Goal: Contribute content: Contribute content

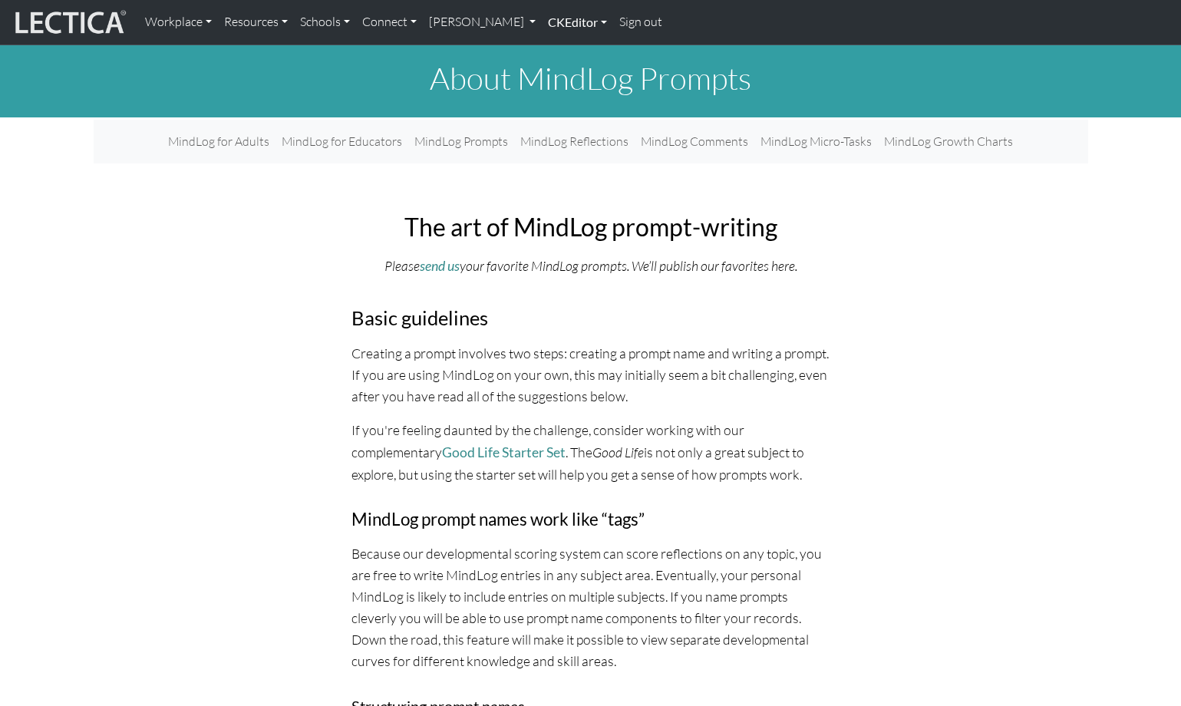
click at [542, 21] on link "CKEditor" at bounding box center [577, 22] width 71 height 32
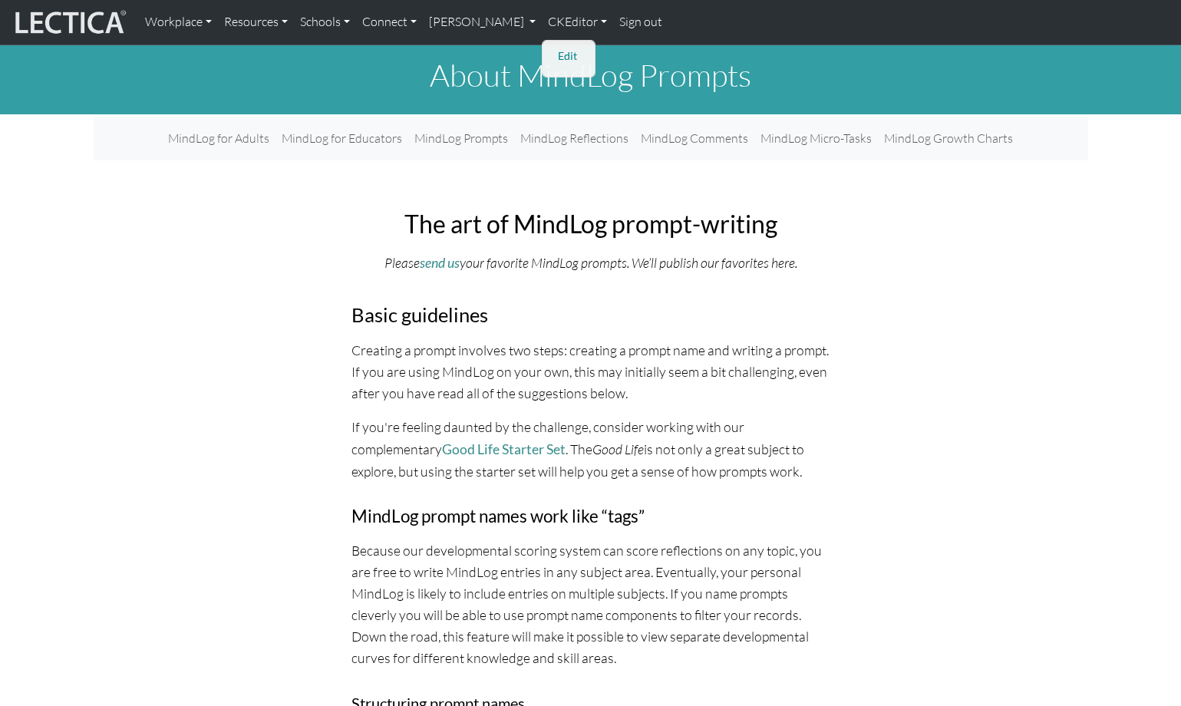
click at [554, 52] on link "Edit" at bounding box center [569, 56] width 31 height 19
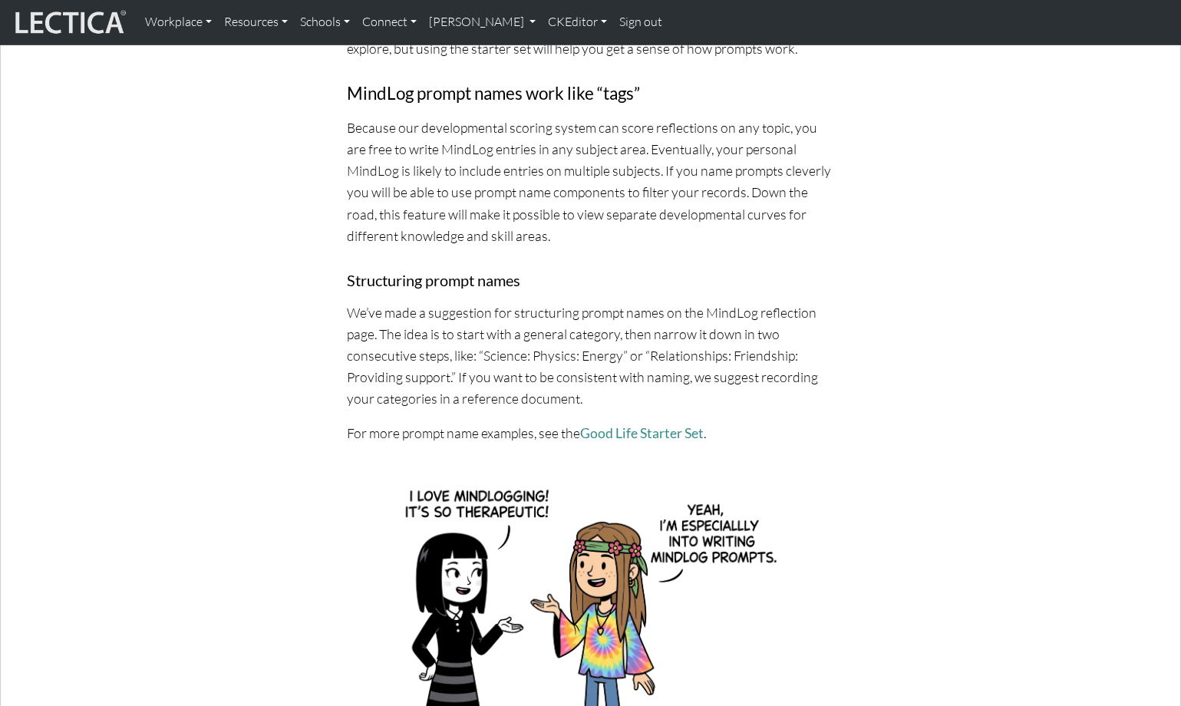
scroll to position [655, 0]
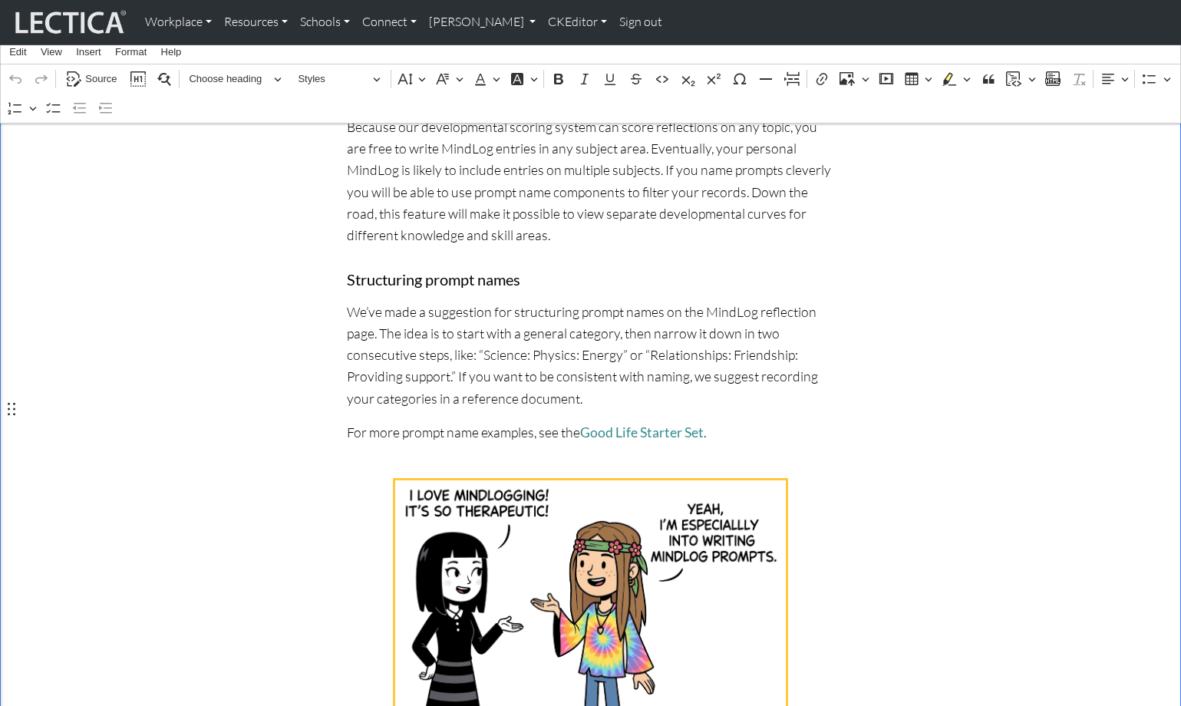
drag, startPoint x: 348, startPoint y: 403, endPoint x: 542, endPoint y: 565, distance: 252.7
click at [542, 565] on div "Rich Text Editor. Editing area: main. Press ⌥0 for help." at bounding box center [591, 638] width 488 height 316
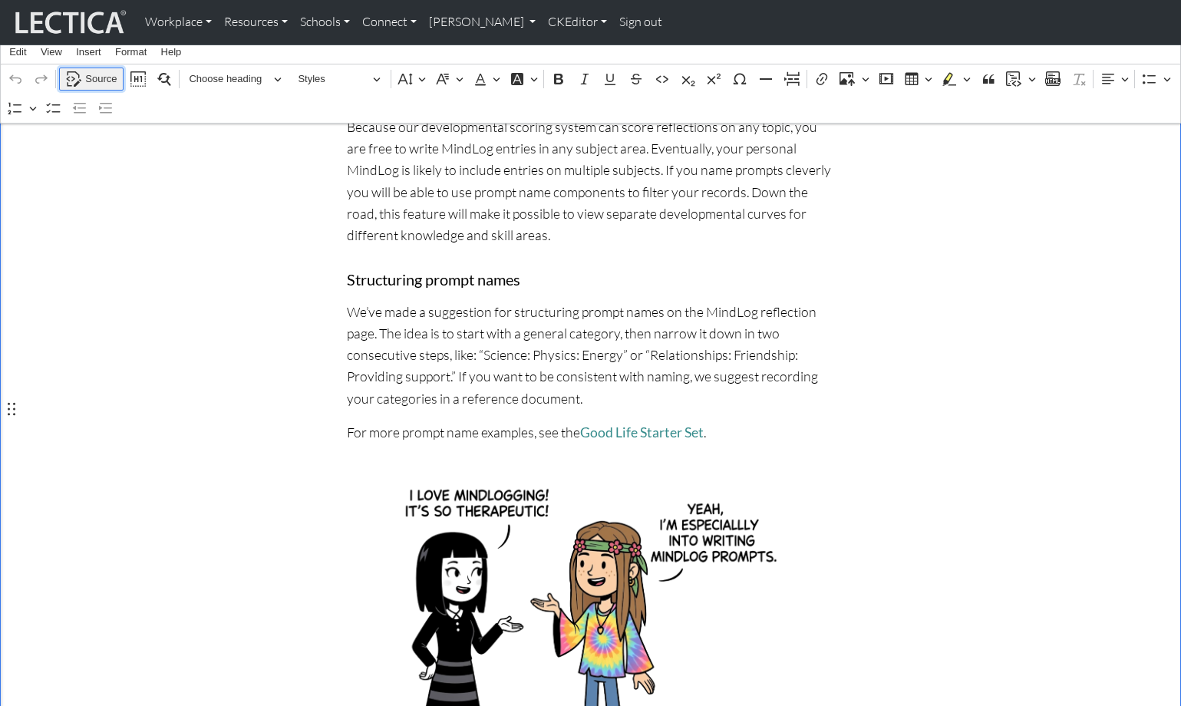
click at [93, 79] on span "Source" at bounding box center [100, 79] width 31 height 18
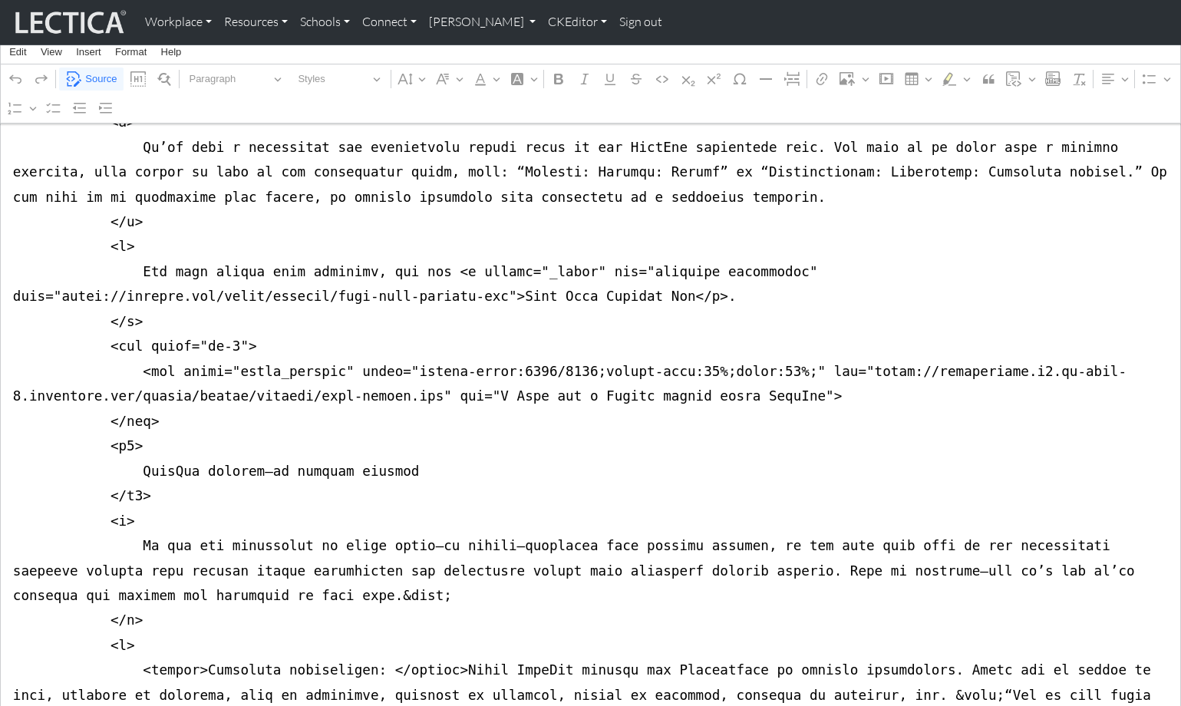
scroll to position [1445, 0]
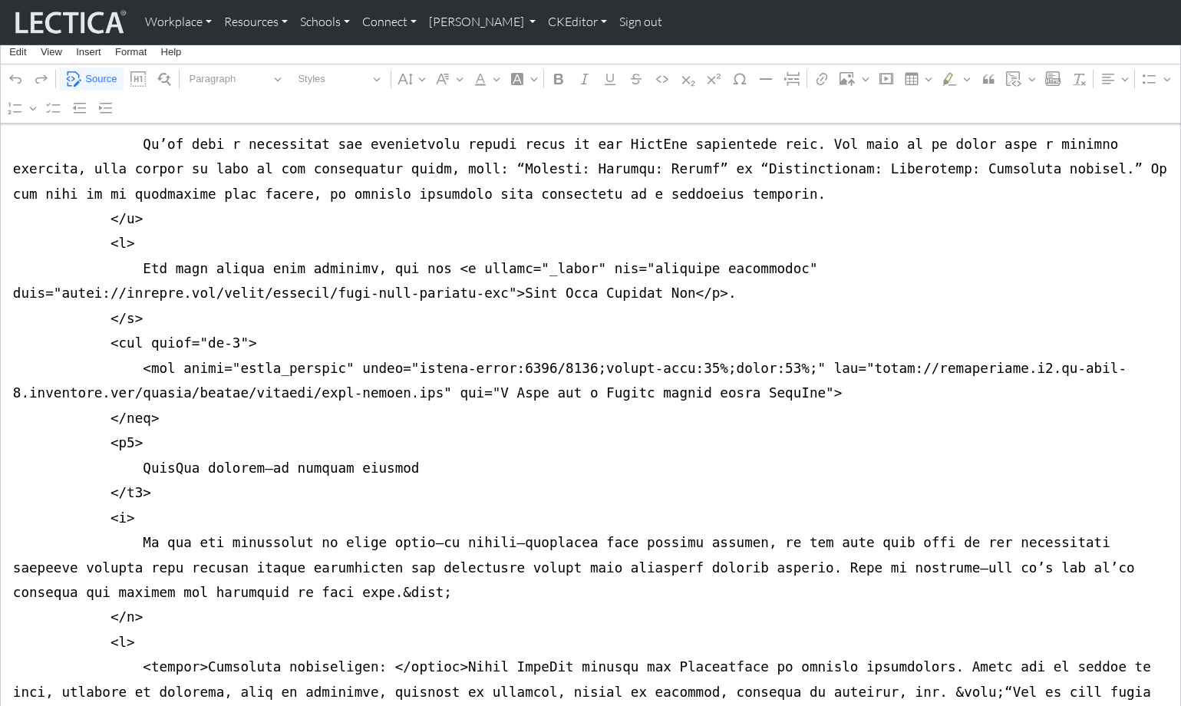
drag, startPoint x: 8, startPoint y: 244, endPoint x: -1, endPoint y: 330, distance: 86.3
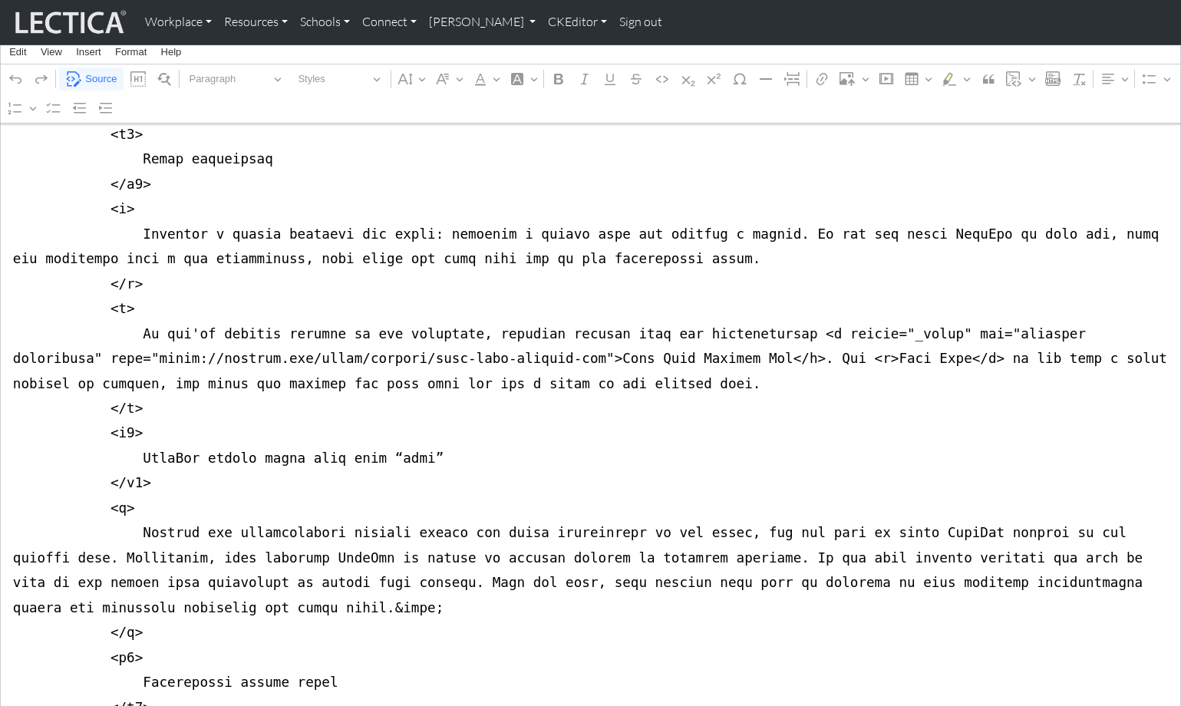
scroll to position [852, 0]
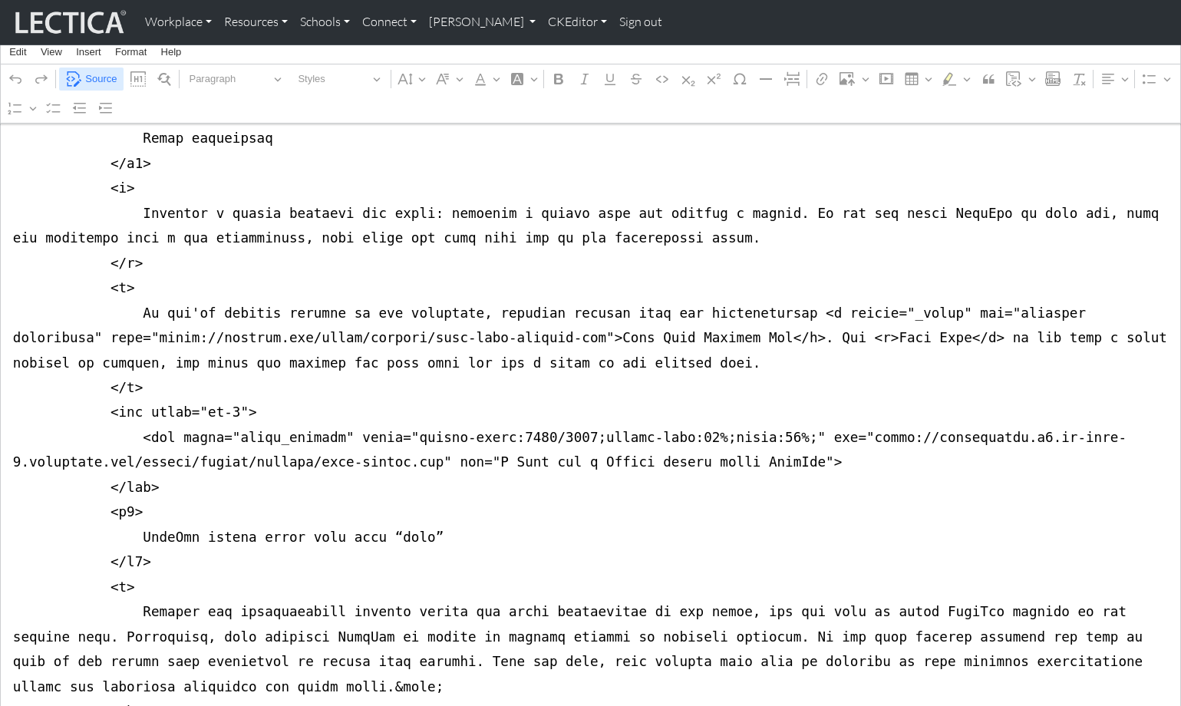
type textarea "<nav class="navbar navbar-expand-lg navbar-light bg-light mb-5" style="font-siz…"
click at [97, 77] on span "Source" at bounding box center [100, 79] width 31 height 18
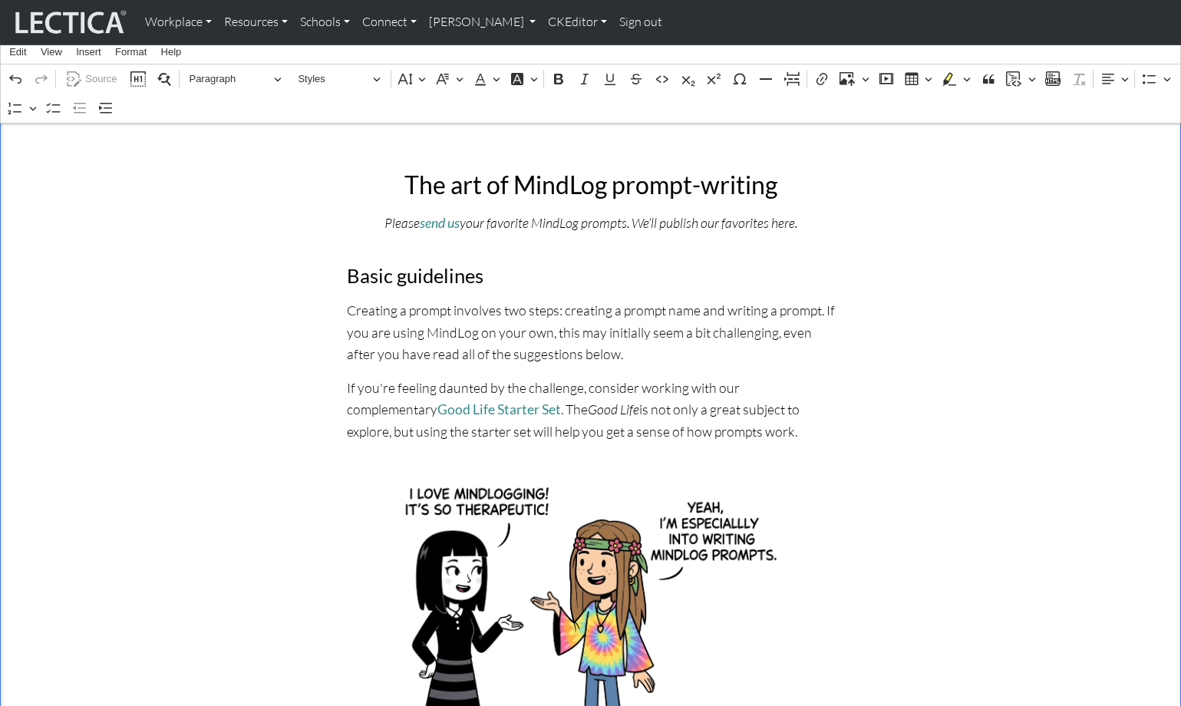
scroll to position [0, 0]
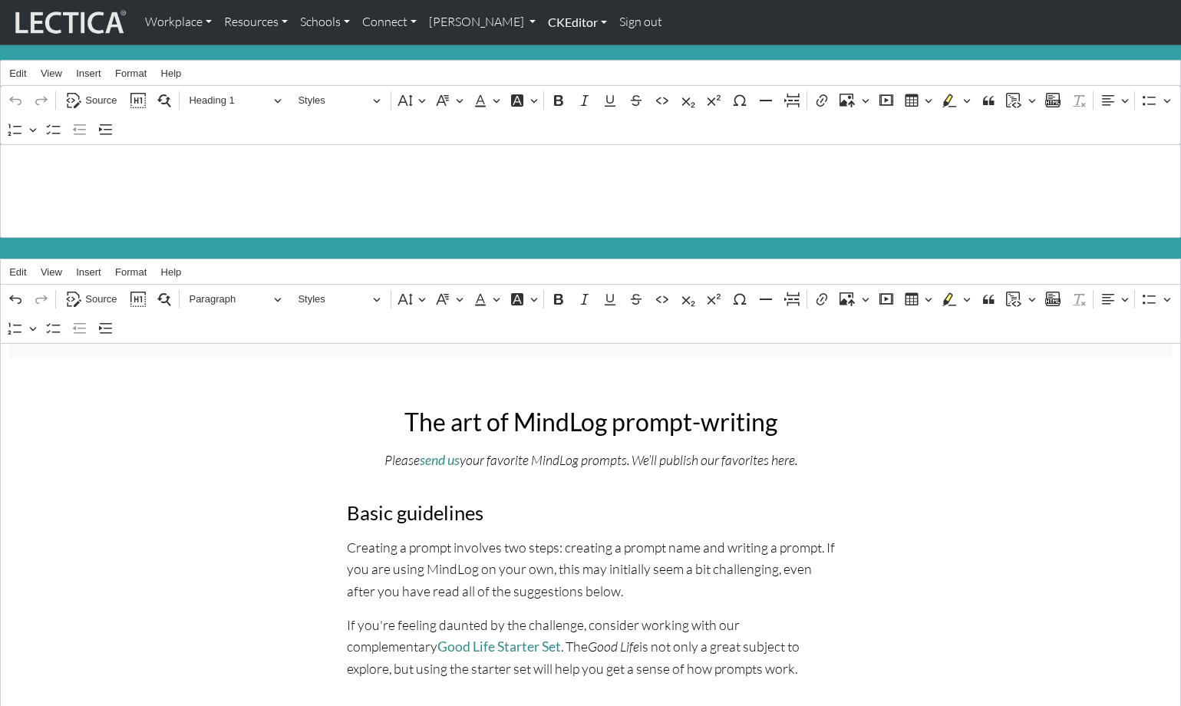
click at [542, 21] on link "CKEditor" at bounding box center [577, 22] width 71 height 32
click at [554, 48] on link "Edit" at bounding box center [569, 56] width 31 height 19
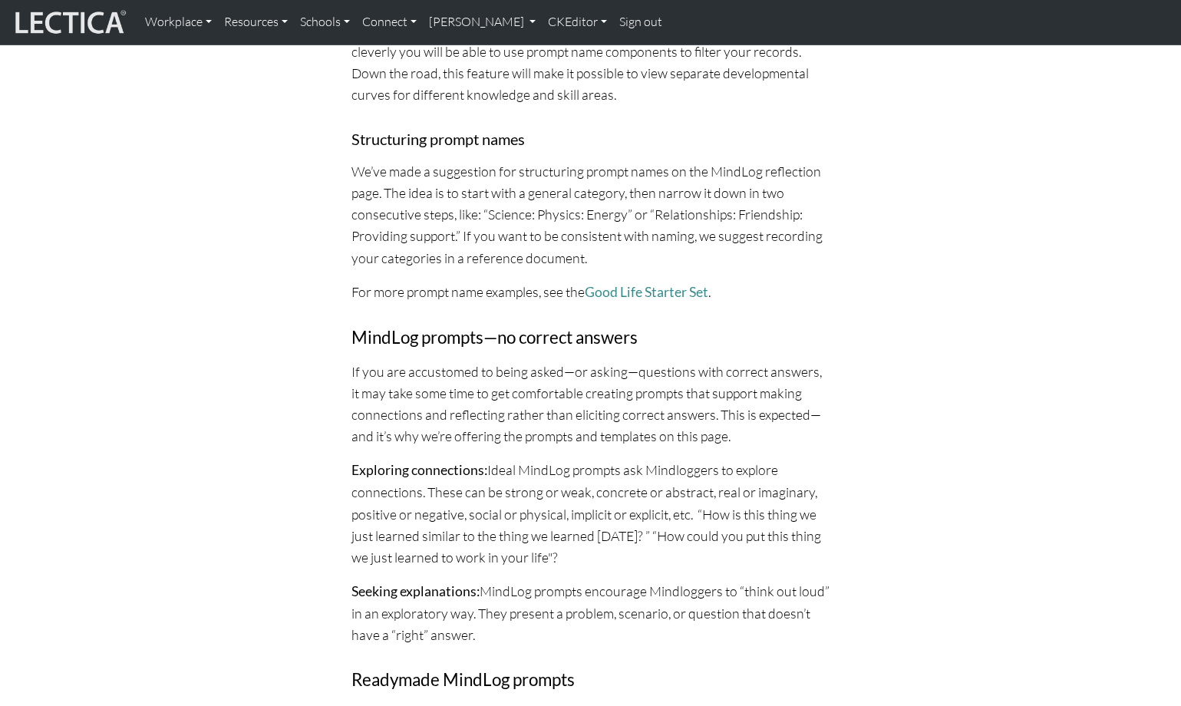
scroll to position [921, 0]
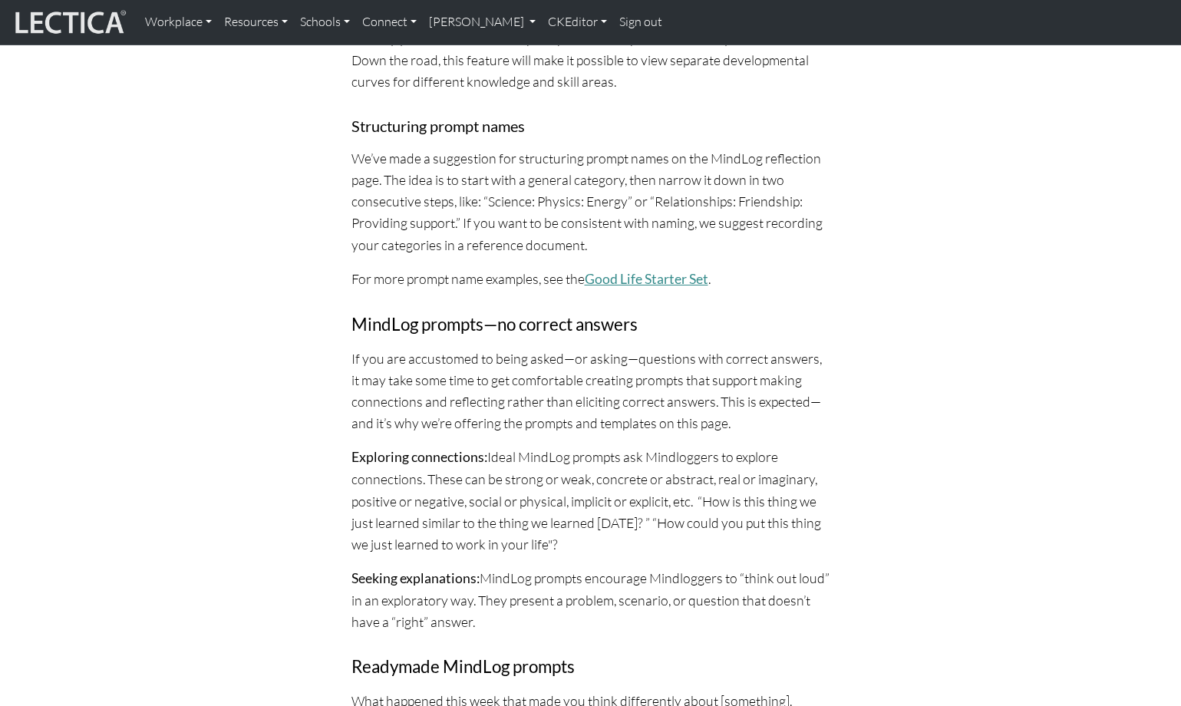
click at [630, 271] on link "Good Life Starter Set" at bounding box center [647, 279] width 124 height 16
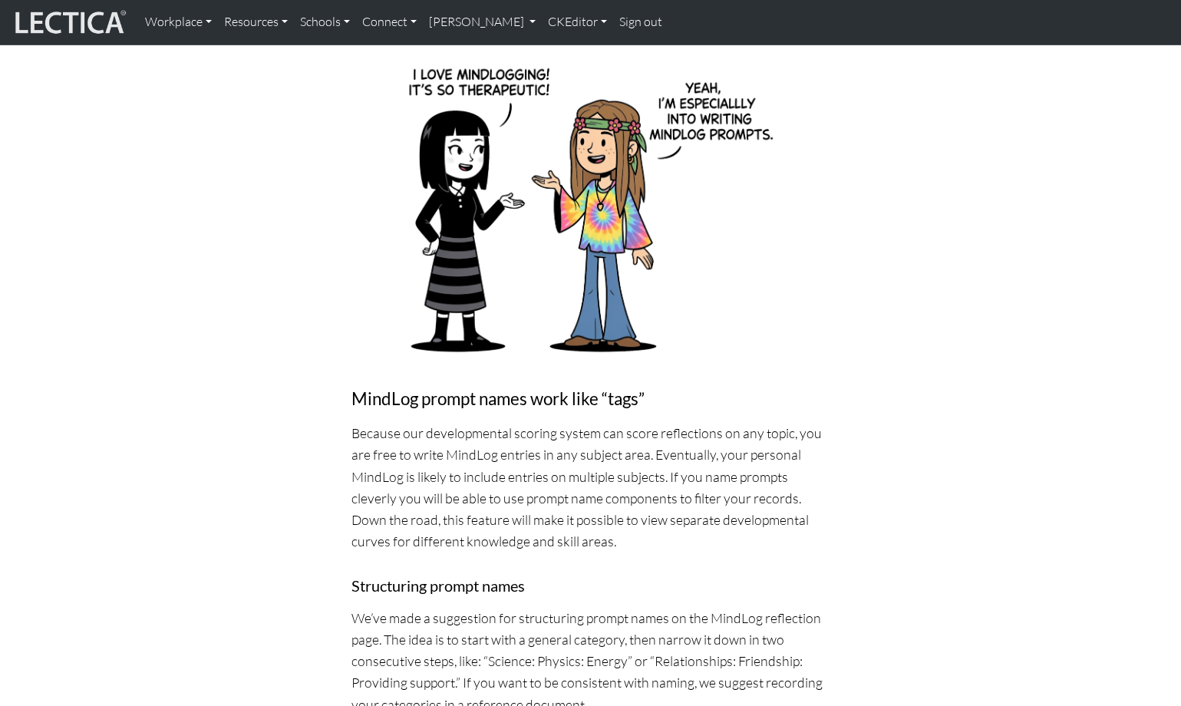
scroll to position [588, 0]
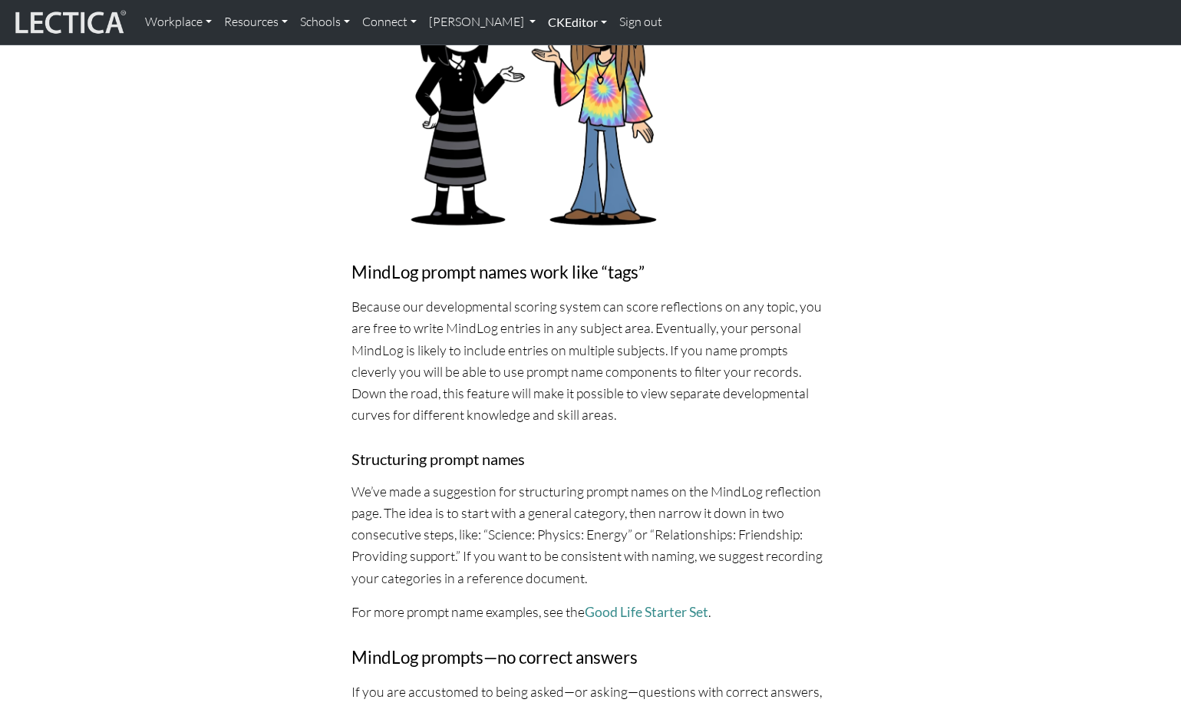
click at [542, 19] on link "CKEditor" at bounding box center [577, 22] width 71 height 32
click at [554, 49] on link "Edit" at bounding box center [569, 56] width 31 height 19
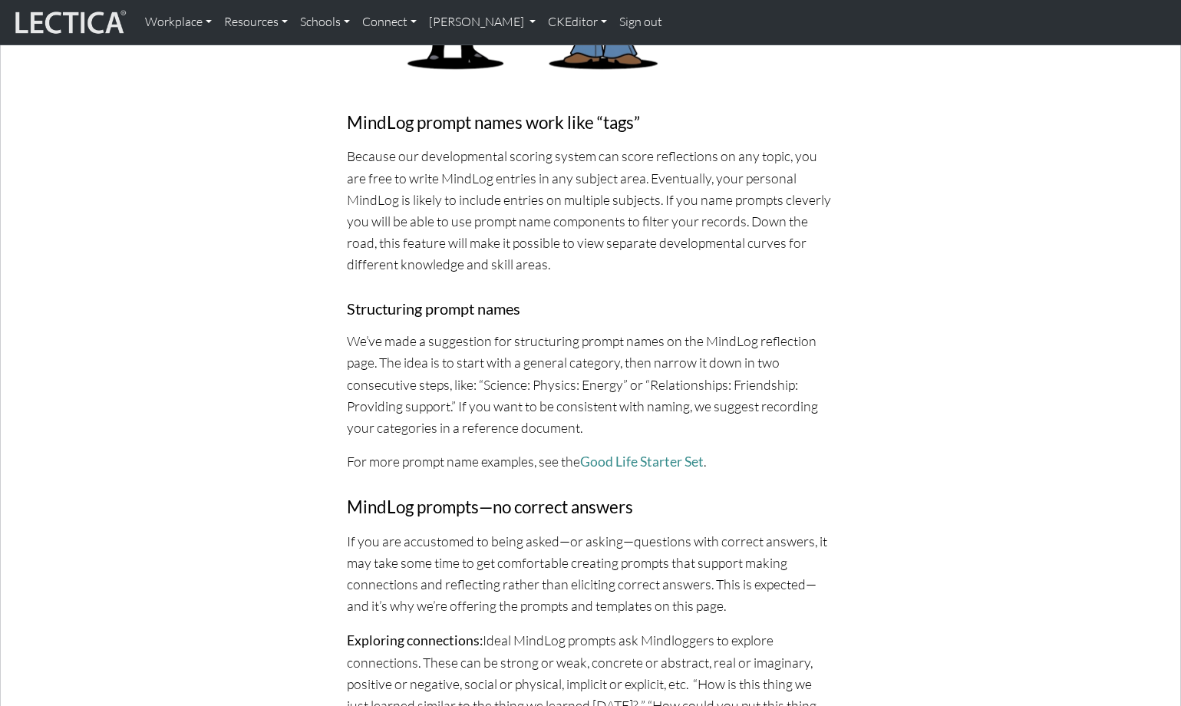
scroll to position [980, 0]
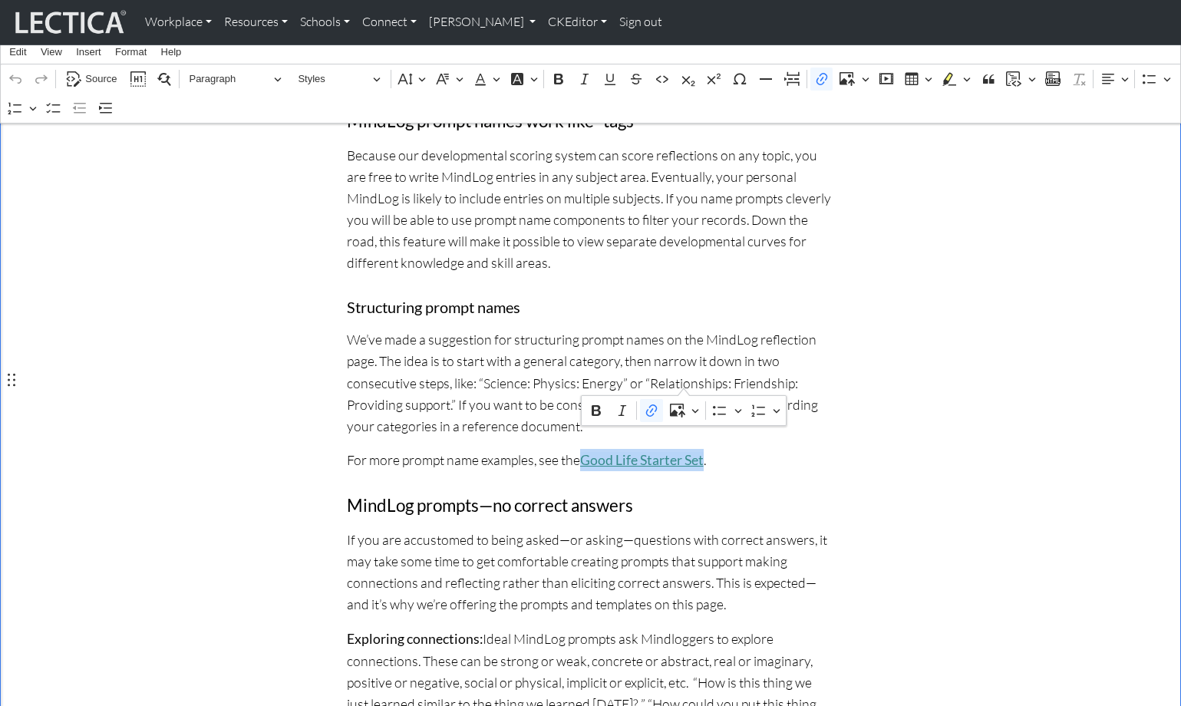
drag, startPoint x: 568, startPoint y: 380, endPoint x: 683, endPoint y: 380, distance: 114.3
click at [683, 452] on link "Good Life Starter Set" at bounding box center [642, 460] width 124 height 16
click at [648, 418] on icon "button" at bounding box center [639, 416] width 15 height 15
drag, startPoint x: 641, startPoint y: 417, endPoint x: 664, endPoint y: 419, distance: 22.3
click at [641, 417] on input "https://lectica.org/about/mindlog/good-life-starter-set" at bounding box center [626, 416] width 162 height 23
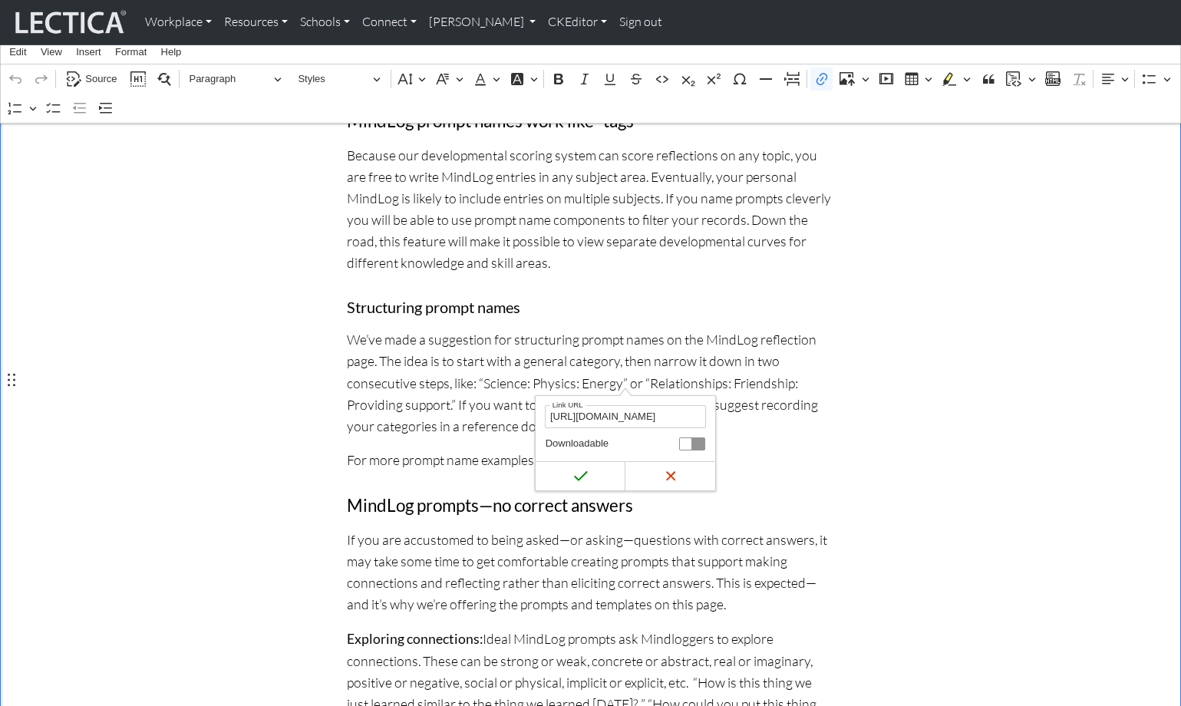
scroll to position [0, 80]
drag, startPoint x: 671, startPoint y: 419, endPoint x: 720, endPoint y: 420, distance: 49.1
click at [578, 476] on icon "submit" at bounding box center [580, 475] width 15 height 15
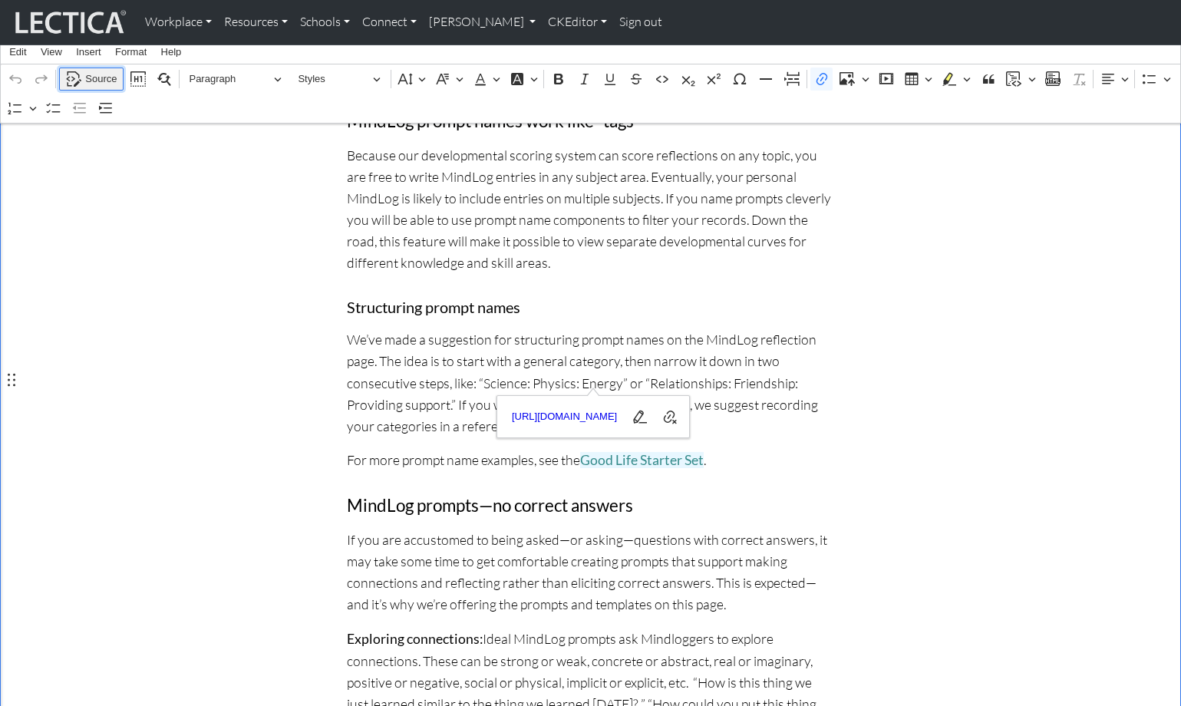
click at [92, 77] on span "Source" at bounding box center [100, 79] width 31 height 18
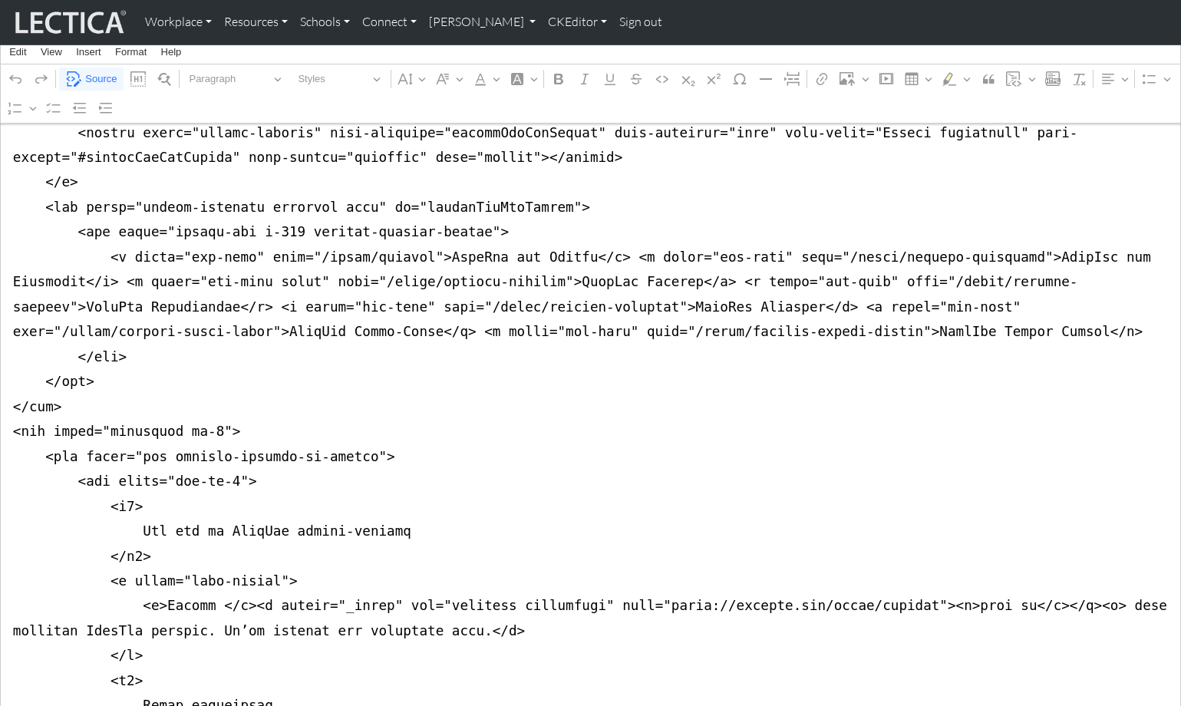
scroll to position [93, 0]
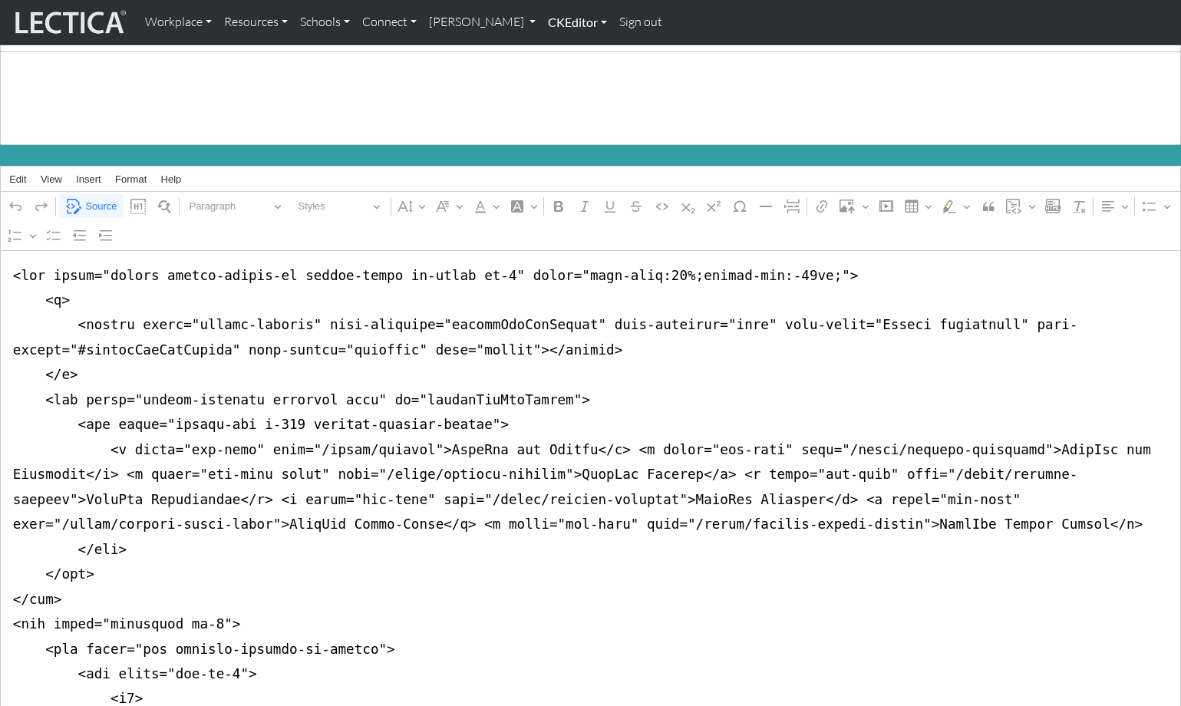
click at [542, 28] on link "CKEditor" at bounding box center [577, 22] width 71 height 32
click at [554, 52] on link "Edit" at bounding box center [569, 56] width 31 height 19
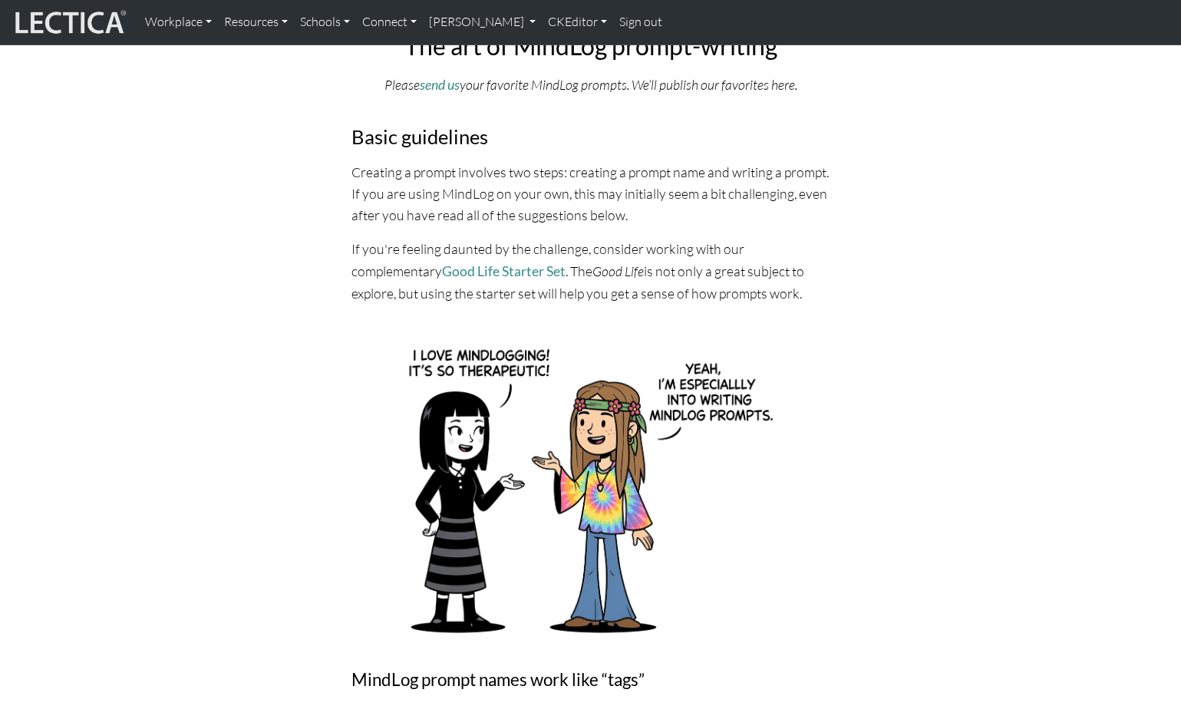
scroll to position [45, 0]
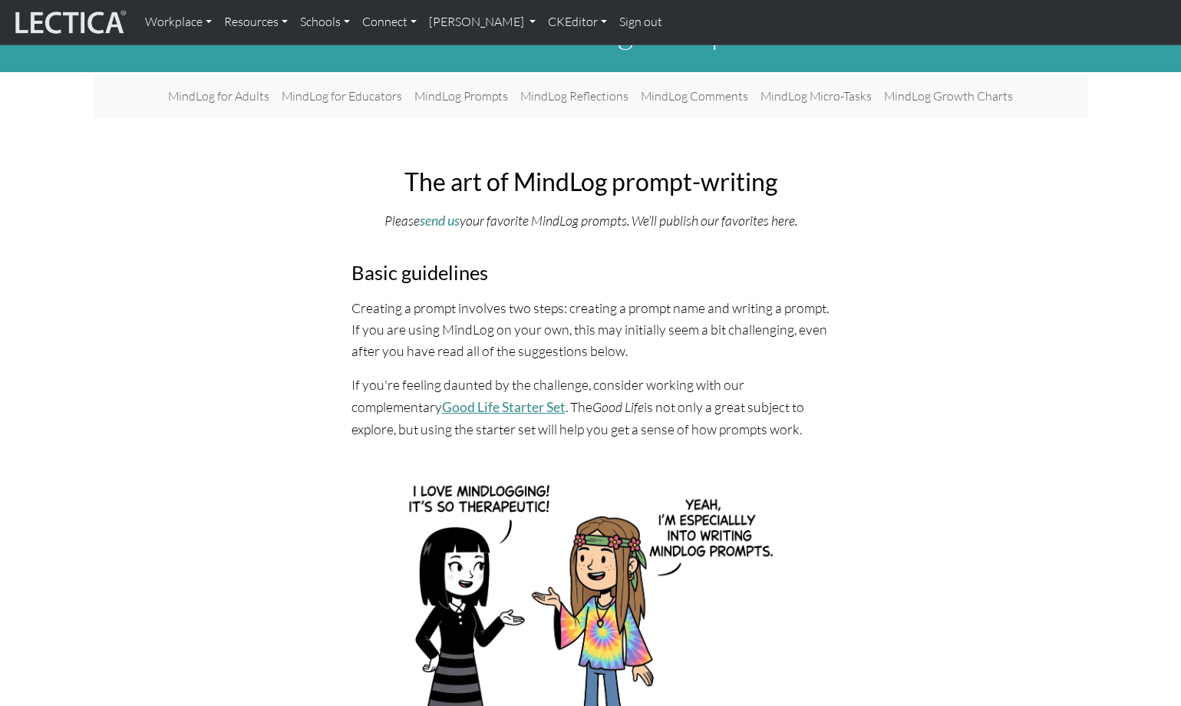
click at [442, 399] on link "Good Life Starter Set" at bounding box center [504, 407] width 124 height 16
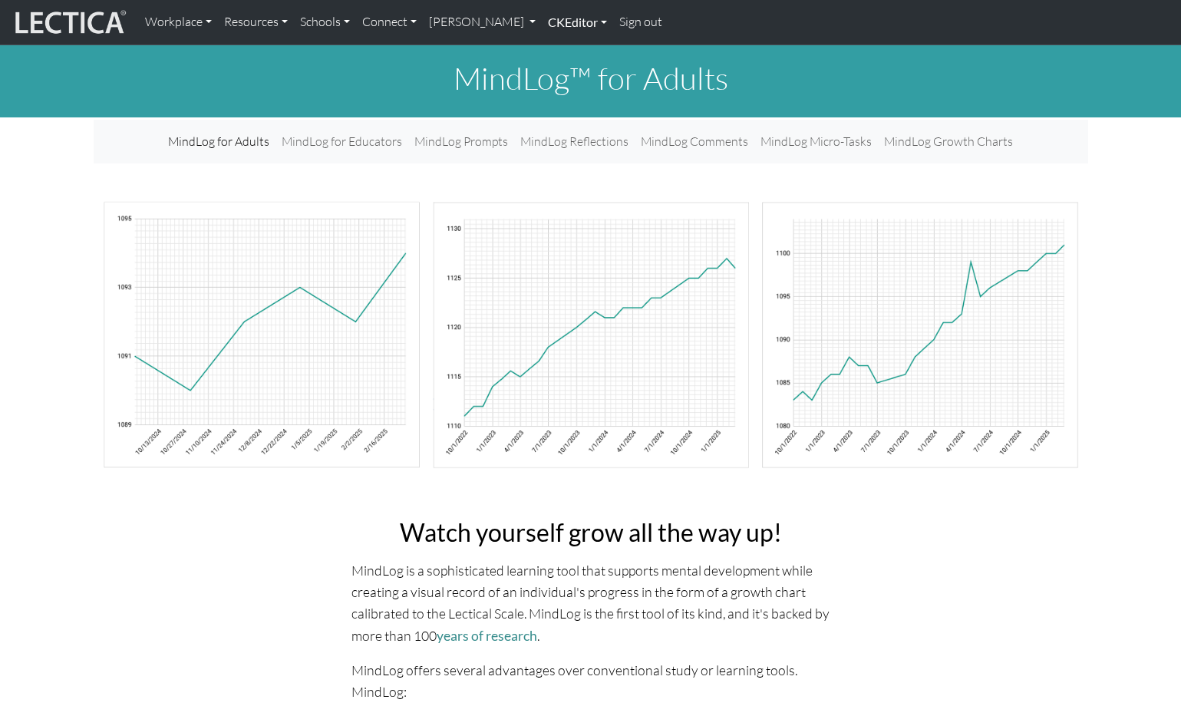
click at [542, 19] on link "CKEditor" at bounding box center [577, 22] width 71 height 32
click at [554, 50] on link "Edit" at bounding box center [569, 56] width 31 height 19
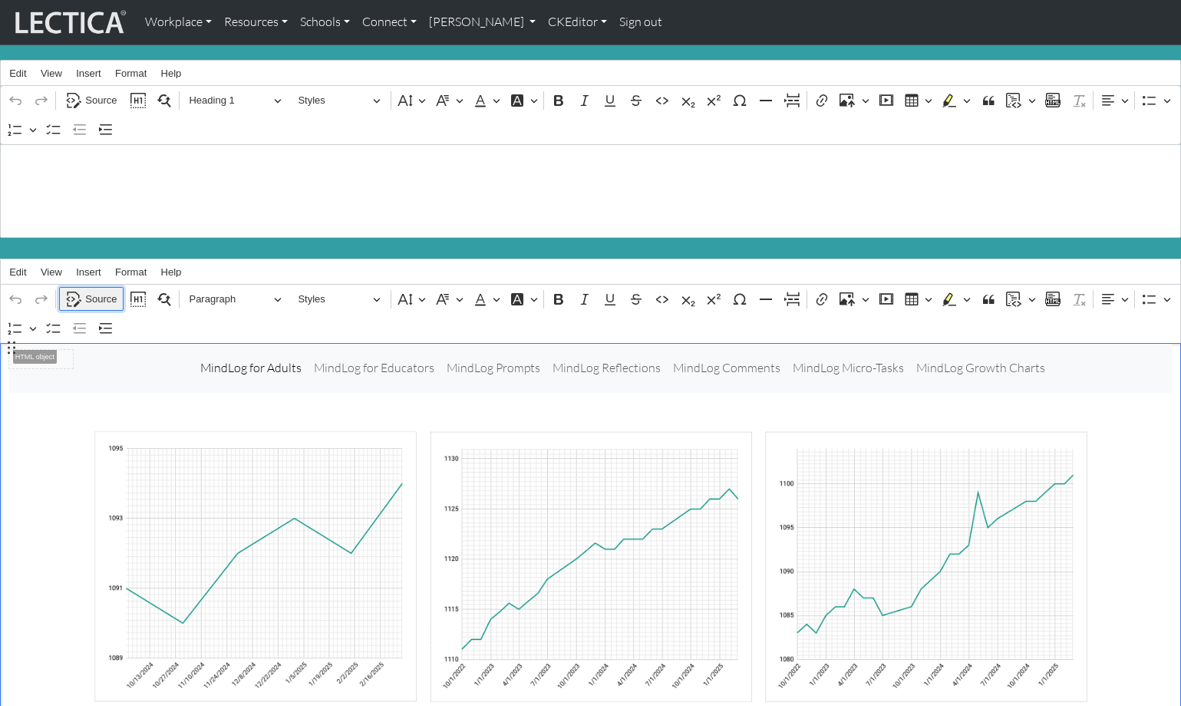
click at [93, 290] on span "Source" at bounding box center [100, 299] width 31 height 18
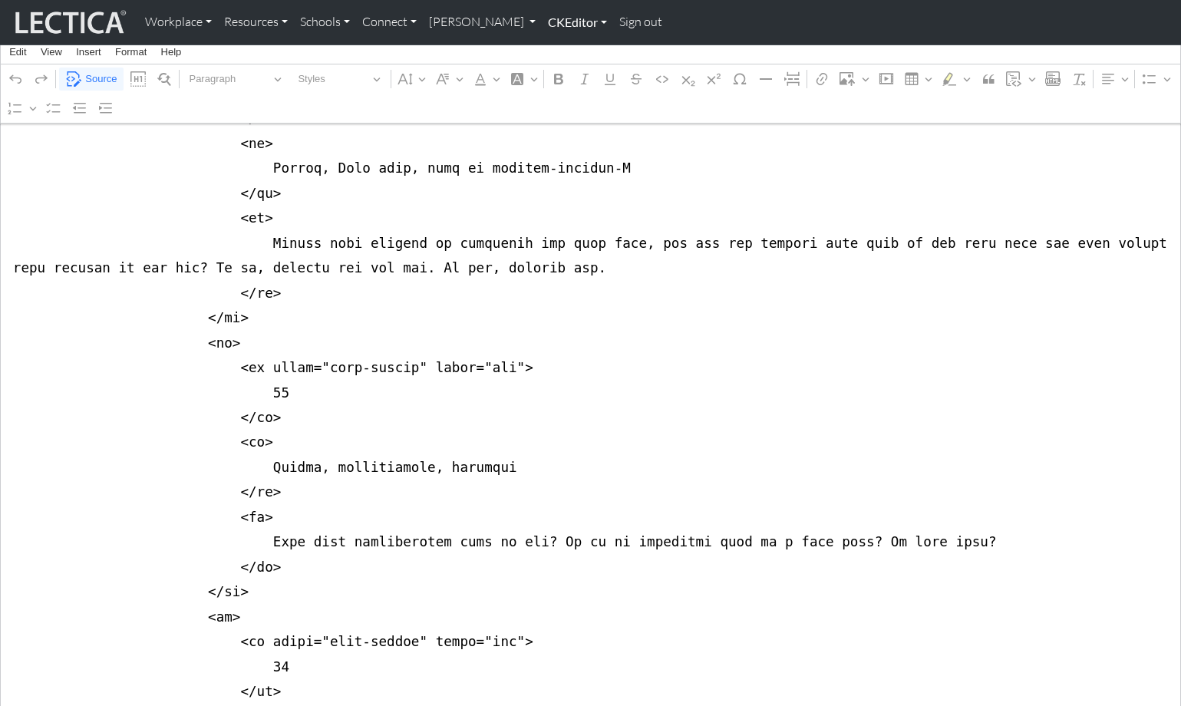
scroll to position [8421, 0]
type textarea "<div class="container"> <div class="row justify-content-center"> <div class="co…"
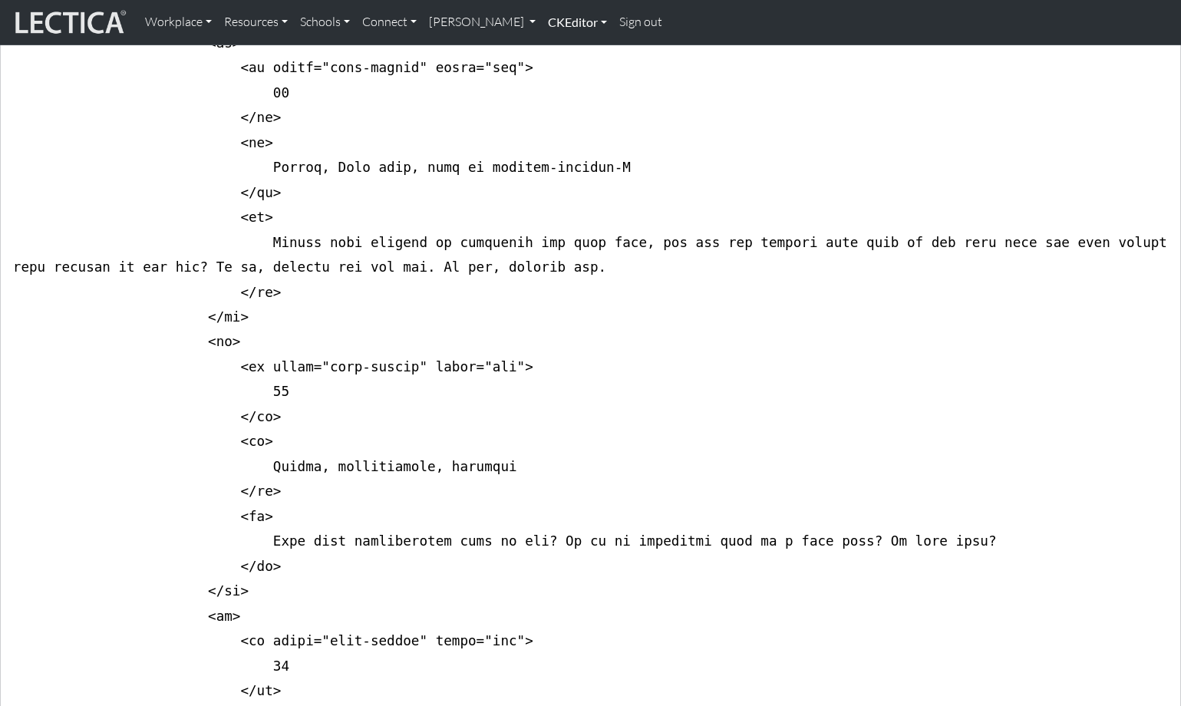
click at [559, 20] on link "CKEditor" at bounding box center [577, 22] width 71 height 32
click at [554, 48] on link "Edit" at bounding box center [569, 56] width 31 height 19
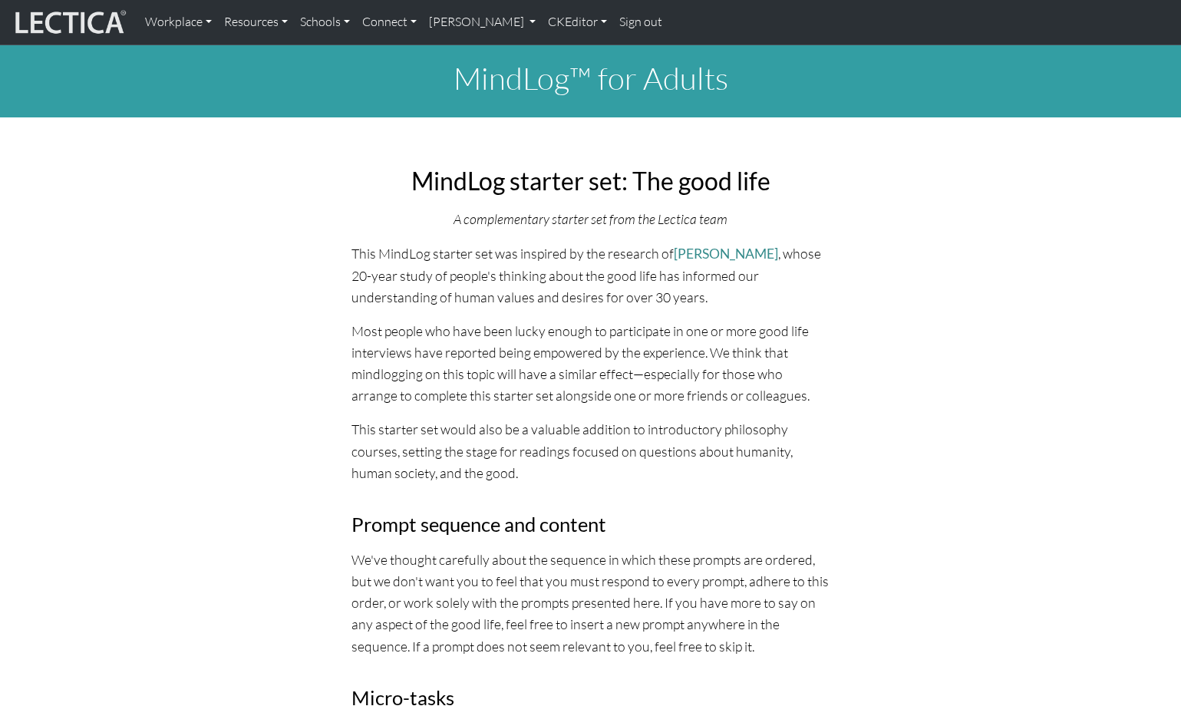
click at [496, 78] on h1 "MindLog™ for Adults" at bounding box center [591, 78] width 994 height 37
click at [542, 18] on link "CKEditor" at bounding box center [577, 22] width 71 height 32
click at [554, 47] on link "Edit" at bounding box center [569, 56] width 31 height 19
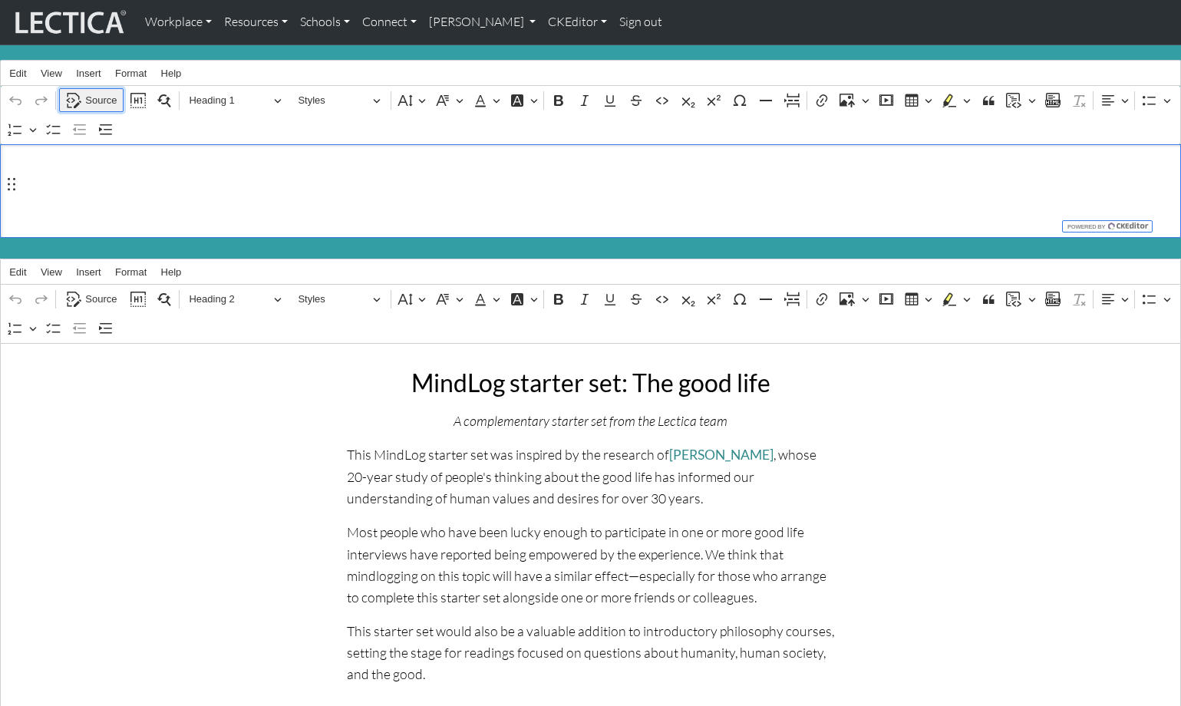
click at [97, 95] on span "Source" at bounding box center [100, 100] width 31 height 18
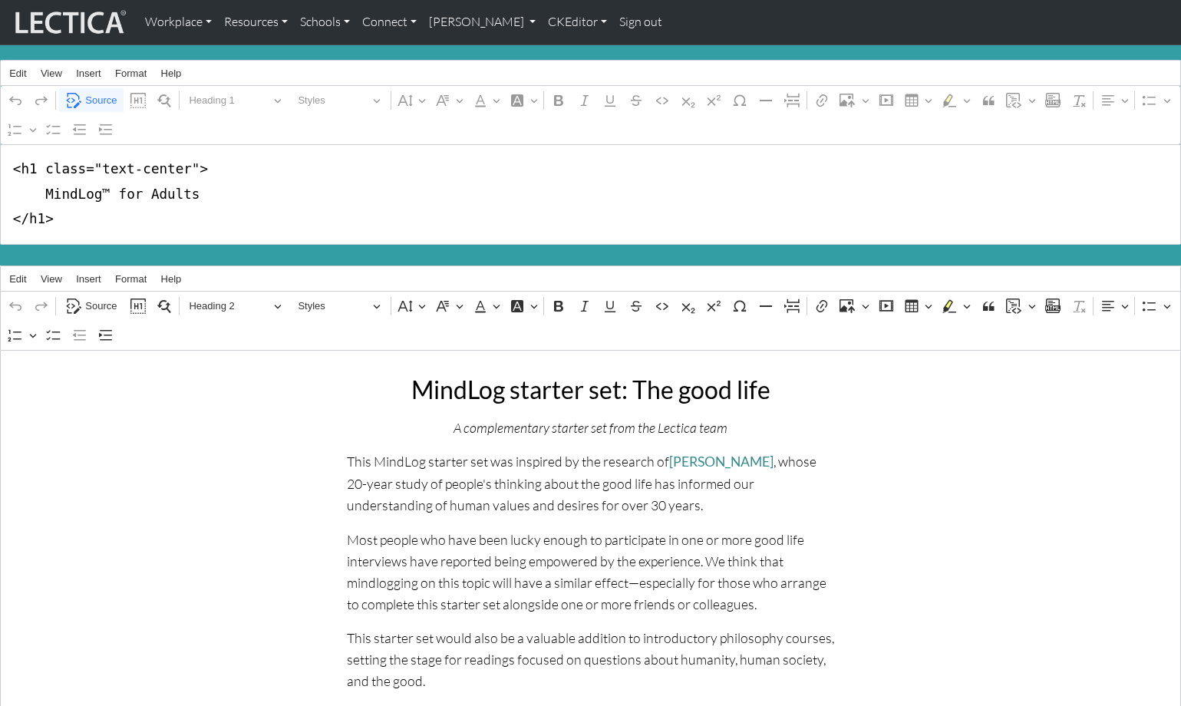
drag, startPoint x: 42, startPoint y: 183, endPoint x: 150, endPoint y: 186, distance: 108.2
click at [150, 186] on textarea "<h1 class="text-center"> MindLog™ for Adults </h1>" at bounding box center [590, 194] width 1181 height 101
click at [108, 186] on textarea "<h1 class="text-center"> MindLog™ for Adults </h1>" at bounding box center [590, 194] width 1181 height 101
drag, startPoint x: 110, startPoint y: 184, endPoint x: 190, endPoint y: 186, distance: 79.8
click at [190, 186] on textarea "<h1 class="text-center"> MindLog™ for Adults </h1>" at bounding box center [590, 194] width 1181 height 101
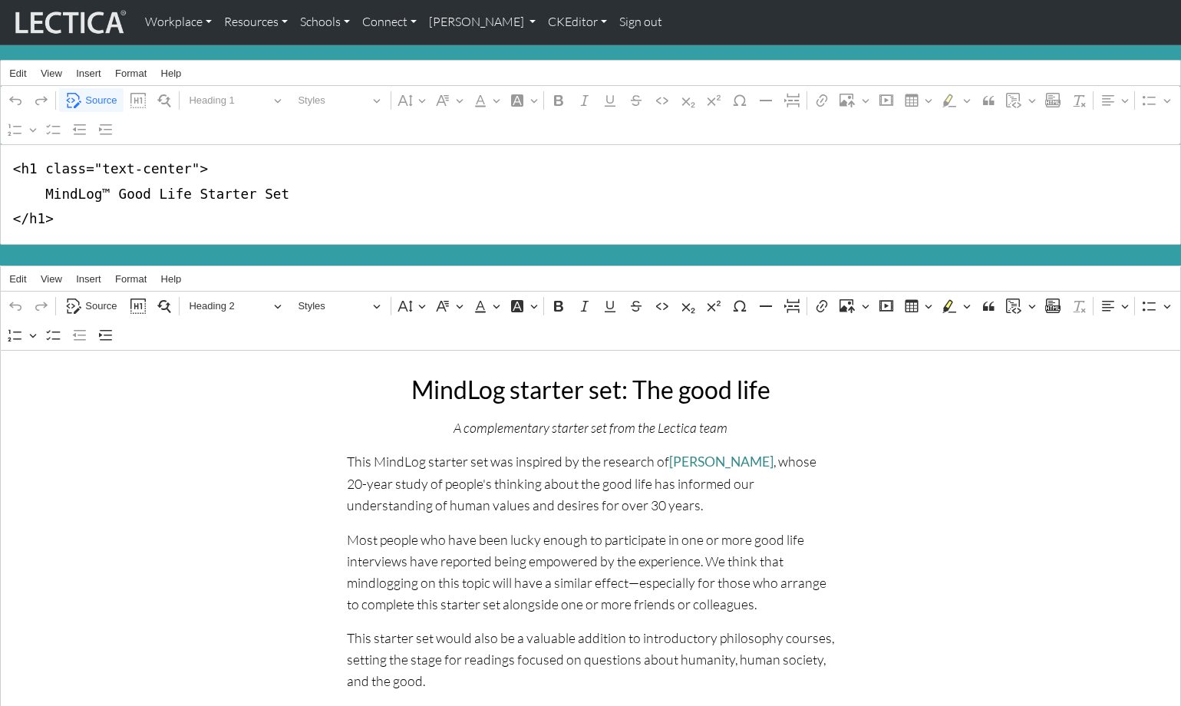
drag, startPoint x: 35, startPoint y: 162, endPoint x: 186, endPoint y: 163, distance: 151.1
click at [186, 163] on textarea "<h1 class="text-center"> MindLog™ Good Life Starter Set </h1>" at bounding box center [590, 194] width 1181 height 101
type textarea "<h1> MindLog™ Good Life Starter Set </h1>"
click at [87, 96] on span "Source" at bounding box center [100, 100] width 31 height 18
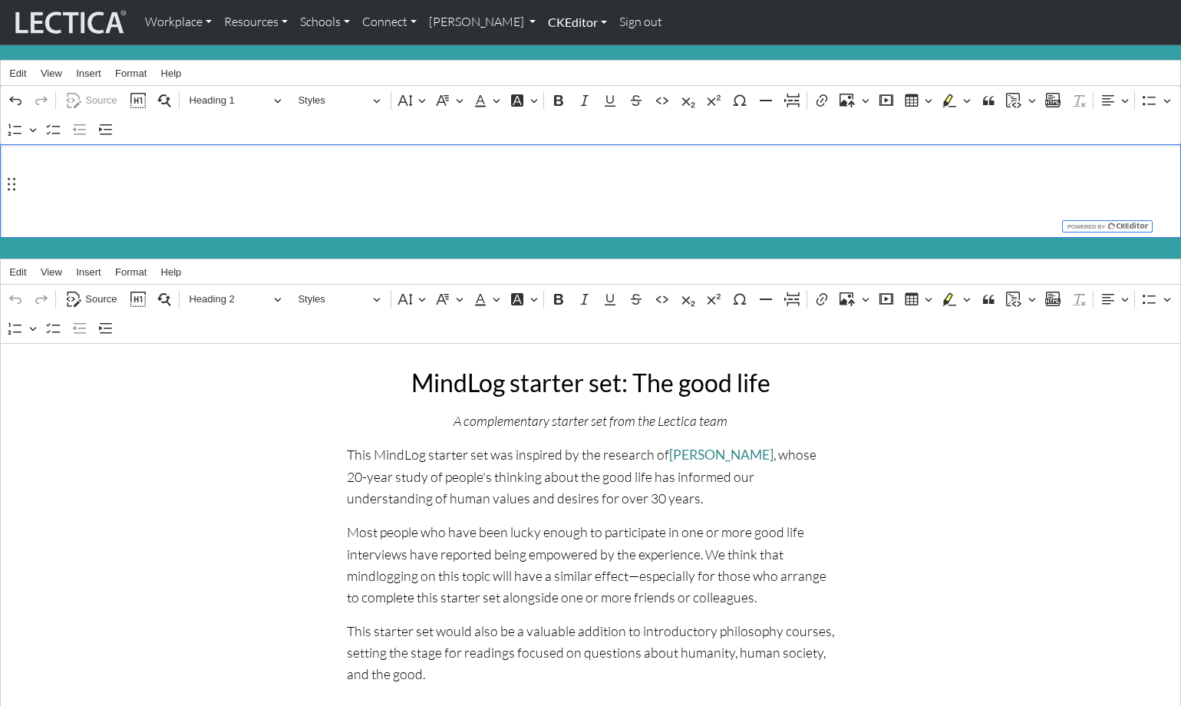
click at [542, 23] on link "CKEditor" at bounding box center [577, 22] width 71 height 32
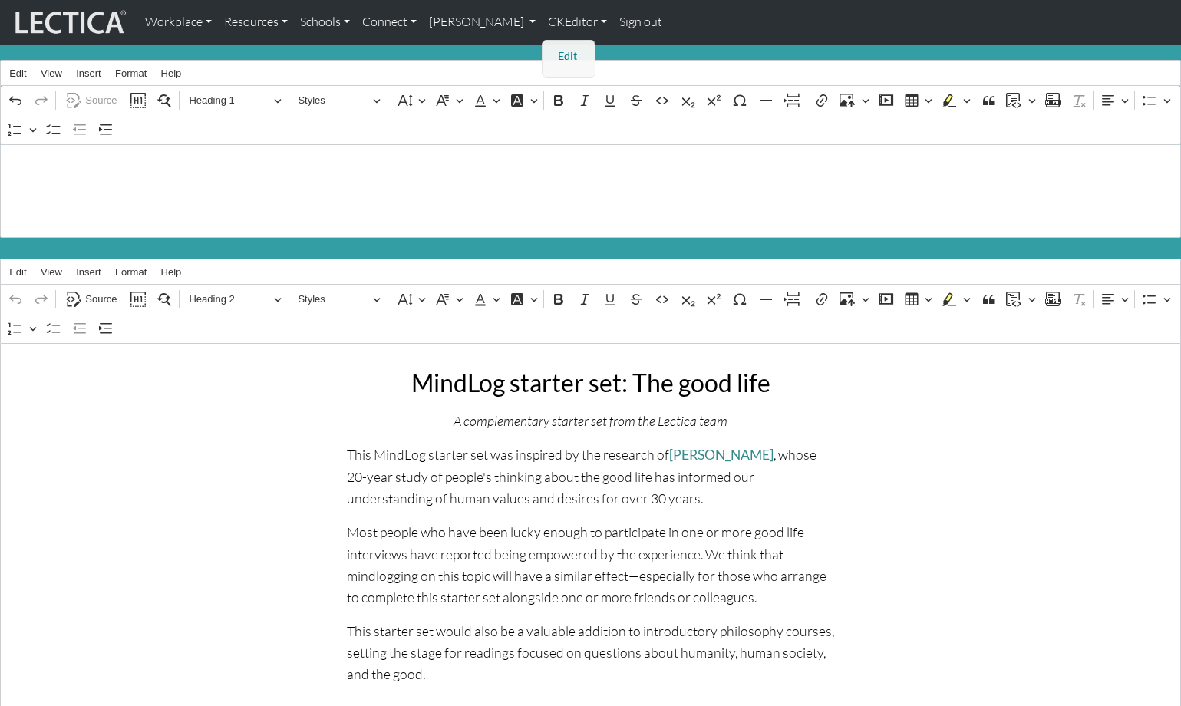
click at [554, 49] on link "Edit" at bounding box center [569, 56] width 31 height 19
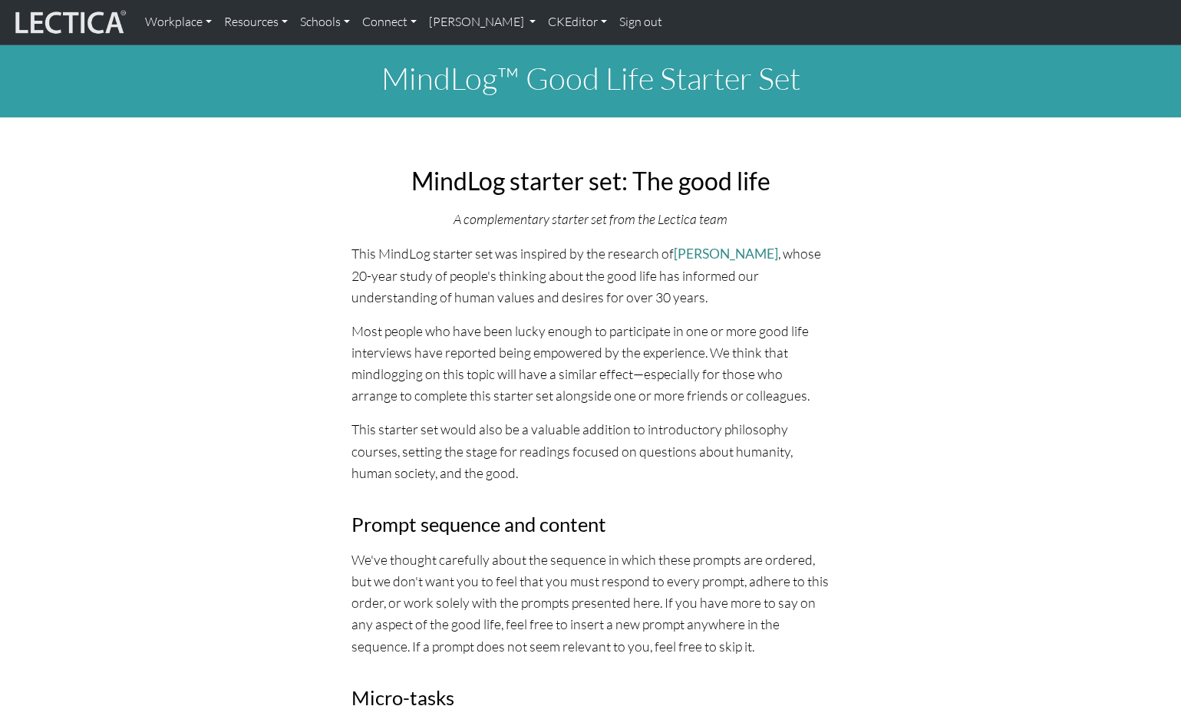
click at [506, 77] on h1 "MindLog™ Good Life Starter Set" at bounding box center [591, 78] width 994 height 37
click at [542, 25] on link "CKEditor" at bounding box center [577, 22] width 71 height 32
click at [554, 48] on link "Edit" at bounding box center [569, 56] width 31 height 19
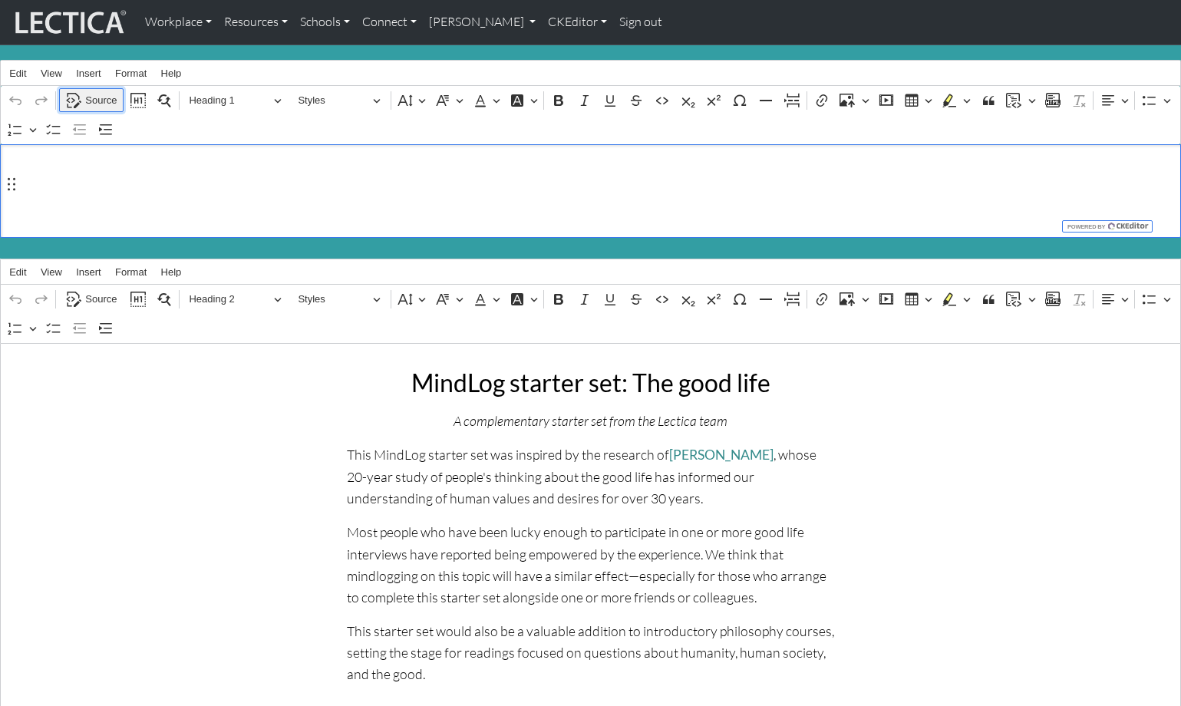
click at [96, 95] on span "Source" at bounding box center [100, 100] width 31 height 18
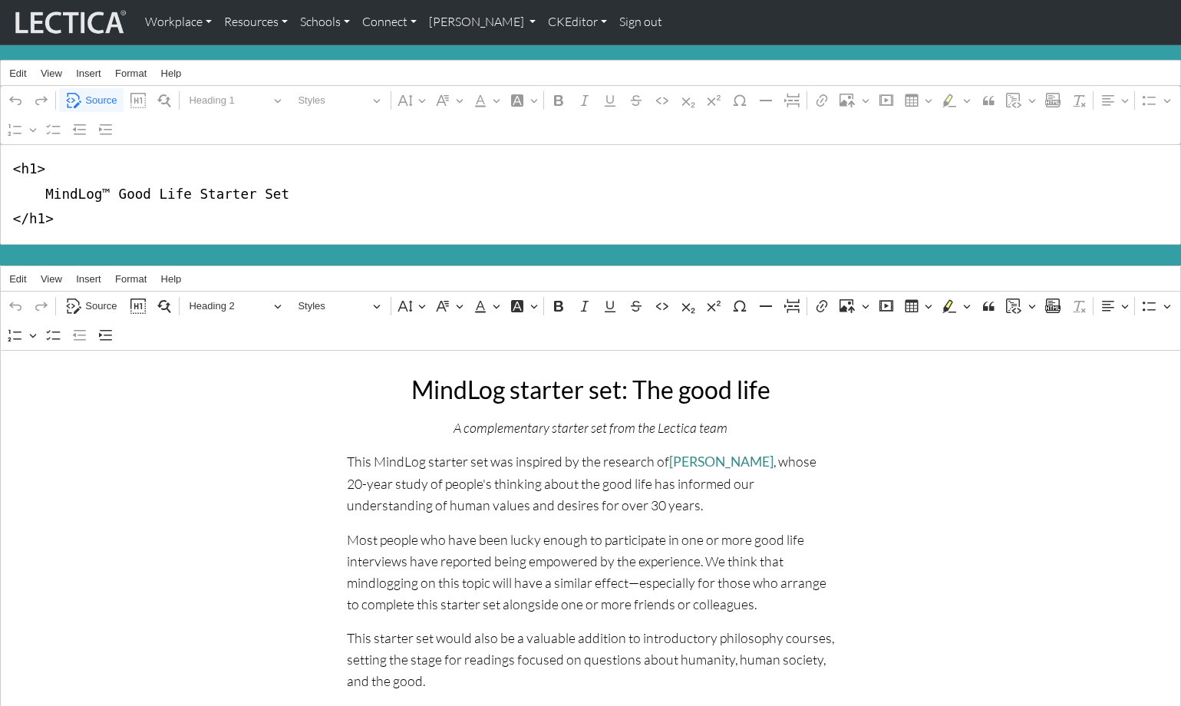
drag, startPoint x: 111, startPoint y: 186, endPoint x: 189, endPoint y: 189, distance: 77.5
click at [189, 189] on textarea "<h1> MindLog™ Good Life Starter Set </h1>" at bounding box center [590, 194] width 1181 height 101
click at [202, 186] on textarea "<h1> MindLog™ Starter Set </h1>" at bounding box center [590, 194] width 1181 height 101
type textarea "<h1> MindLog™ Starter Set: The Good Life </h1>"
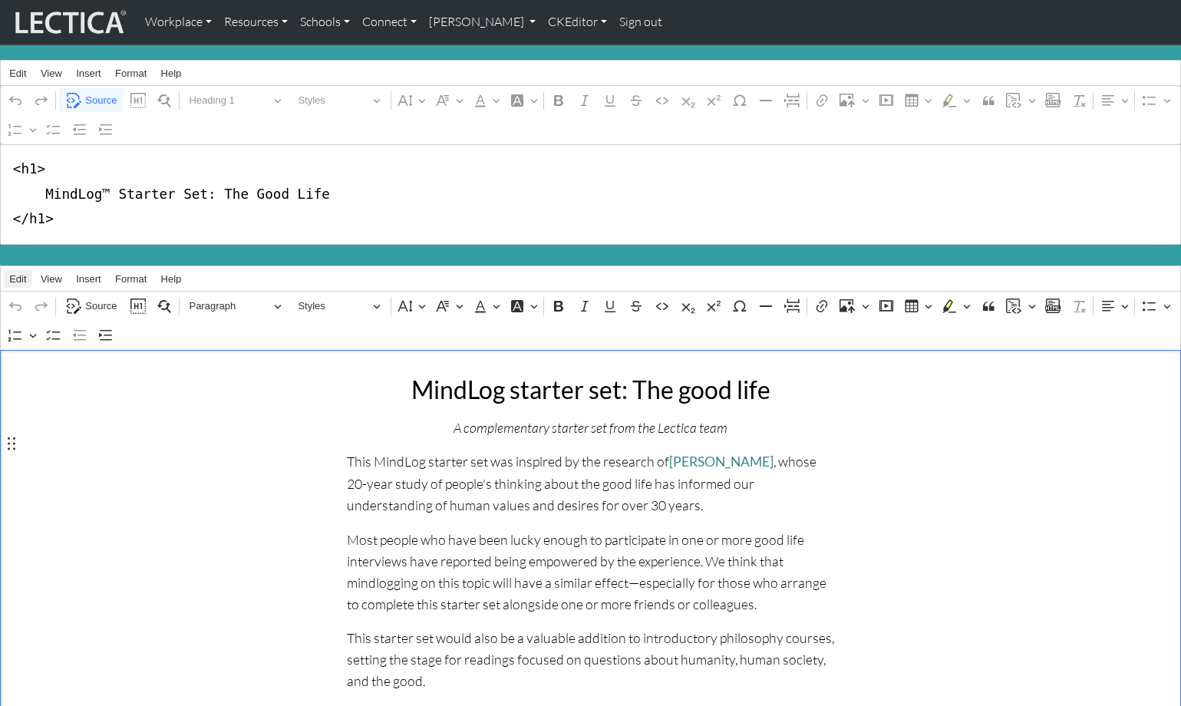
click at [16, 274] on span "Edit" at bounding box center [17, 279] width 17 height 10
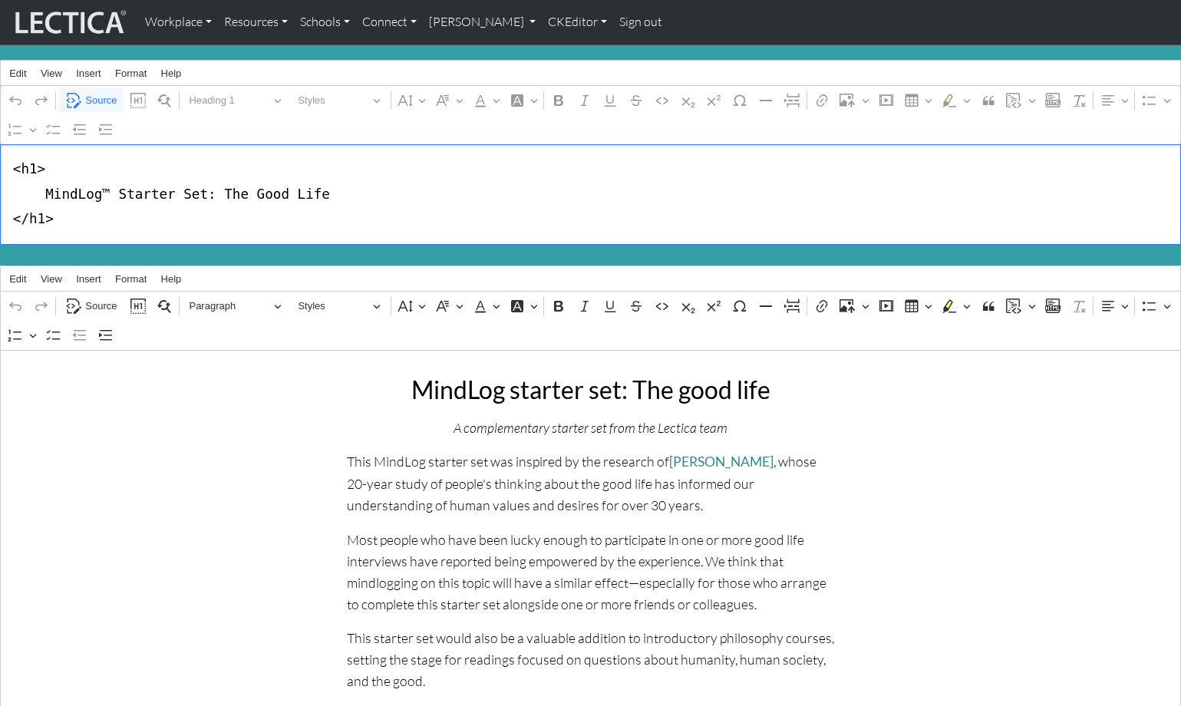
click at [443, 162] on textarea "<h1> MindLog™ Starter Set: The Good Life </h1>" at bounding box center [590, 194] width 1181 height 101
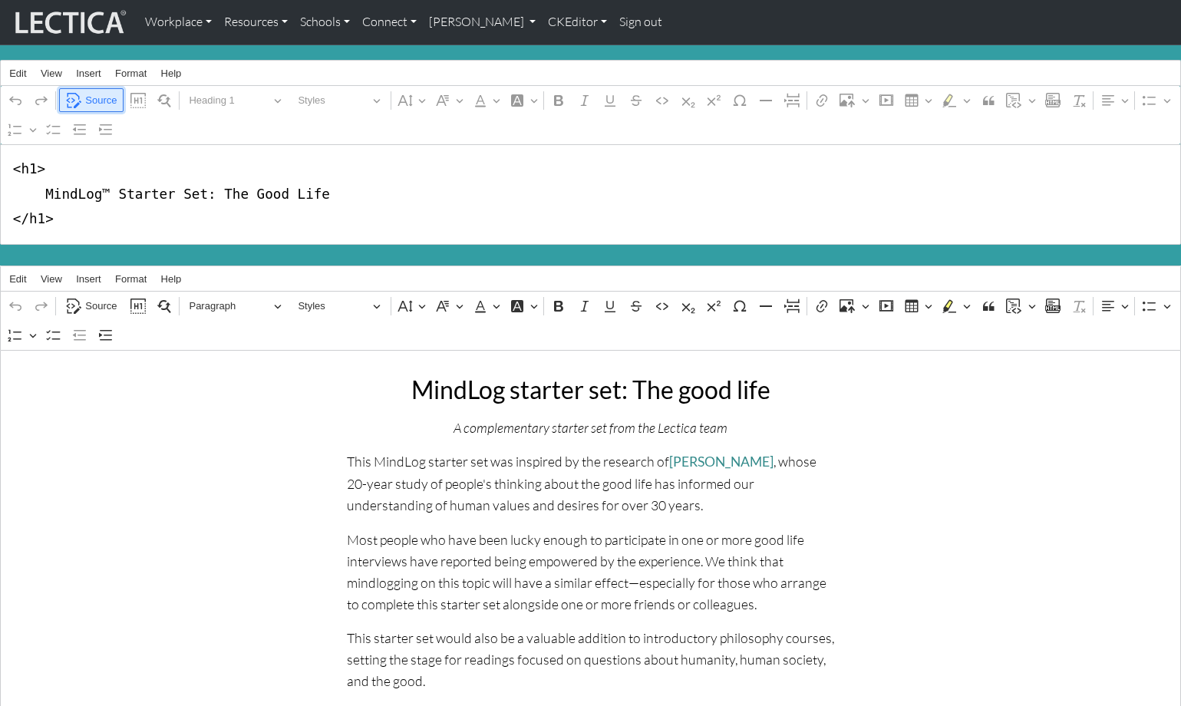
click at [104, 94] on span "Source" at bounding box center [100, 100] width 31 height 18
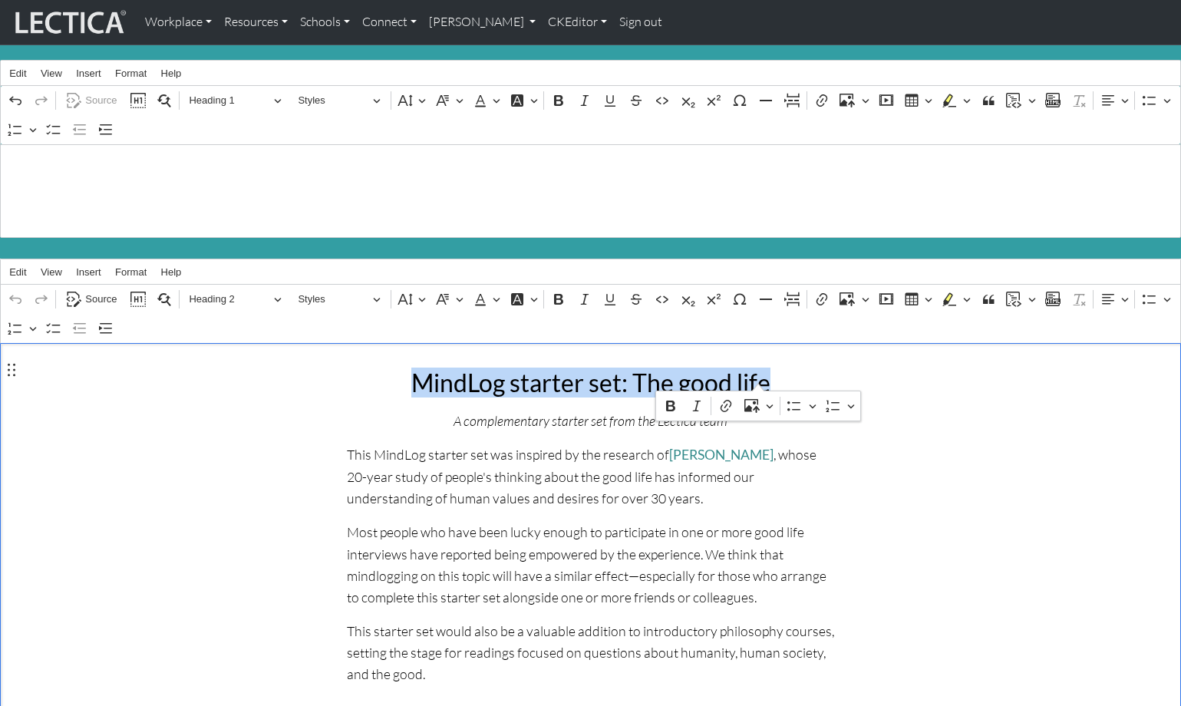
drag, startPoint x: 424, startPoint y: 368, endPoint x: 756, endPoint y: 374, distance: 332.3
click at [756, 374] on h2 "MindLog starter set: The good life" at bounding box center [591, 382] width 488 height 29
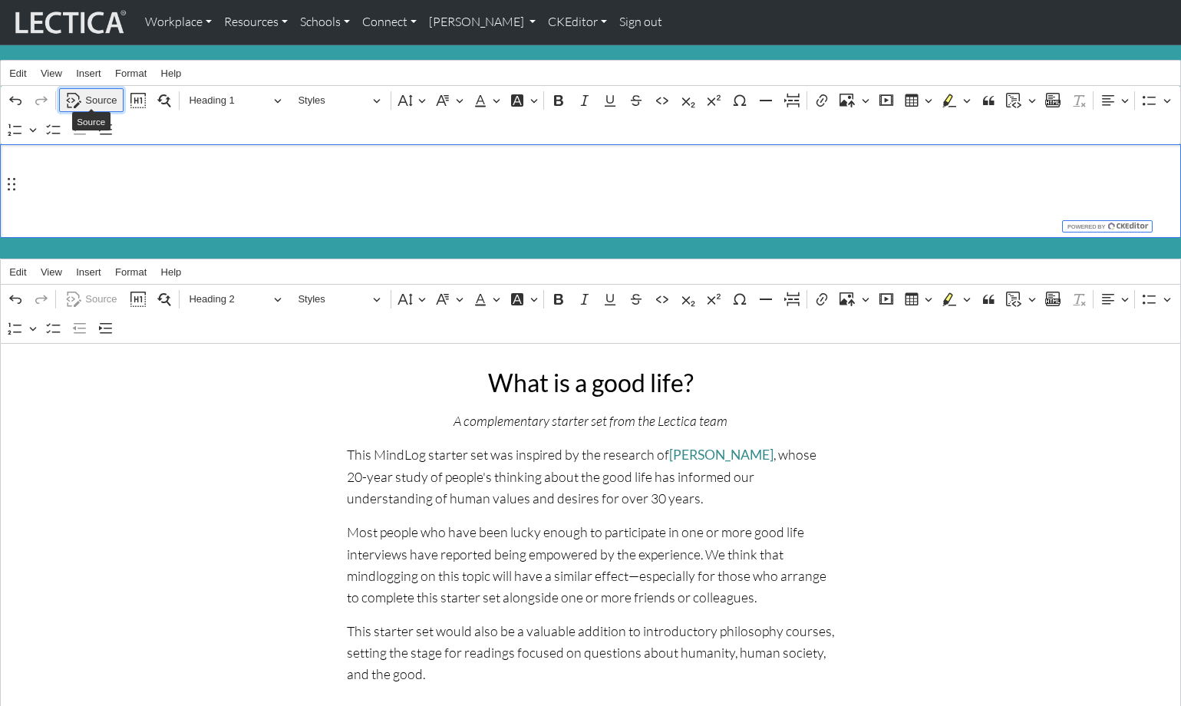
click at [101, 95] on span "Source" at bounding box center [100, 100] width 31 height 18
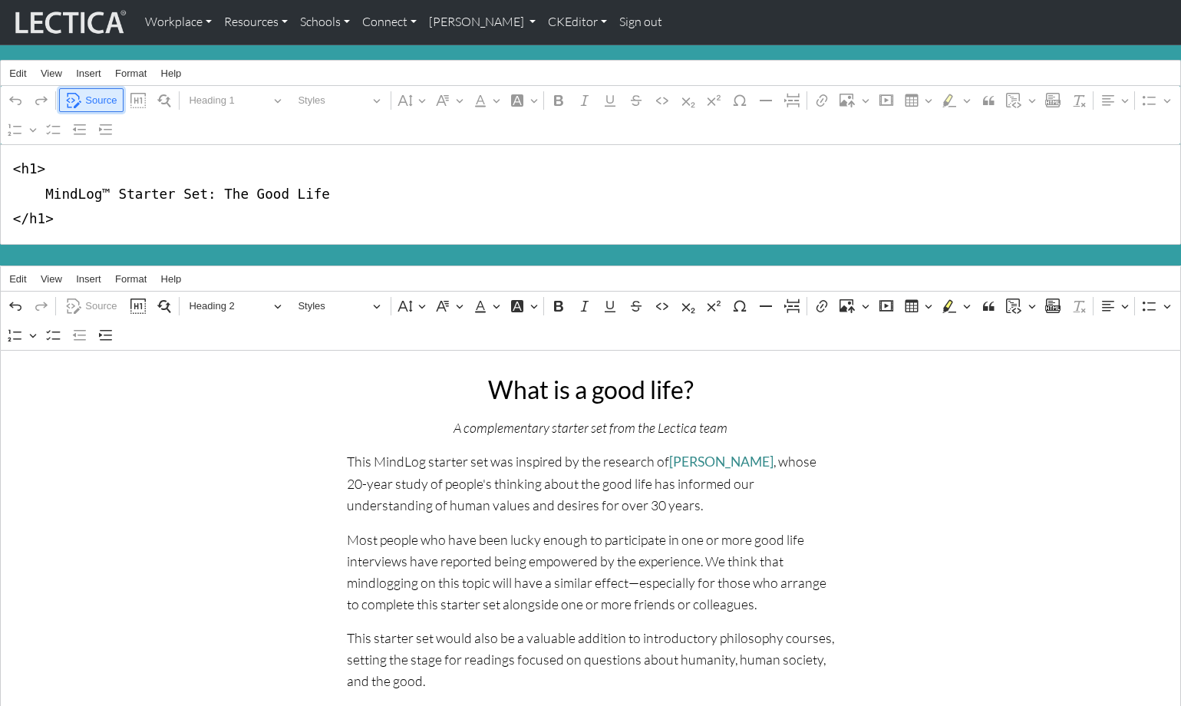
click at [101, 95] on span "Source" at bounding box center [100, 100] width 31 height 18
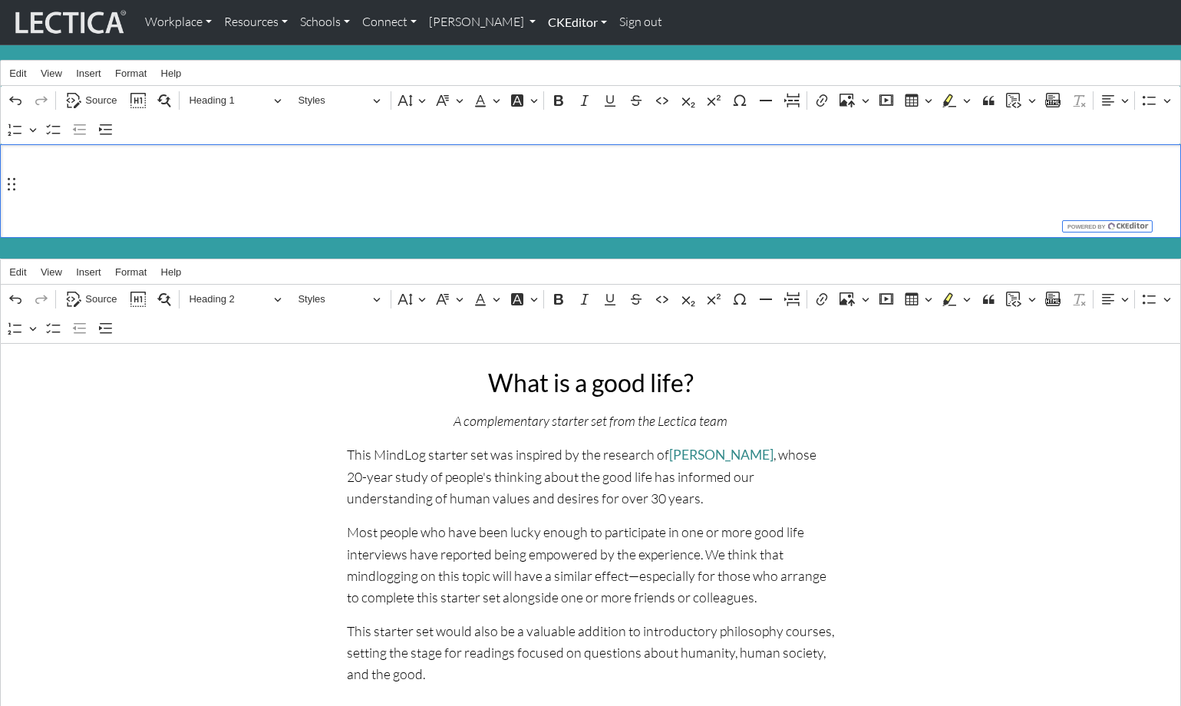
click at [542, 21] on link "CKEditor" at bounding box center [577, 22] width 71 height 32
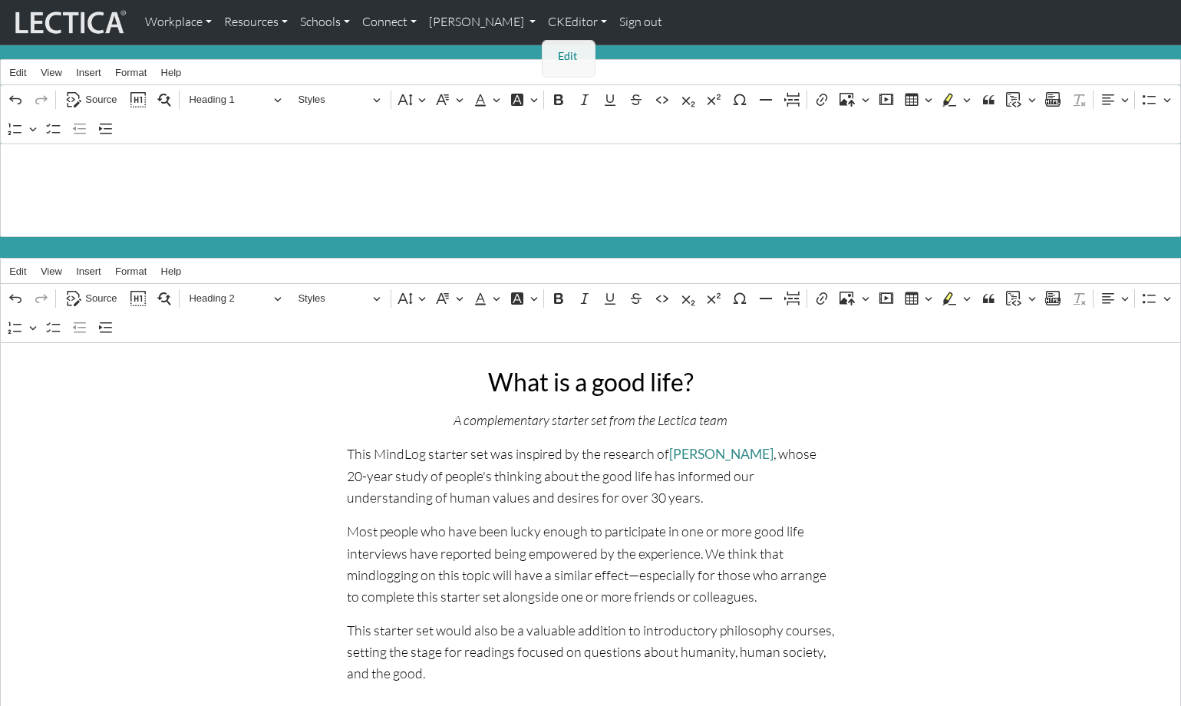
scroll to position [4, 0]
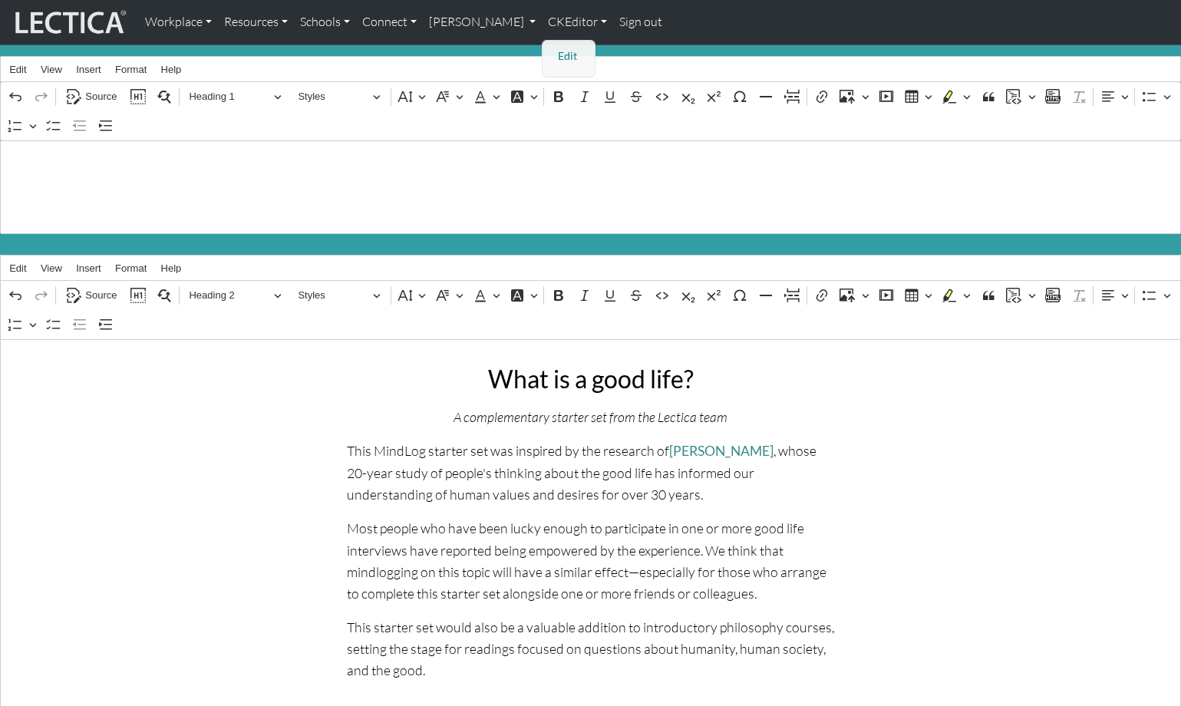
click at [554, 51] on link "Edit" at bounding box center [569, 56] width 31 height 19
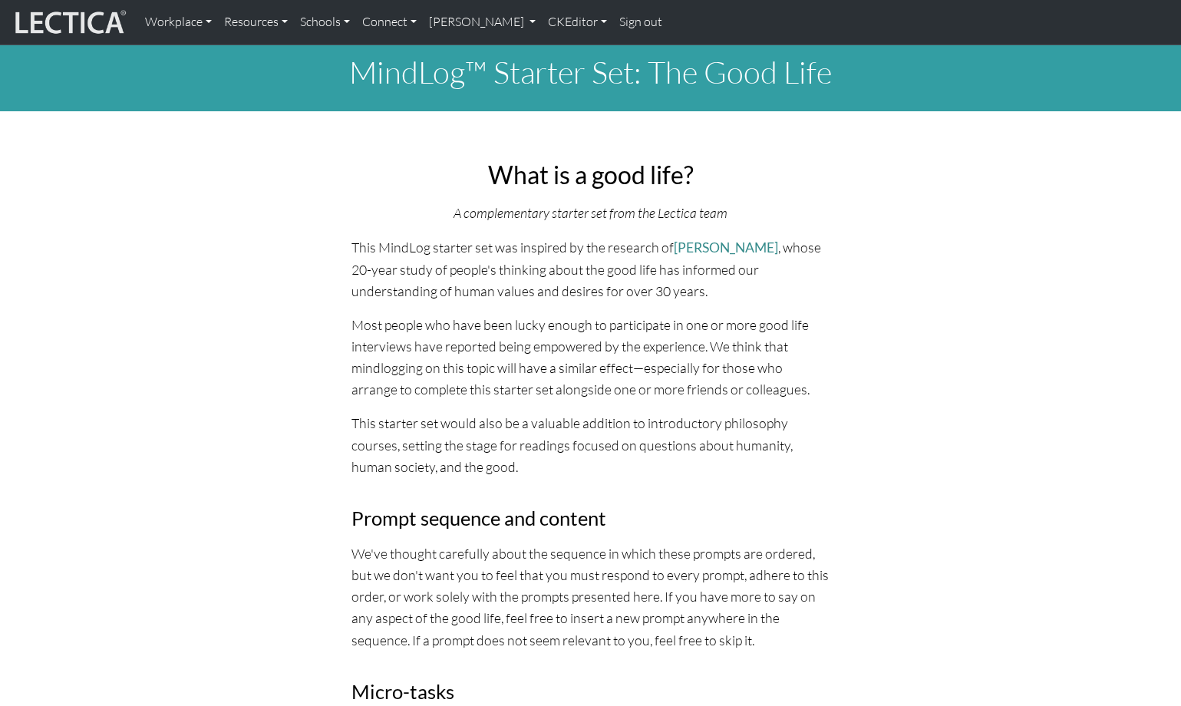
scroll to position [7, 0]
click at [443, 415] on p "This starter set would also be a valuable addition to introductory philosophy c…" at bounding box center [590, 443] width 479 height 64
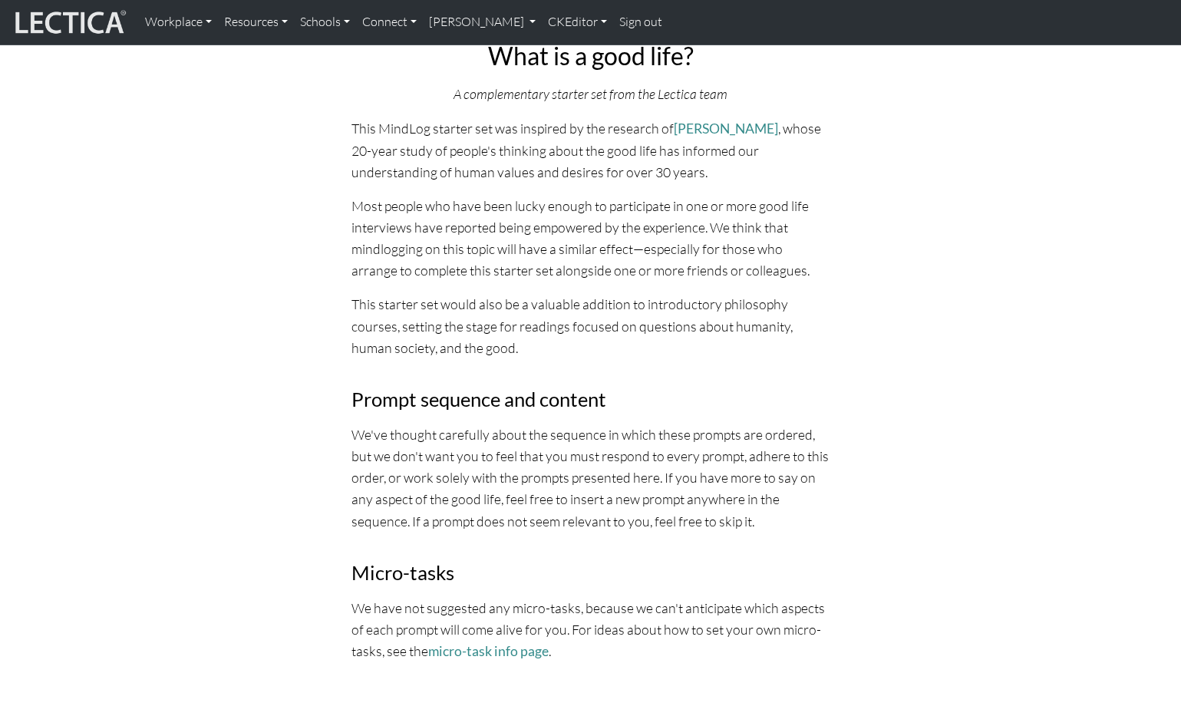
scroll to position [0, 0]
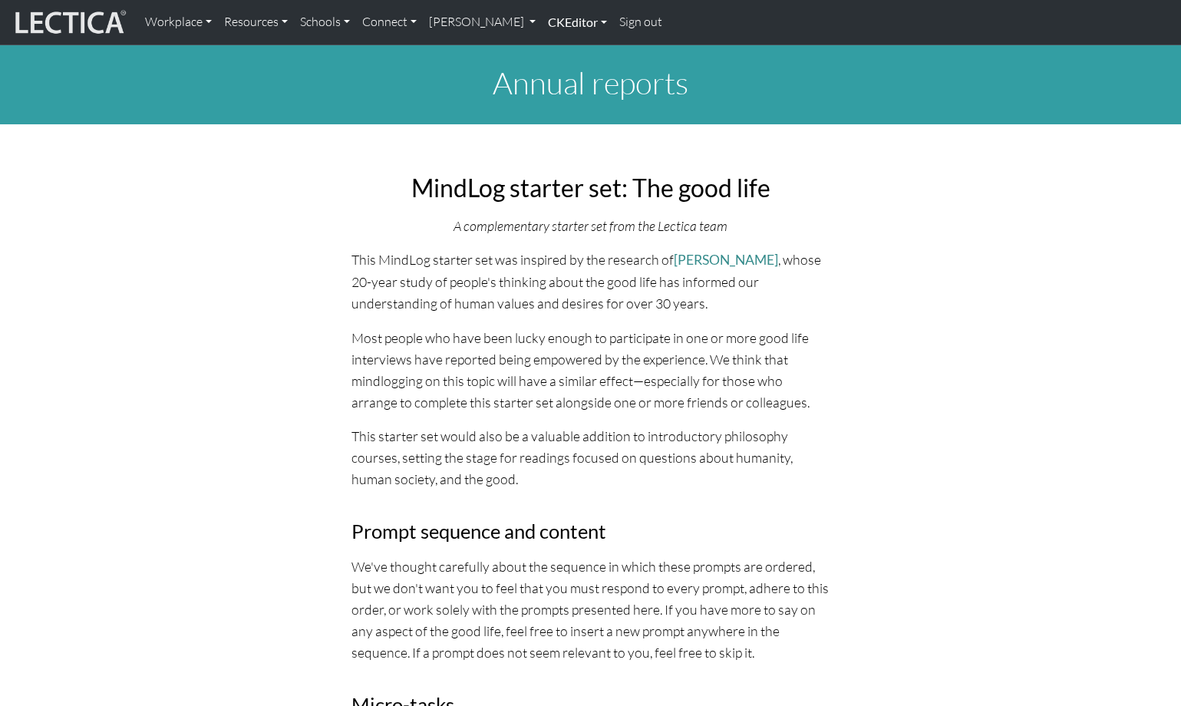
click at [542, 21] on link "CKEditor" at bounding box center [577, 22] width 71 height 32
click at [554, 48] on link "Edit" at bounding box center [569, 56] width 31 height 19
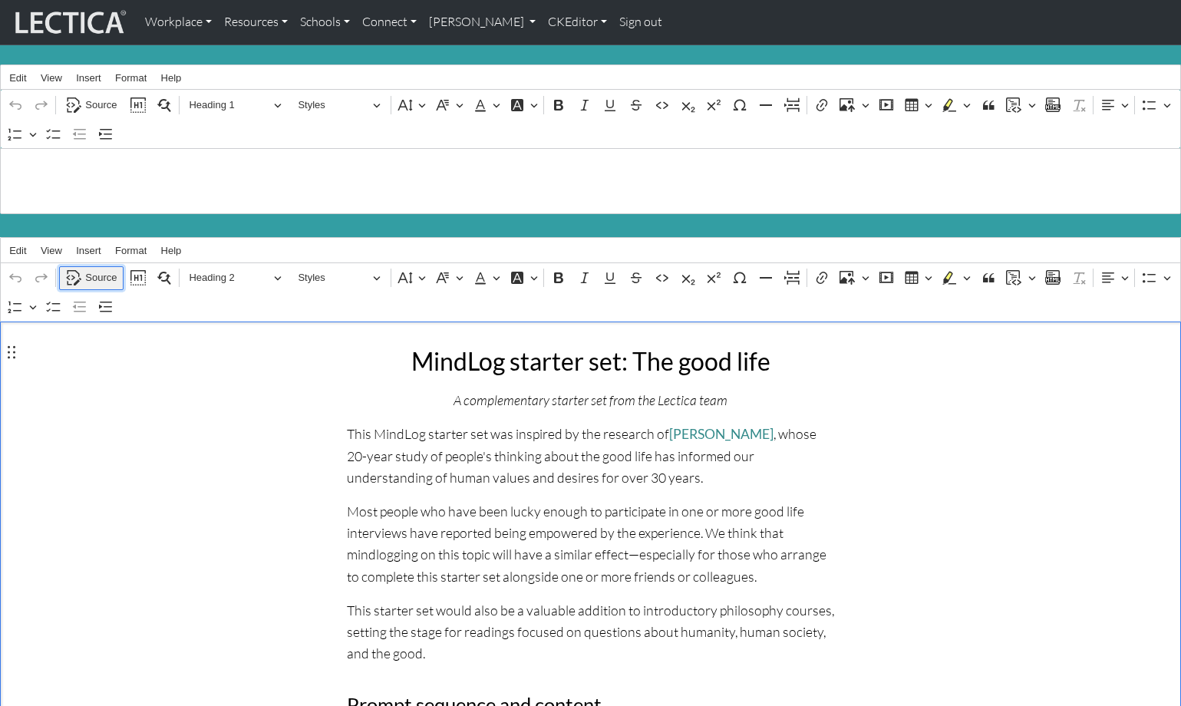
click at [101, 270] on span "Source" at bounding box center [100, 278] width 31 height 18
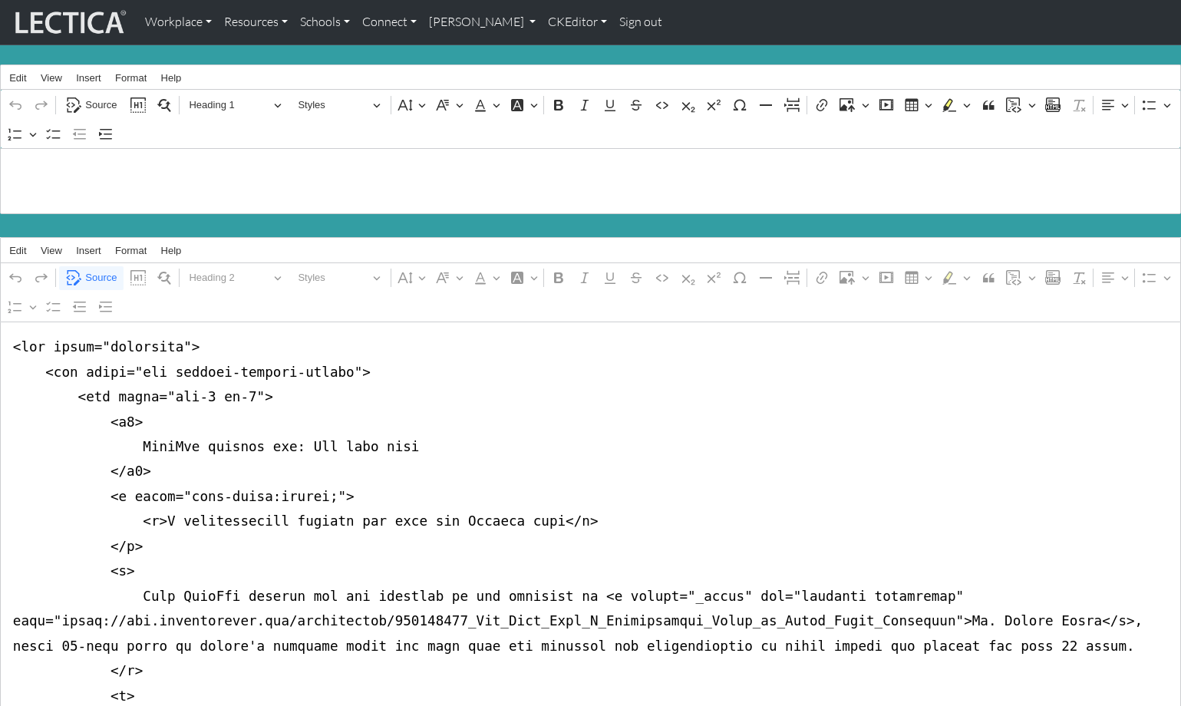
click at [542, 15] on link "CKEditor" at bounding box center [577, 22] width 71 height 32
drag, startPoint x: 527, startPoint y: 49, endPoint x: 638, endPoint y: 41, distance: 111.6
click at [554, 49] on link "Edit" at bounding box center [569, 56] width 31 height 19
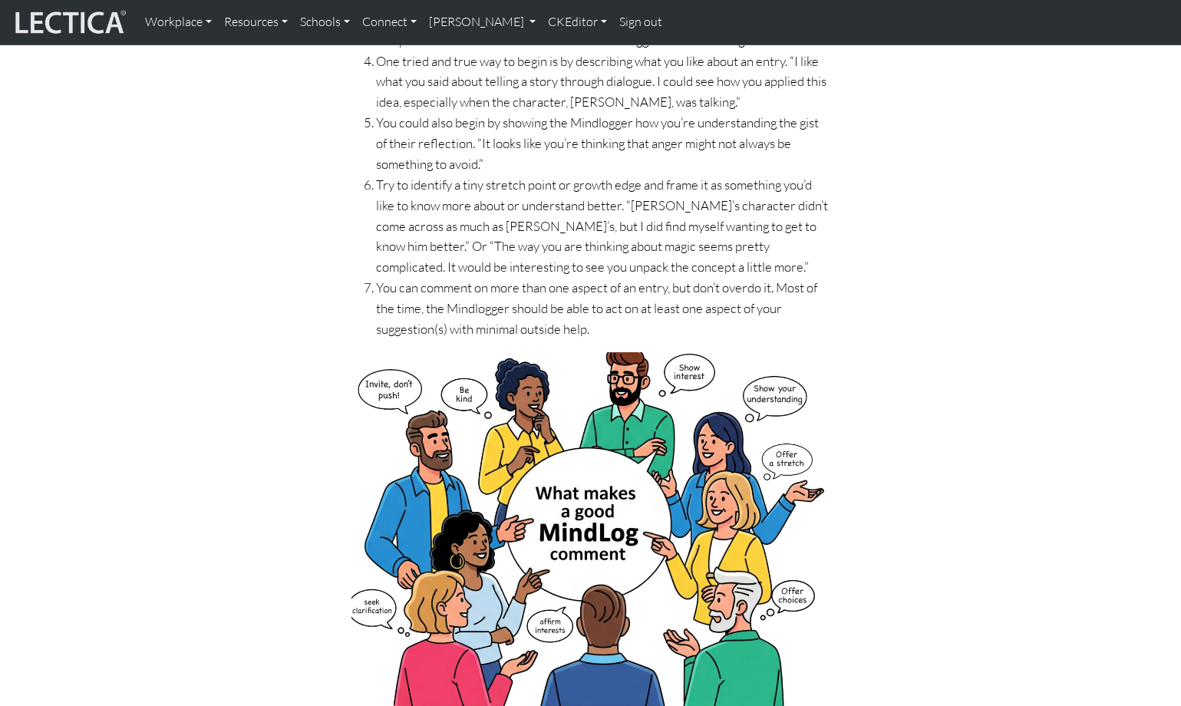
scroll to position [429, 0]
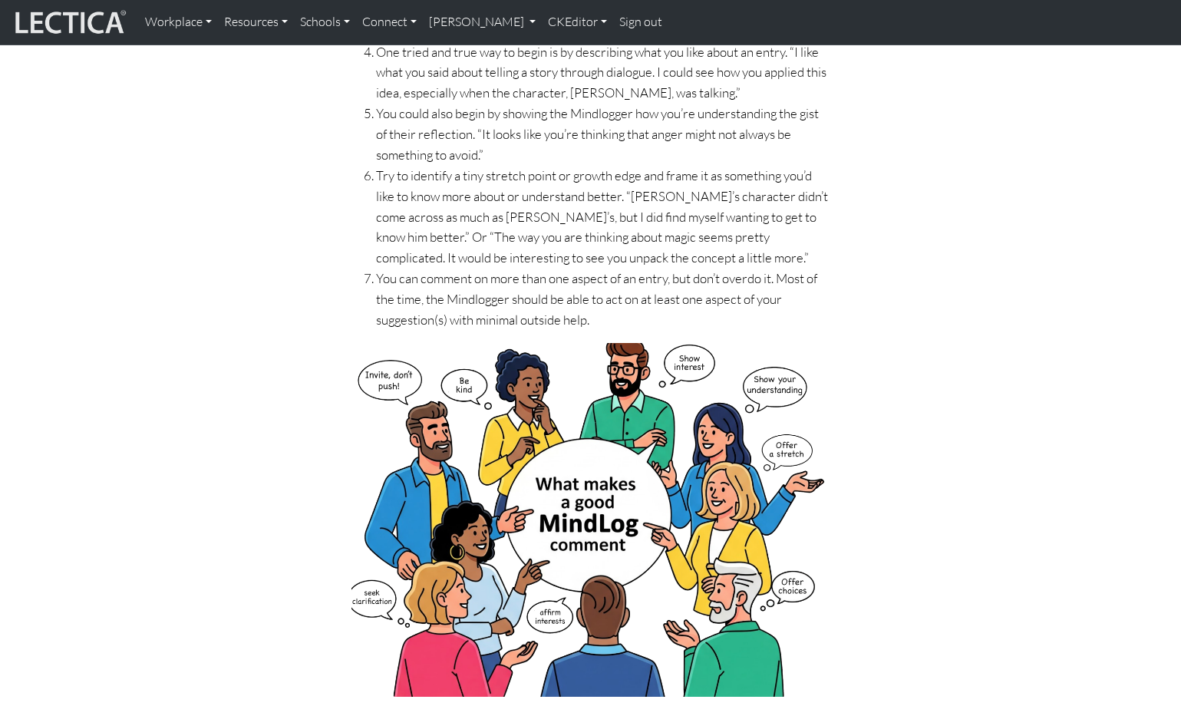
drag, startPoint x: 182, startPoint y: 453, endPoint x: 234, endPoint y: 451, distance: 52.2
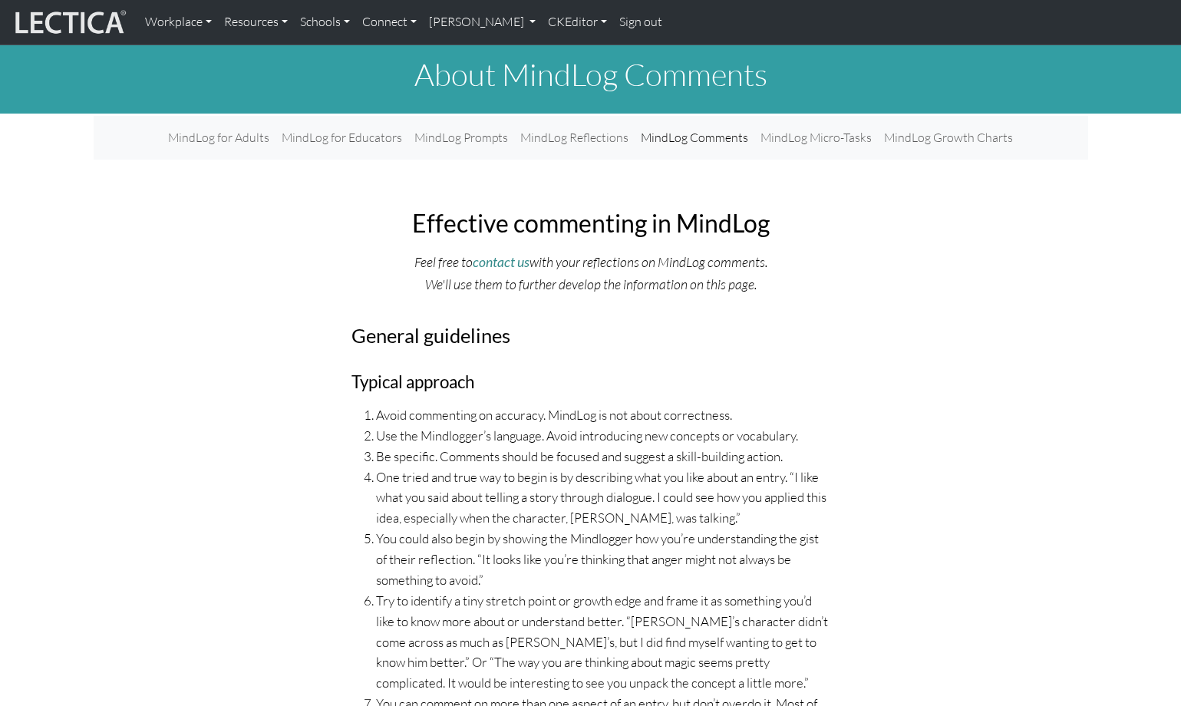
scroll to position [0, 0]
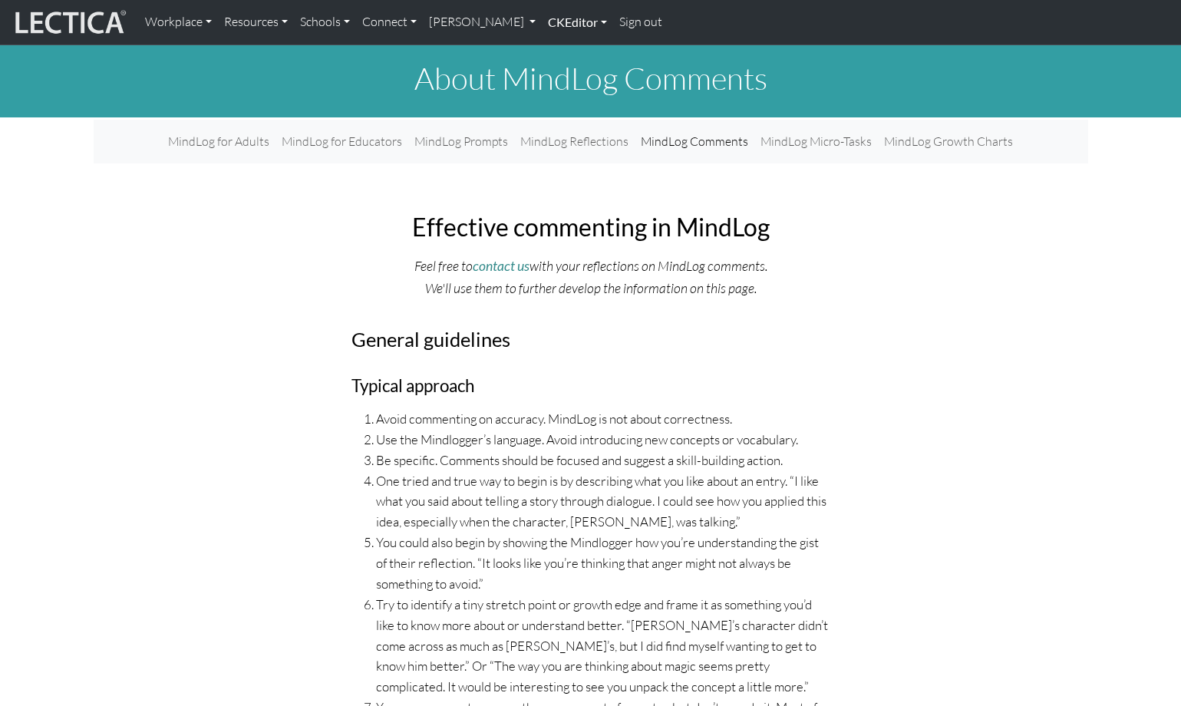
click at [547, 21] on link "CKEditor" at bounding box center [577, 22] width 71 height 32
click at [545, 47] on div "Edit" at bounding box center [569, 56] width 49 height 19
click at [542, 22] on link "CKEditor" at bounding box center [577, 22] width 71 height 32
click at [554, 48] on link "Edit" at bounding box center [569, 56] width 31 height 19
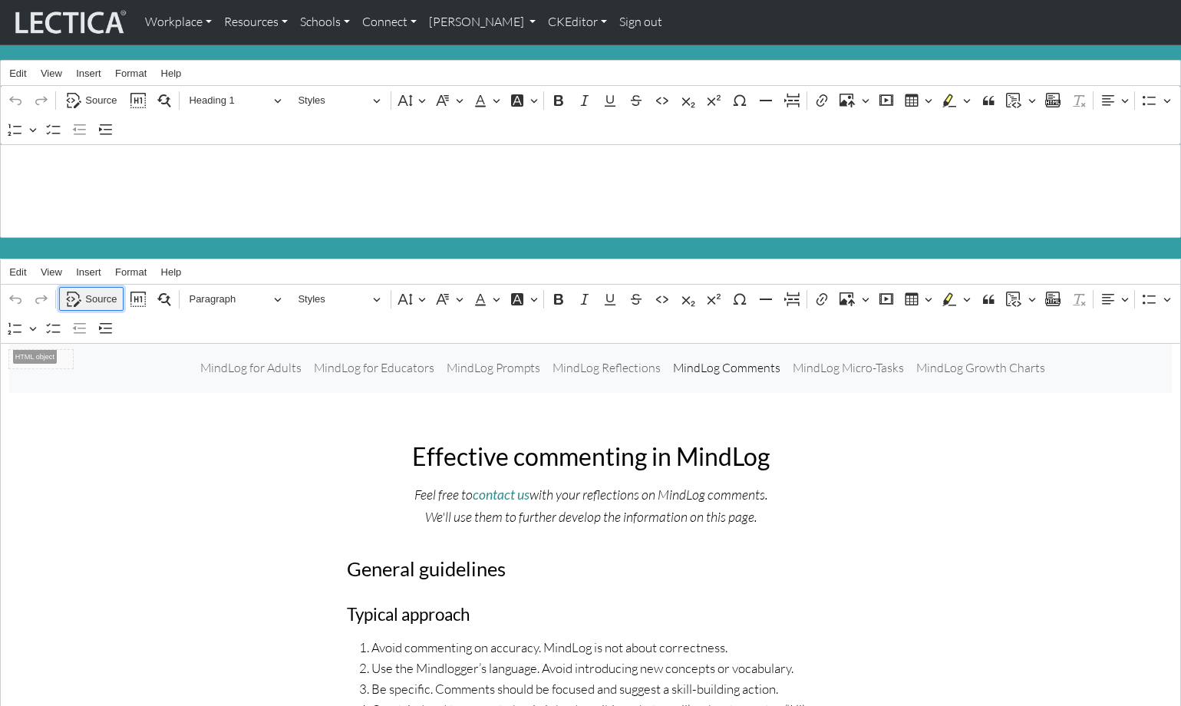
click at [100, 290] on span "Source" at bounding box center [100, 299] width 31 height 18
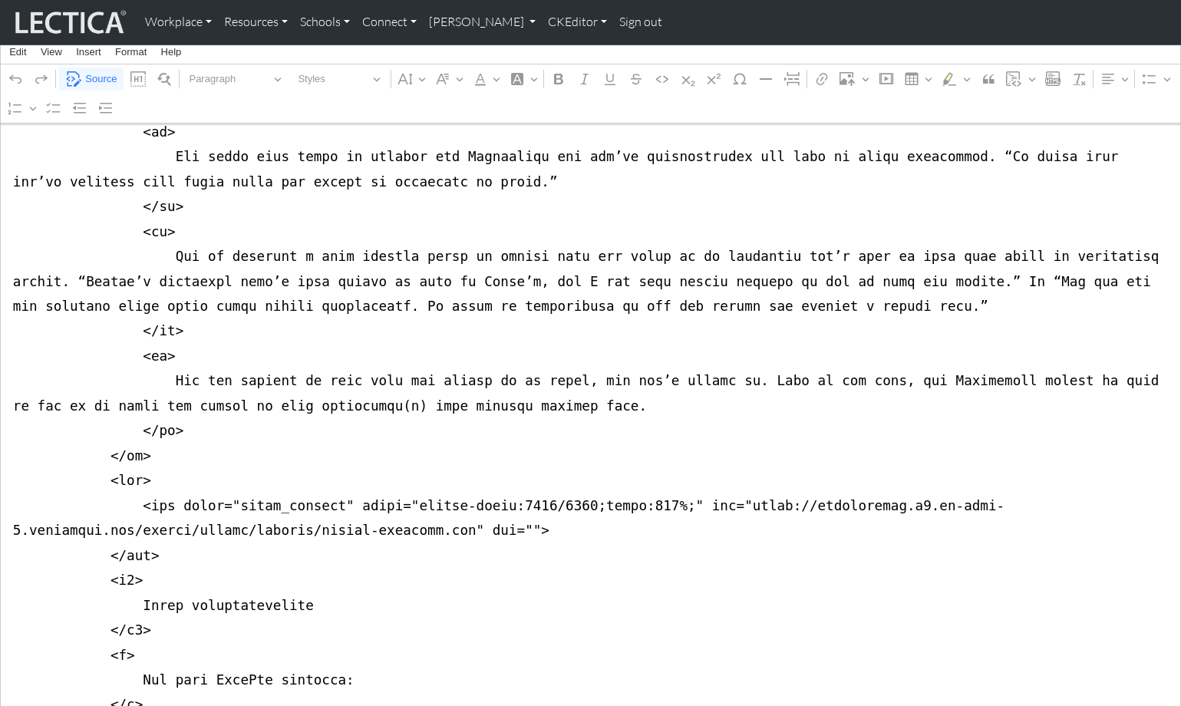
scroll to position [1381, 0]
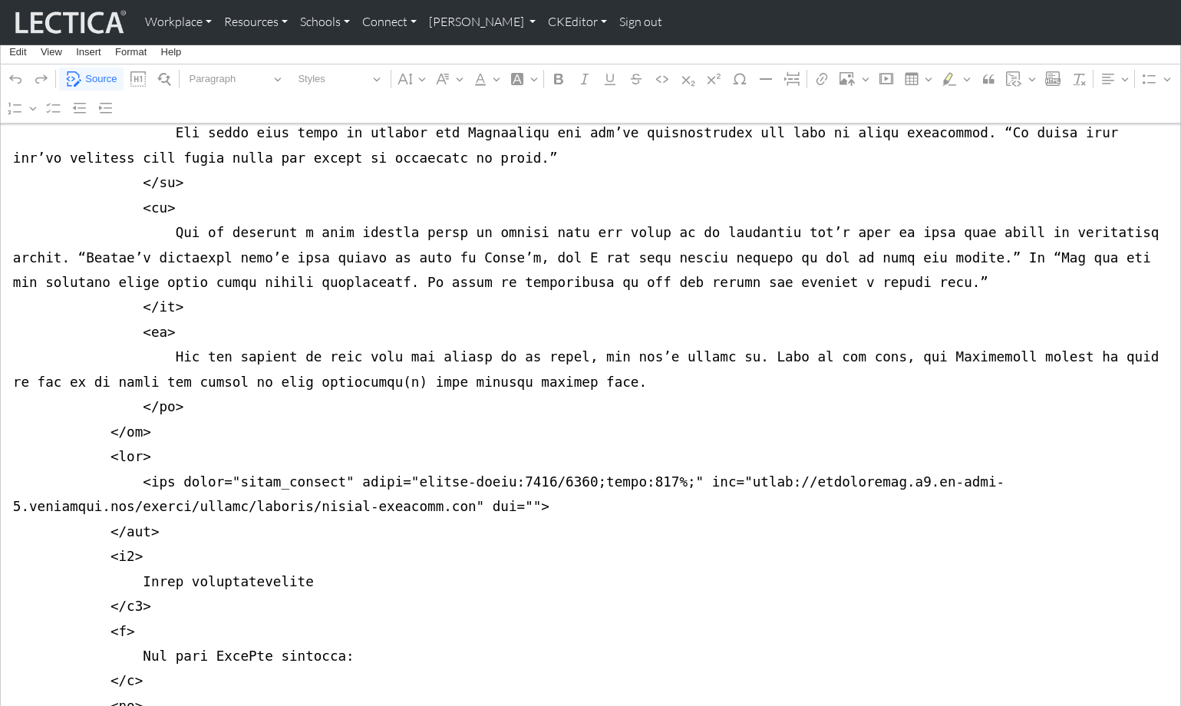
drag, startPoint x: 10, startPoint y: 361, endPoint x: 1, endPoint y: 456, distance: 95.6
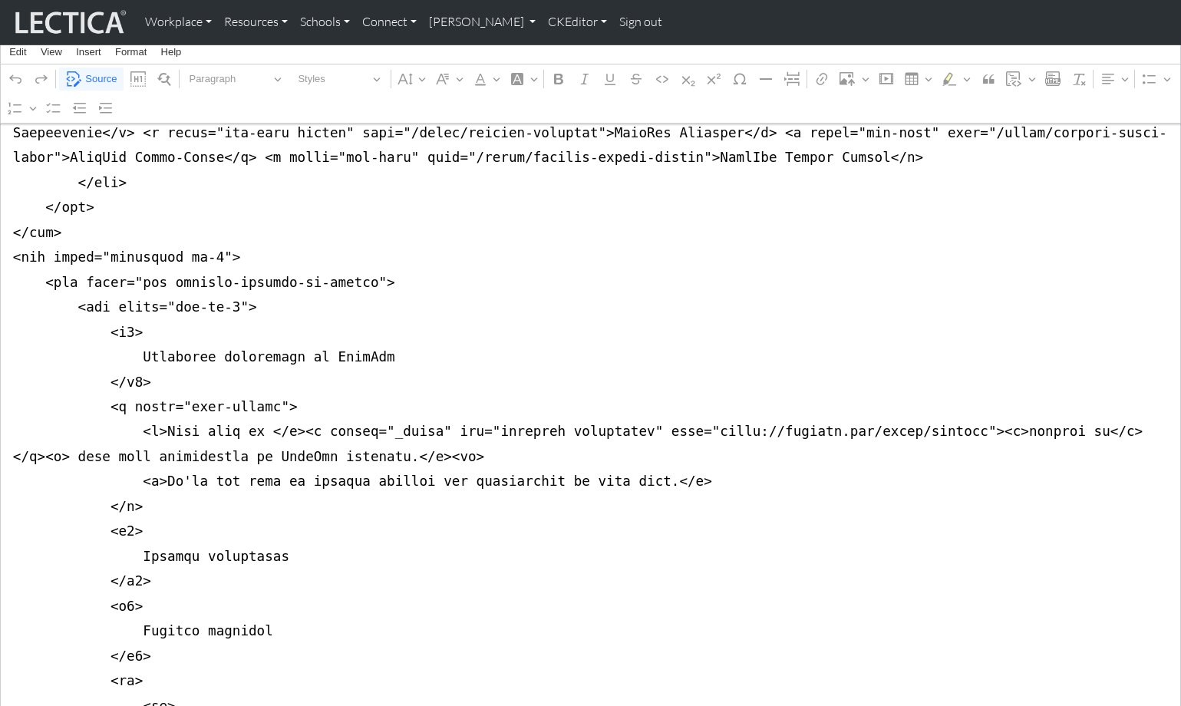
scroll to position [471, 0]
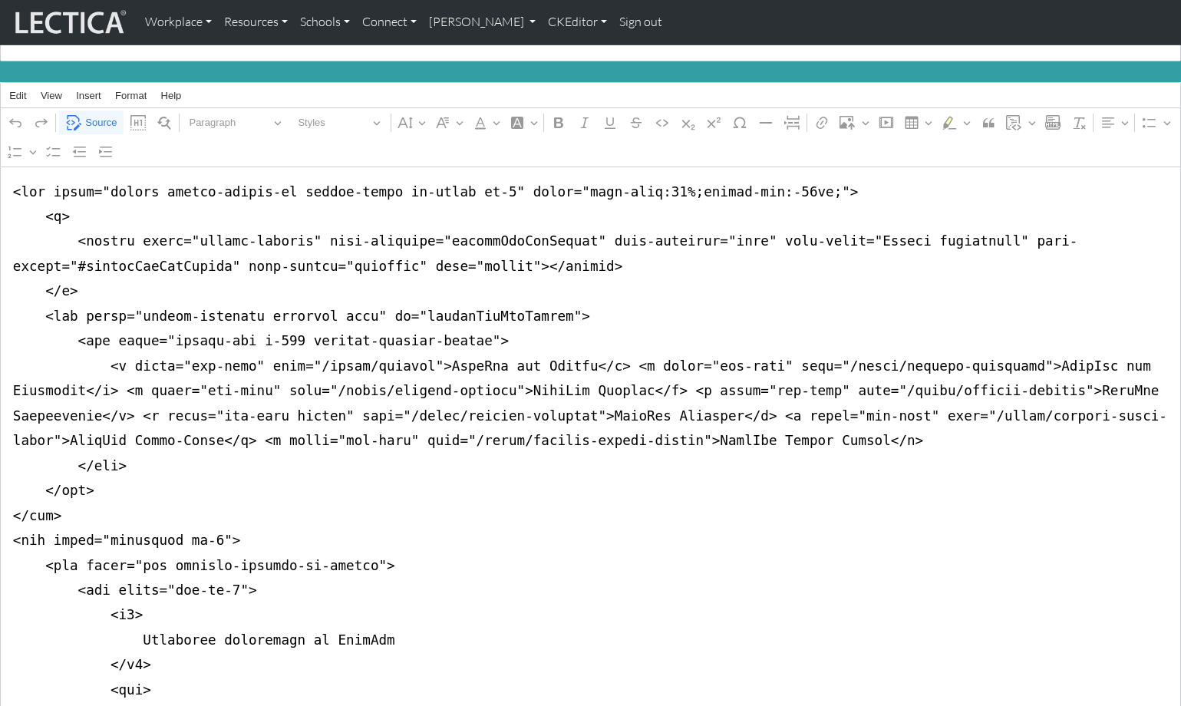
scroll to position [0, 0]
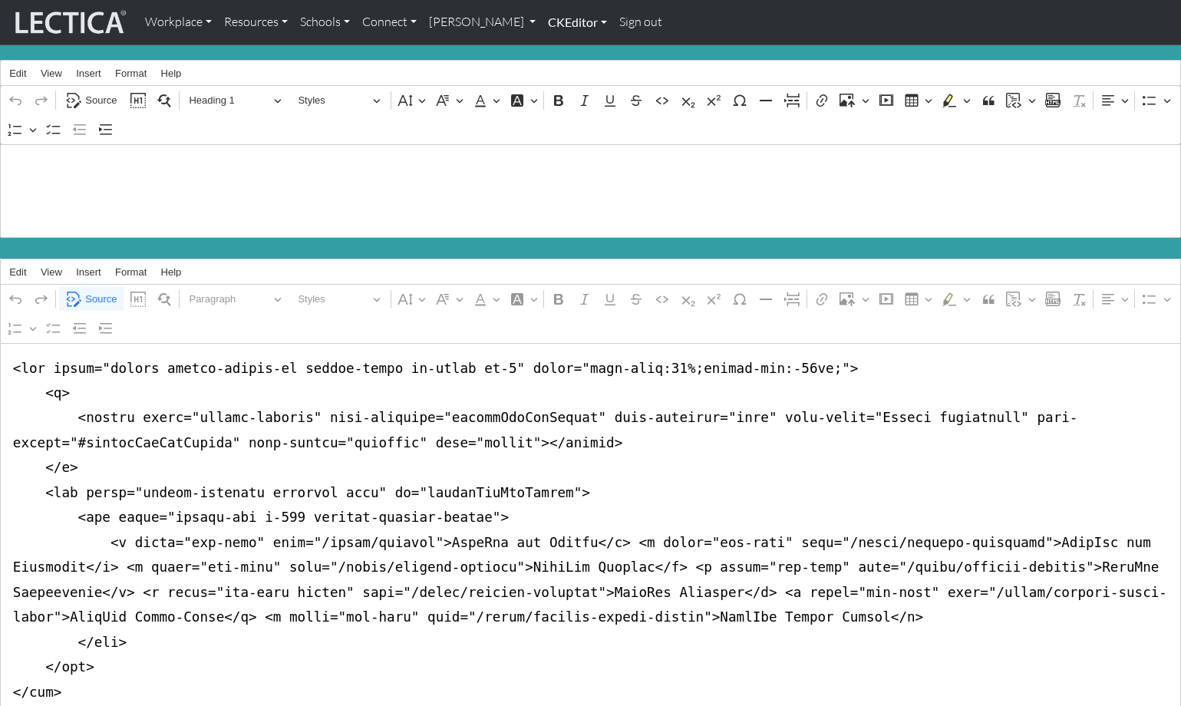
type textarea "<nav class="navbar navbar-expand-lg navbar-light bg-light mb-5" style="font-siz…"
click at [542, 22] on link "CKEditor" at bounding box center [577, 22] width 71 height 32
click at [554, 51] on link "Edit" at bounding box center [569, 56] width 31 height 19
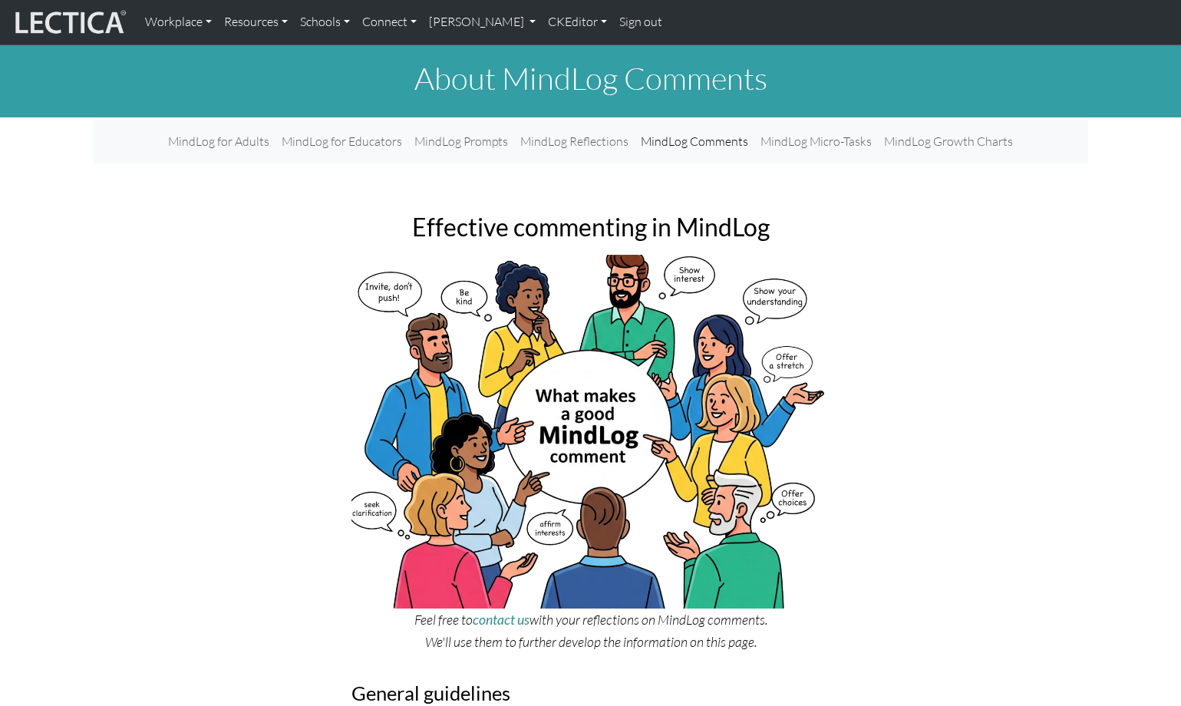
click at [542, 21] on link "CKEditor" at bounding box center [577, 22] width 71 height 32
click at [554, 48] on link "Edit" at bounding box center [569, 56] width 31 height 19
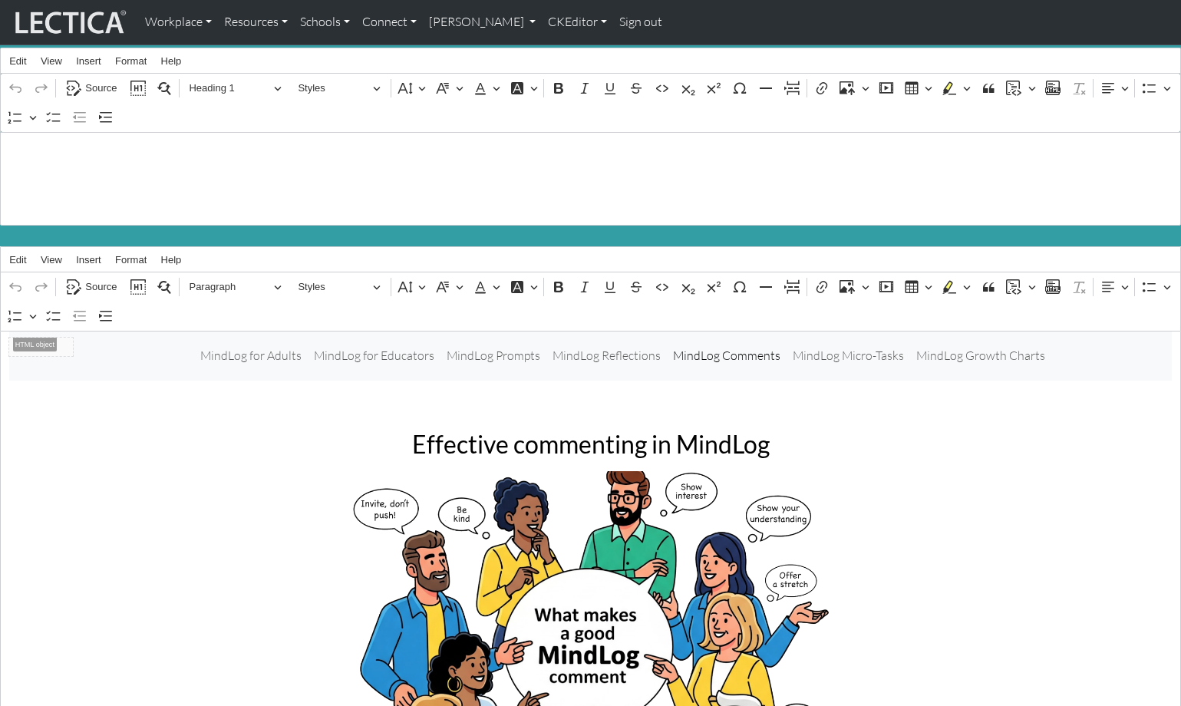
scroll to position [13, 0]
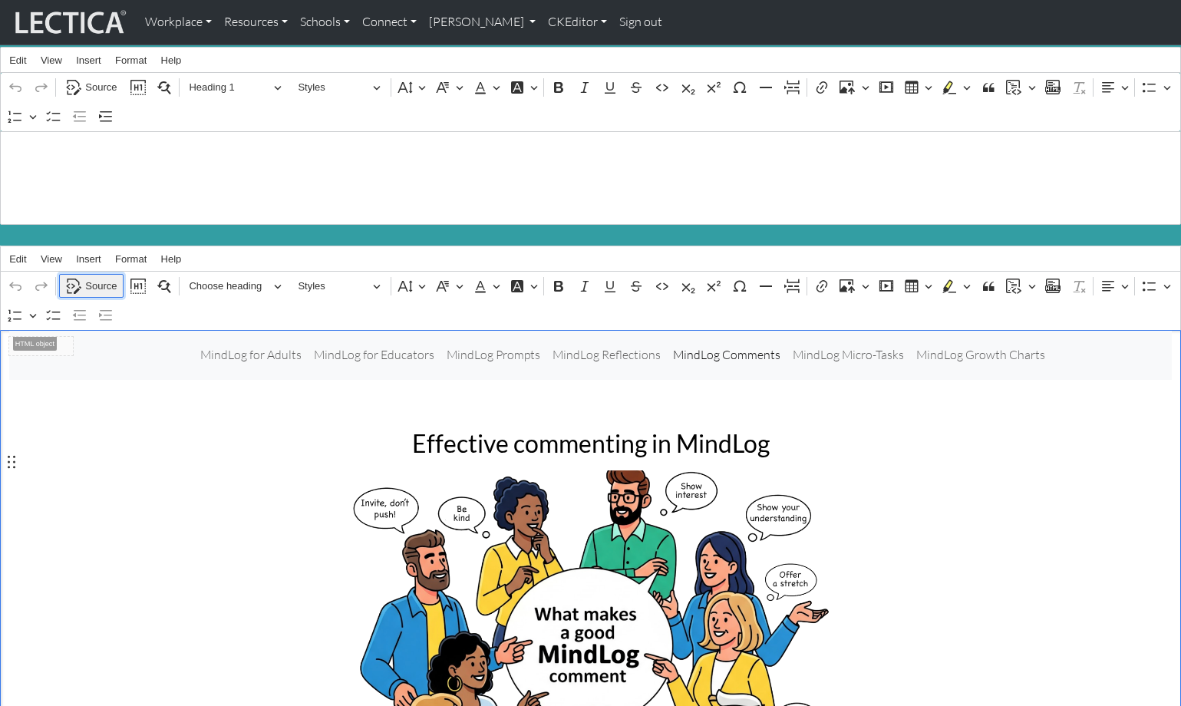
click at [97, 277] on span "Source" at bounding box center [100, 286] width 31 height 18
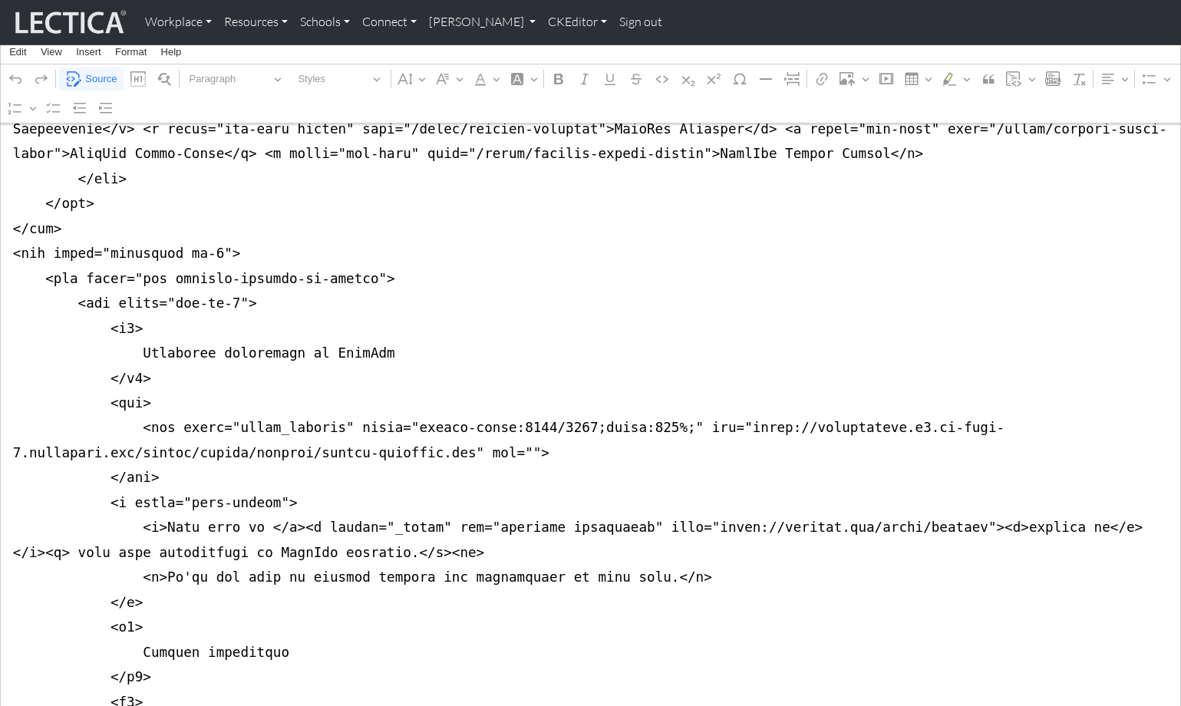
scroll to position [466, 0]
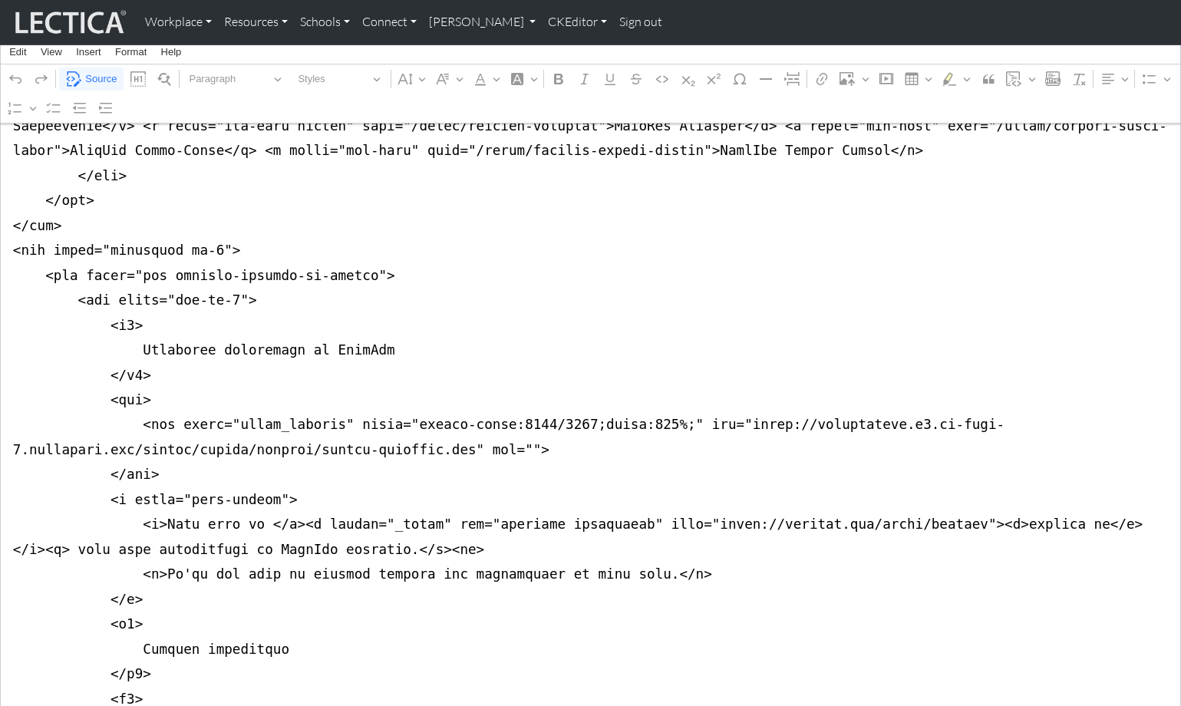
drag, startPoint x: 127, startPoint y: 286, endPoint x: 149, endPoint y: 288, distance: 21.6
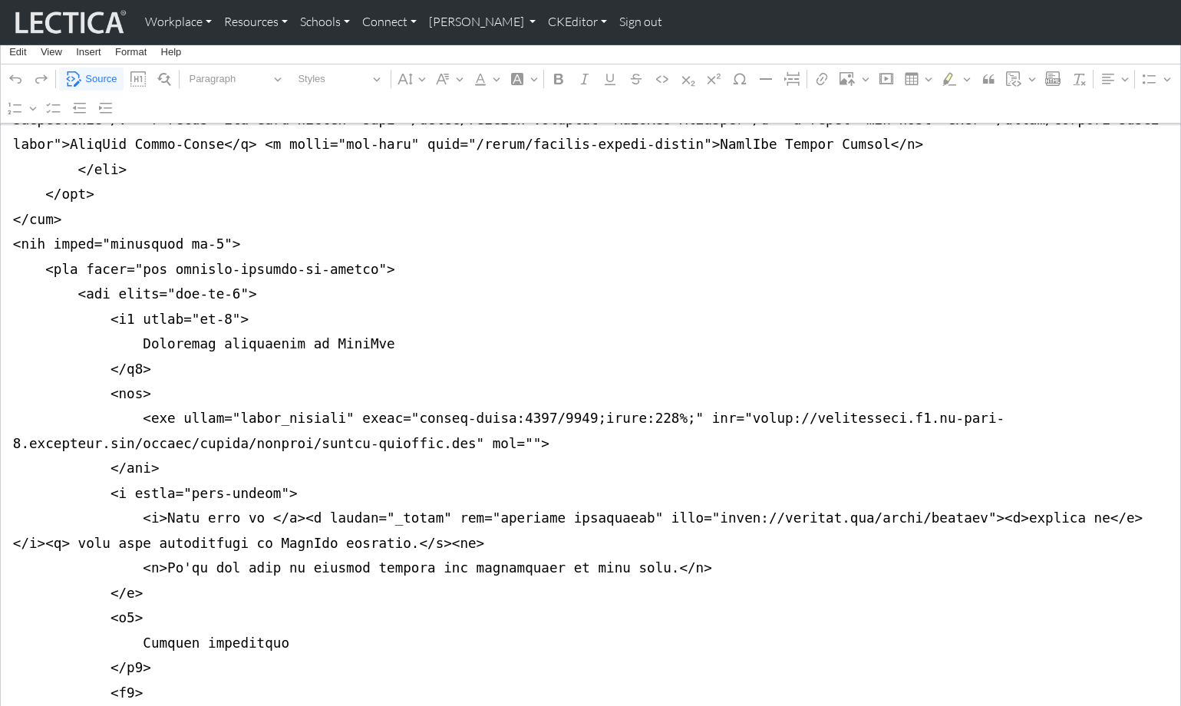
type textarea "<nav class="navbar navbar-expand-lg navbar-light bg-light mb-5" style="font-siz…"
click at [93, 76] on span "Source" at bounding box center [100, 79] width 31 height 18
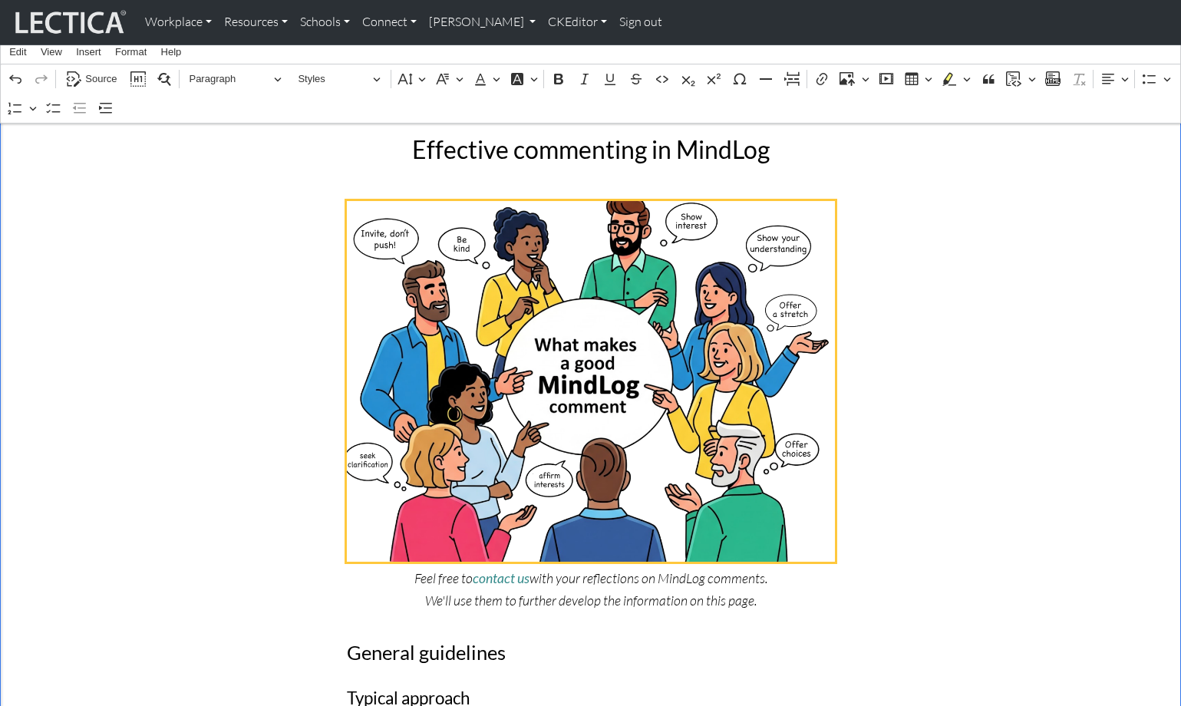
scroll to position [311, 0]
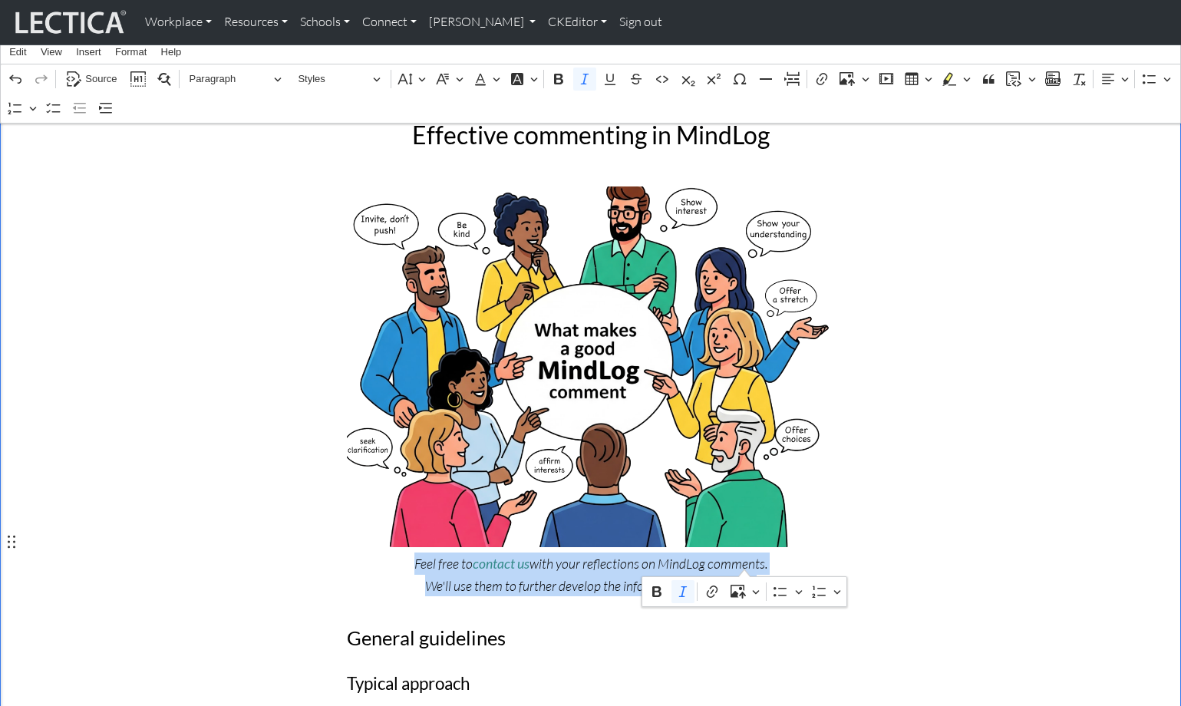
drag, startPoint x: 419, startPoint y: 544, endPoint x: 753, endPoint y: 568, distance: 334.6
click at [753, 568] on p "Feel free to contact us with your reflections on MindLog comments. We'll use th…" at bounding box center [591, 574] width 488 height 44
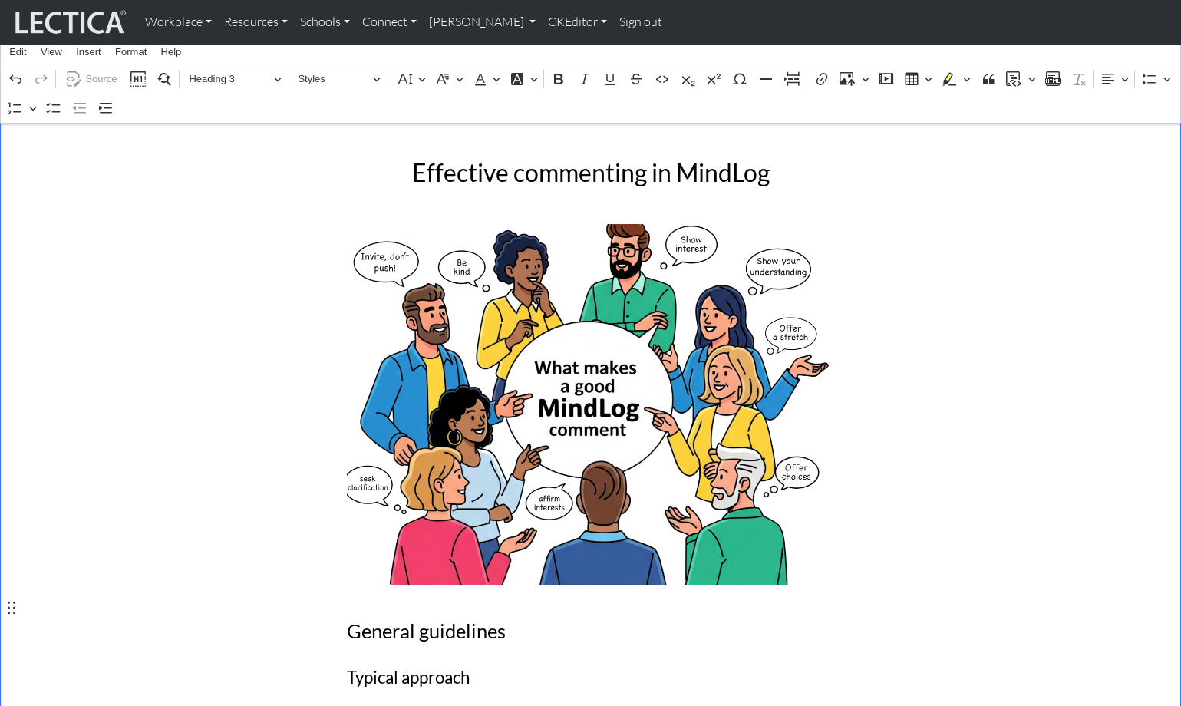
scroll to position [262, 0]
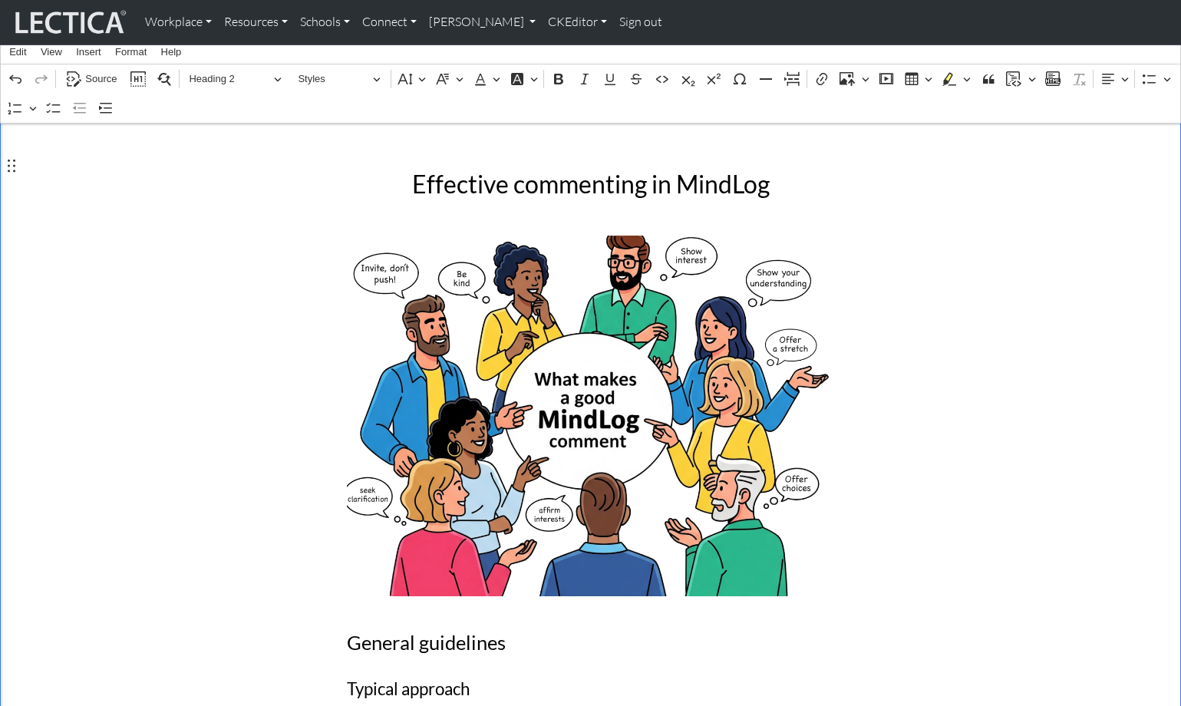
click at [760, 170] on h2 "Effective commenting in MindLog" at bounding box center [591, 184] width 488 height 29
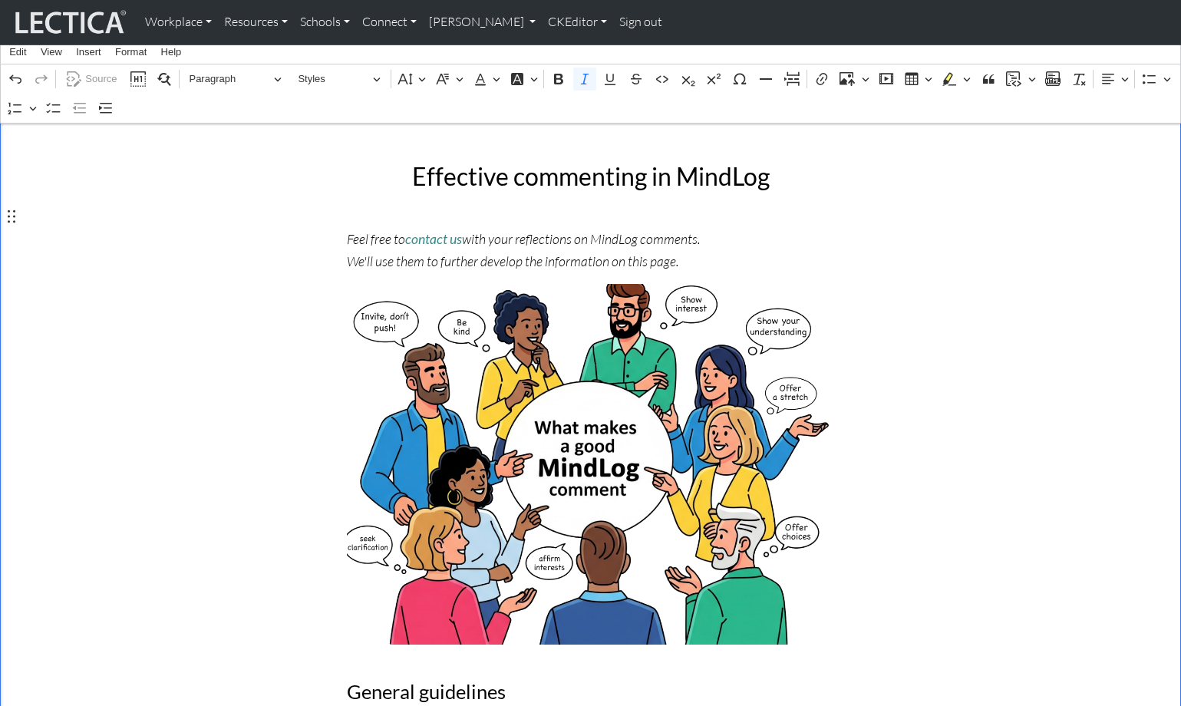
click at [92, 74] on span "Source" at bounding box center [100, 79] width 31 height 18
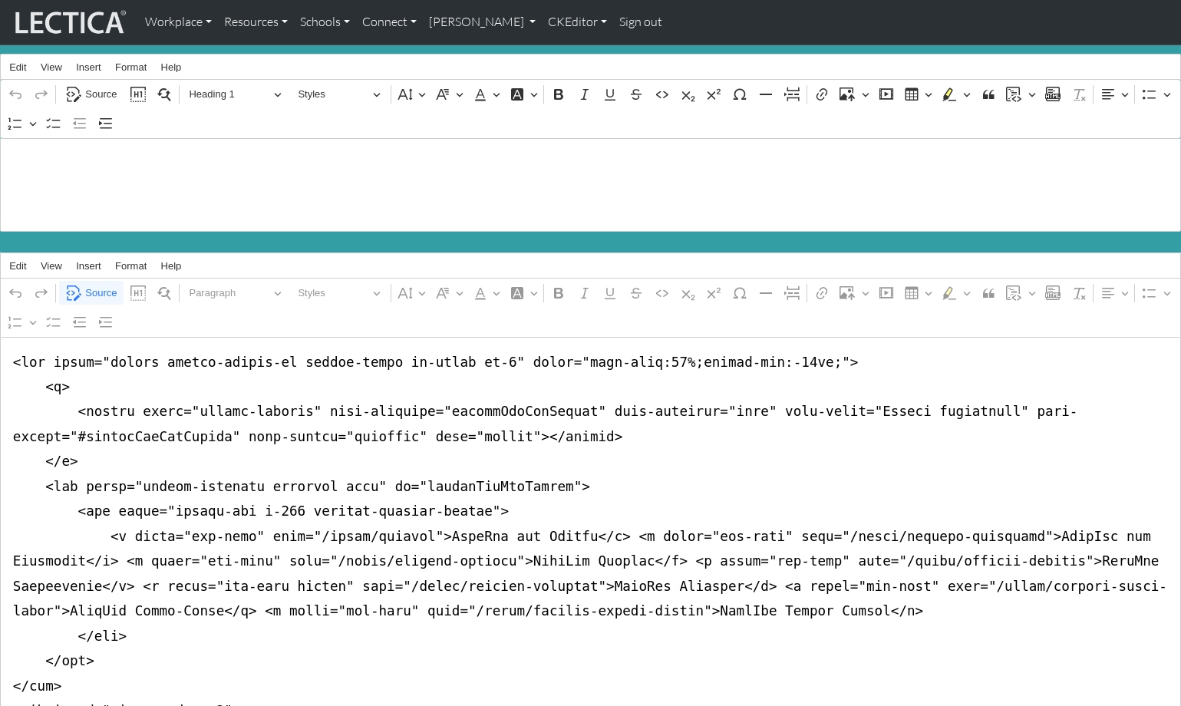
scroll to position [0, 0]
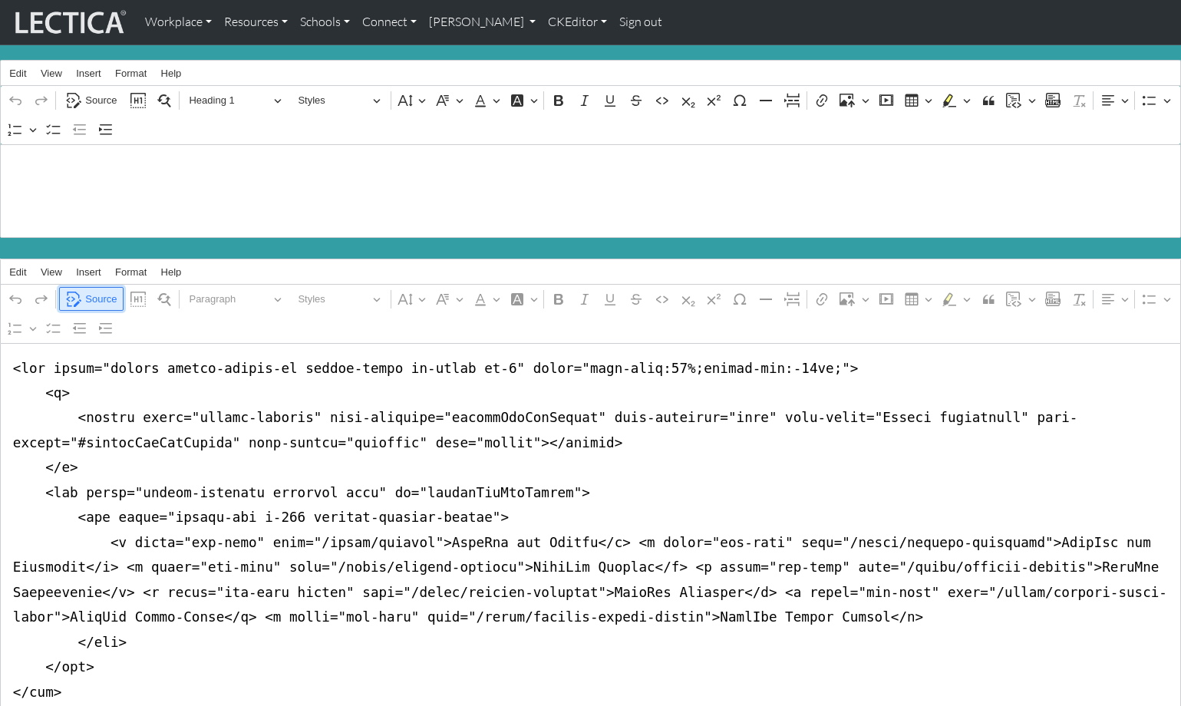
click at [91, 290] on span "Source" at bounding box center [100, 299] width 31 height 18
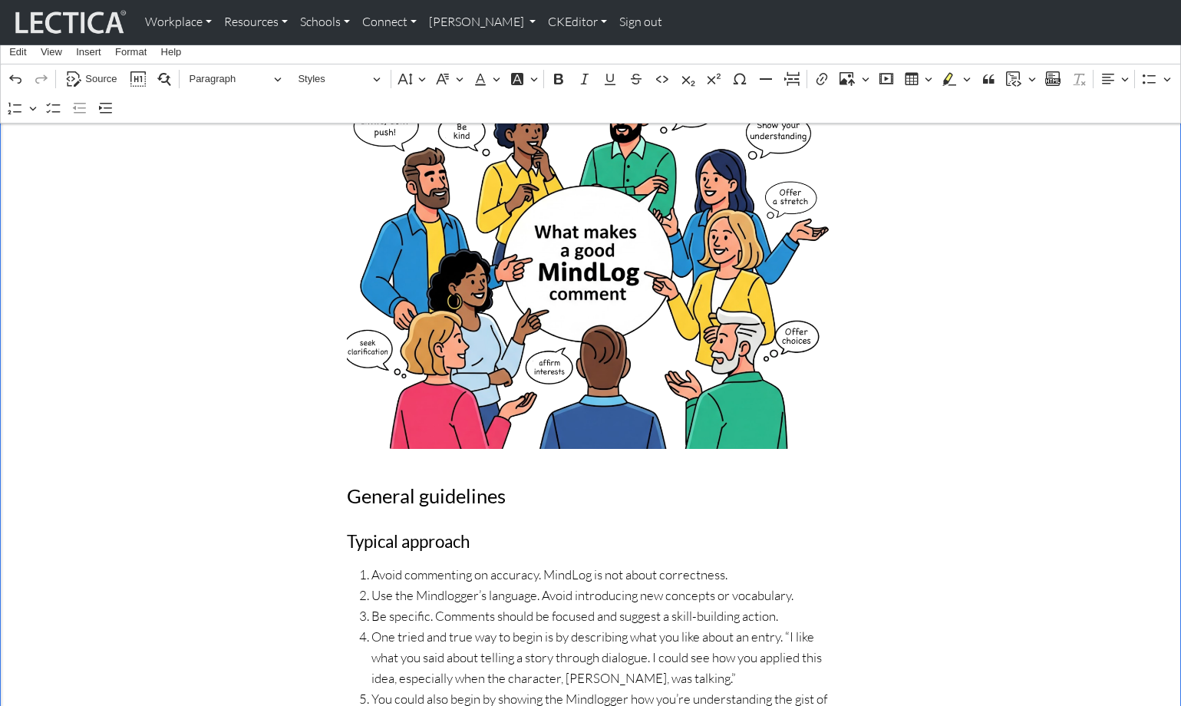
scroll to position [467, 0]
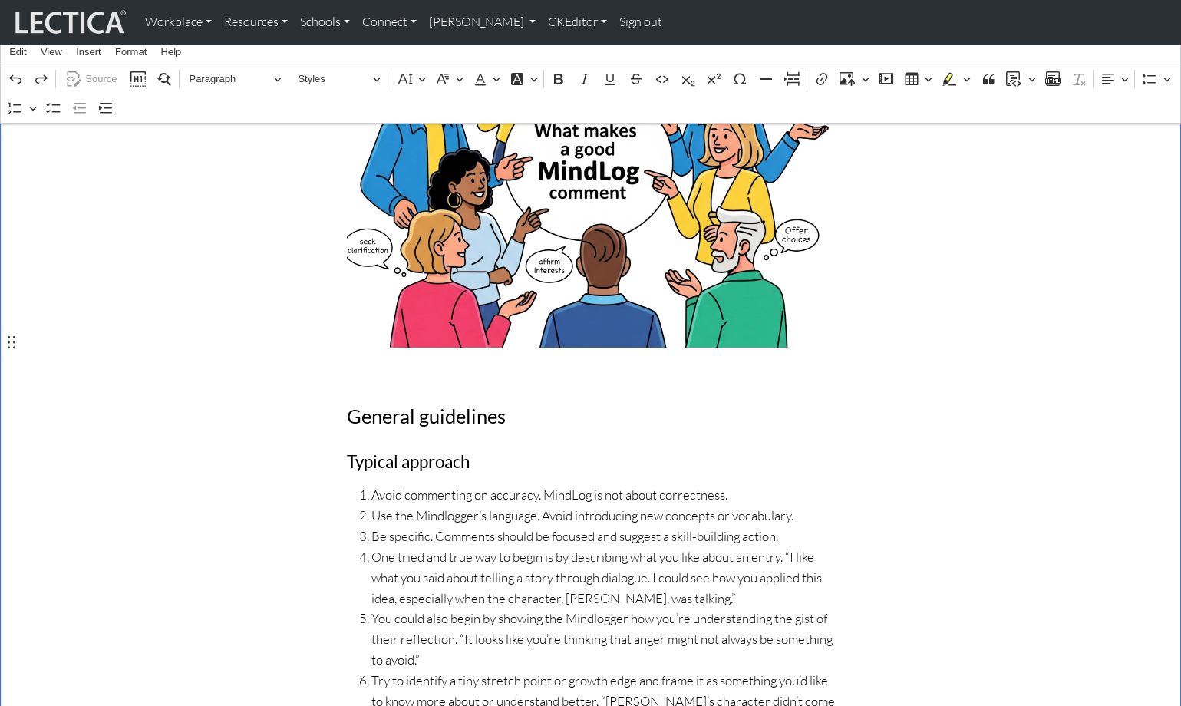
scroll to position [517, 0]
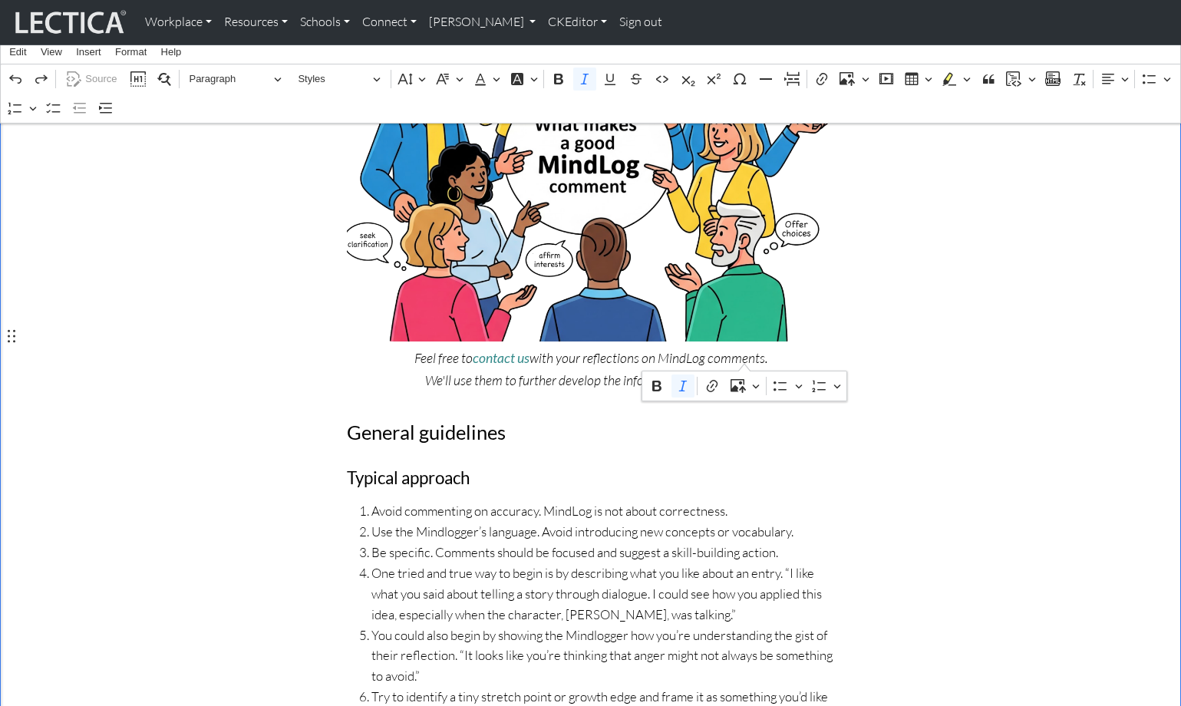
drag, startPoint x: 289, startPoint y: 364, endPoint x: 288, endPoint y: 356, distance: 7.8
click at [382, 347] on p "Feel free to contact us with your reflections on MindLog comments. We'll use th…" at bounding box center [591, 369] width 488 height 44
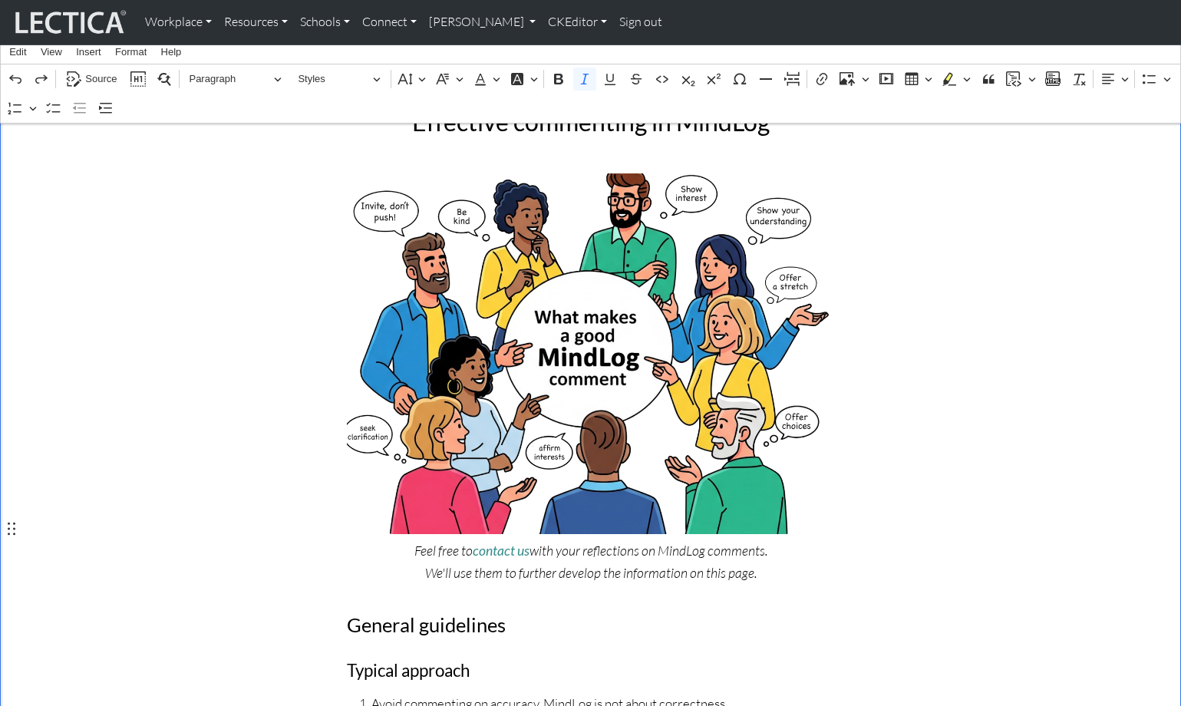
scroll to position [330, 0]
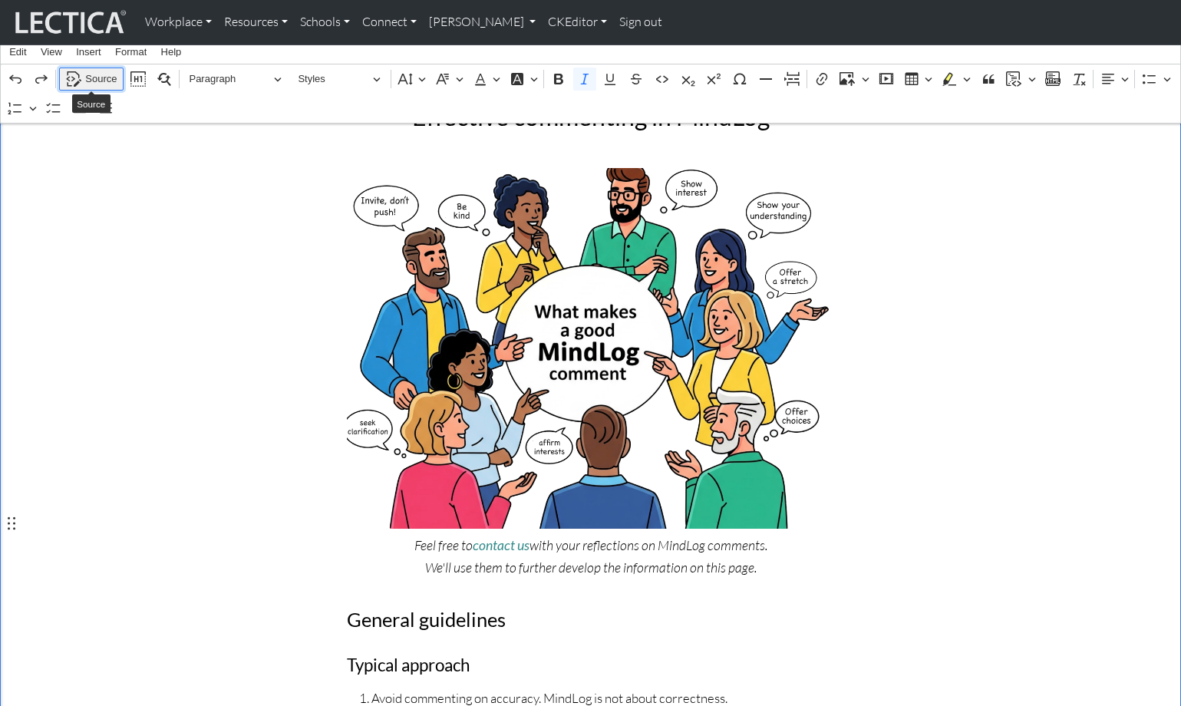
click at [95, 77] on span "Source" at bounding box center [100, 79] width 31 height 18
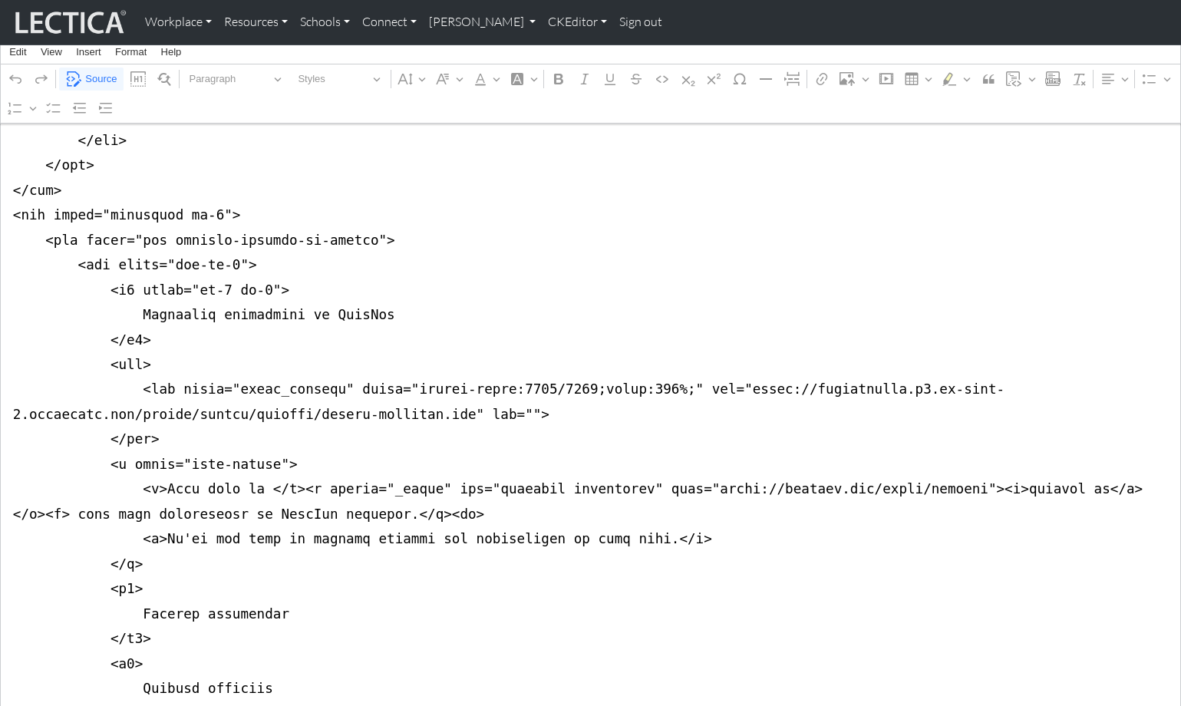
scroll to position [509, 0]
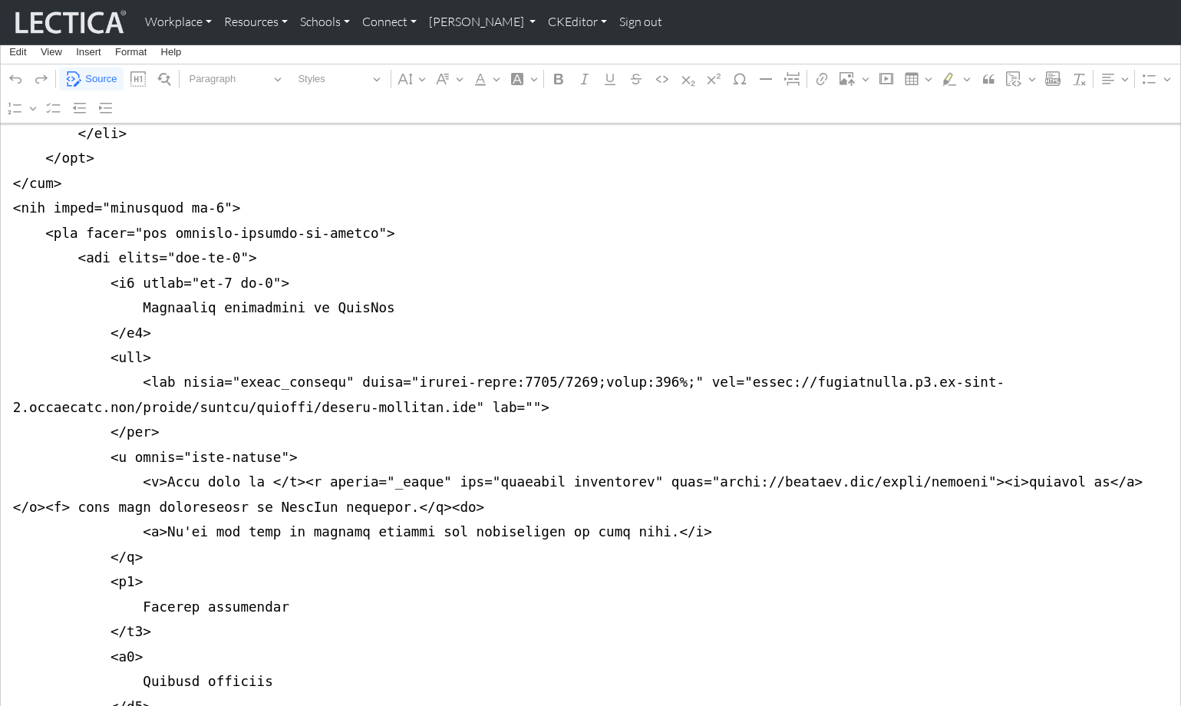
drag, startPoint x: 186, startPoint y: 243, endPoint x: 255, endPoint y: 245, distance: 69.8
drag, startPoint x: 126, startPoint y: 243, endPoint x: 264, endPoint y: 243, distance: 138.1
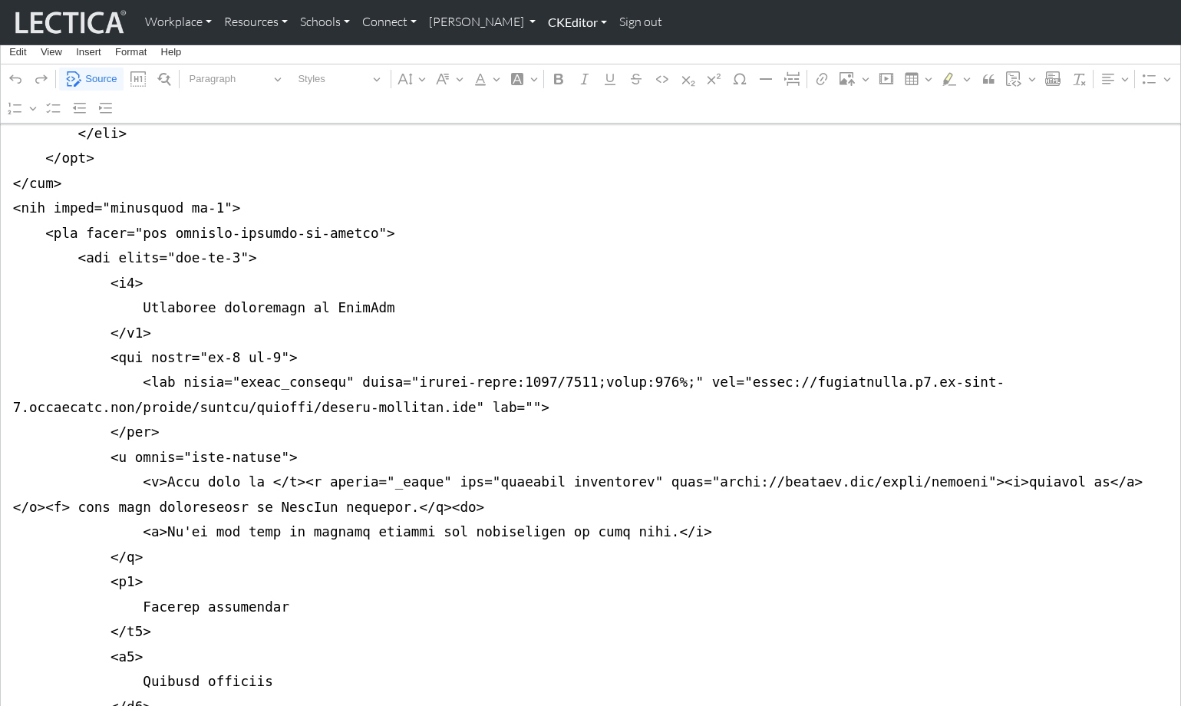
type textarea "<nav class="navbar navbar-expand-lg navbar-light bg-light mb-5" style="font-siz…"
click at [542, 17] on link "CKEditor" at bounding box center [577, 22] width 71 height 32
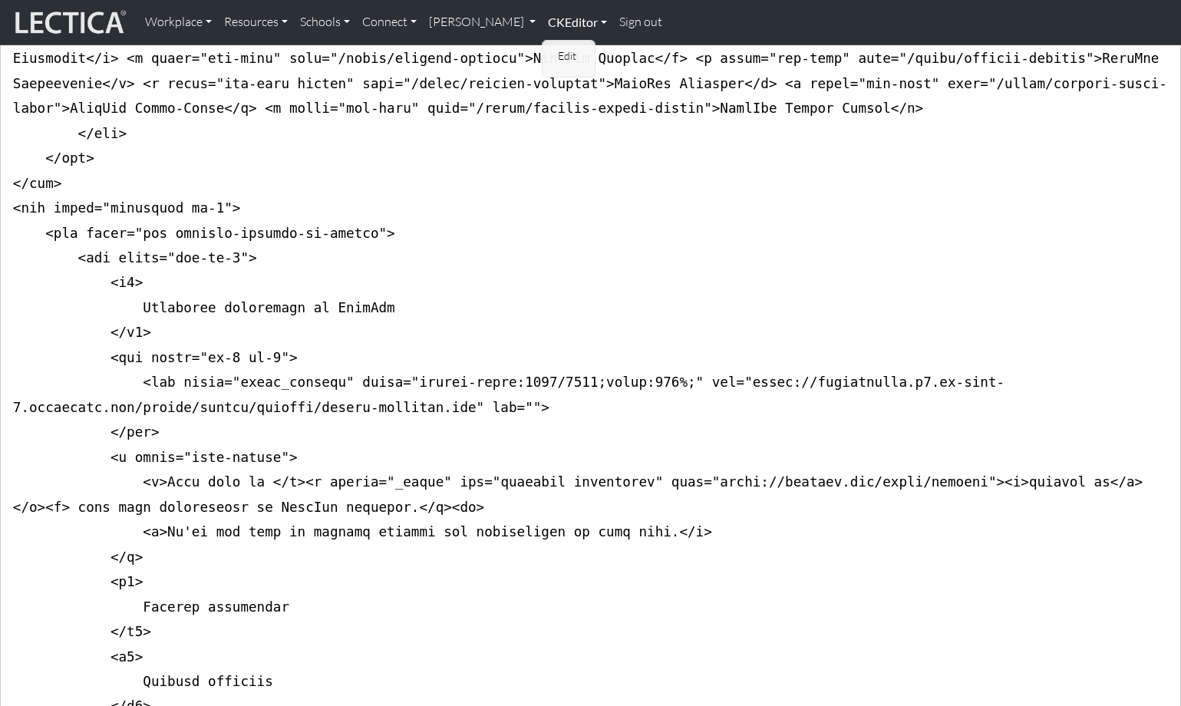
click at [557, 21] on link "CKEditor" at bounding box center [577, 22] width 71 height 32
click at [542, 21] on link "CKEditor" at bounding box center [577, 22] width 71 height 32
click at [554, 49] on link "Edit" at bounding box center [569, 56] width 31 height 19
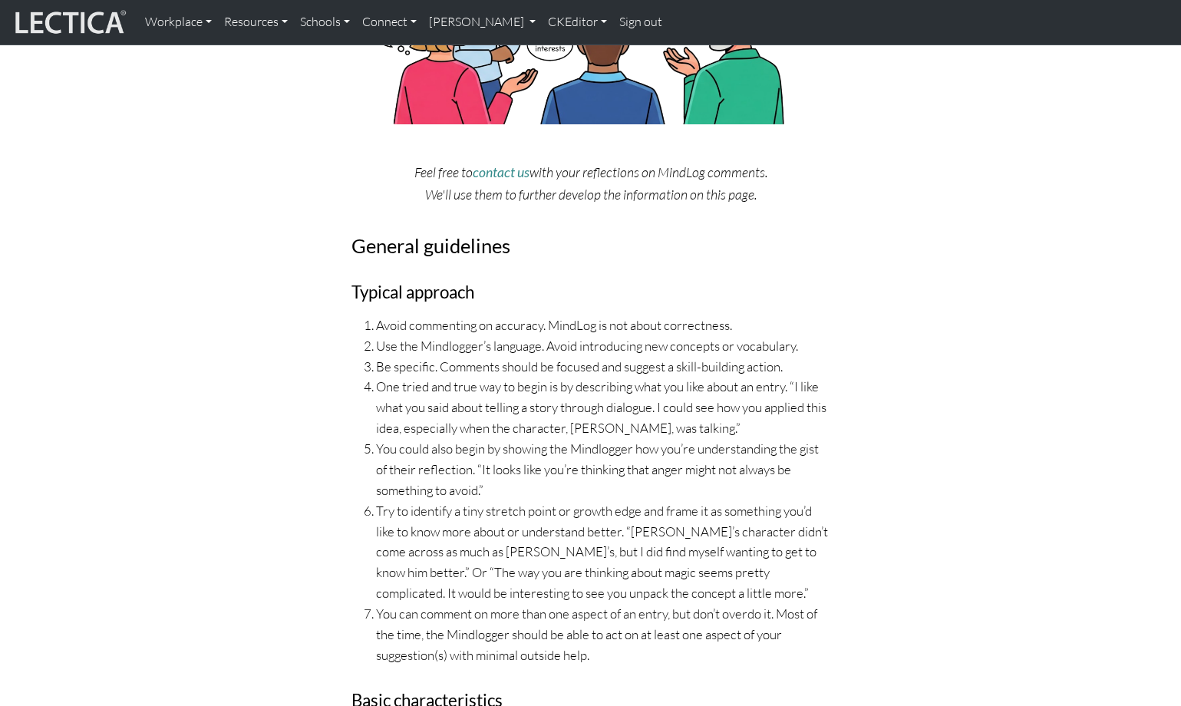
scroll to position [0, 0]
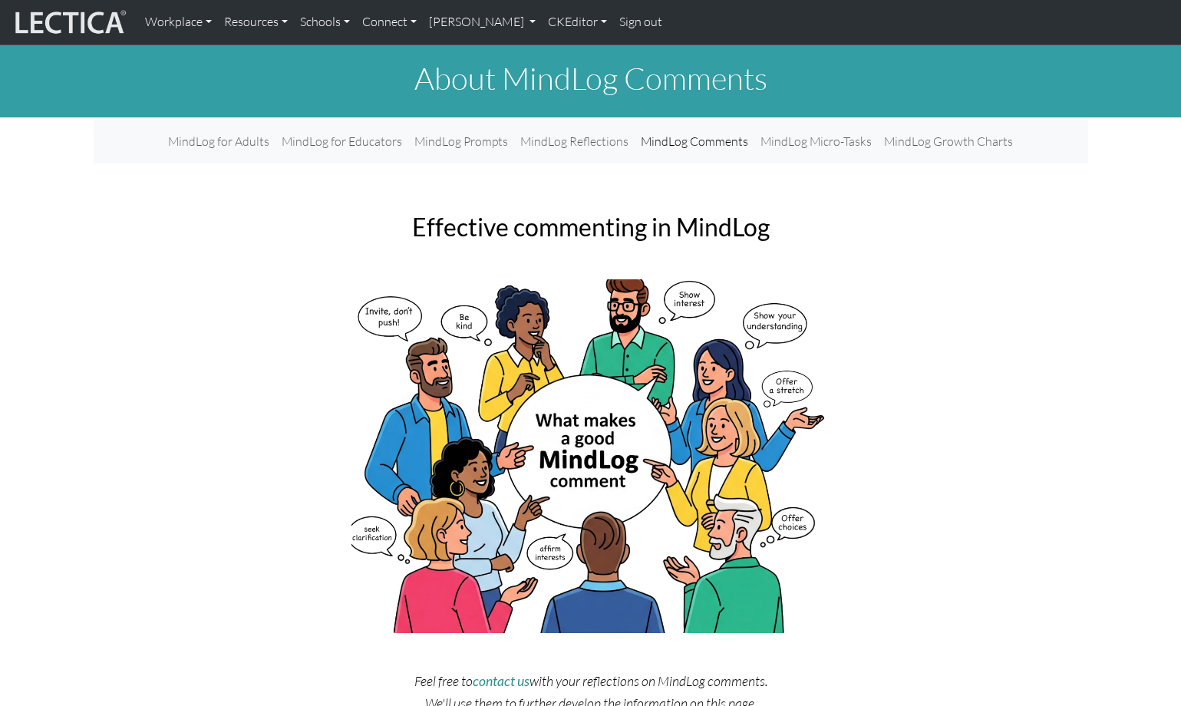
click at [493, 21] on link "[PERSON_NAME]" at bounding box center [483, 22] width 120 height 32
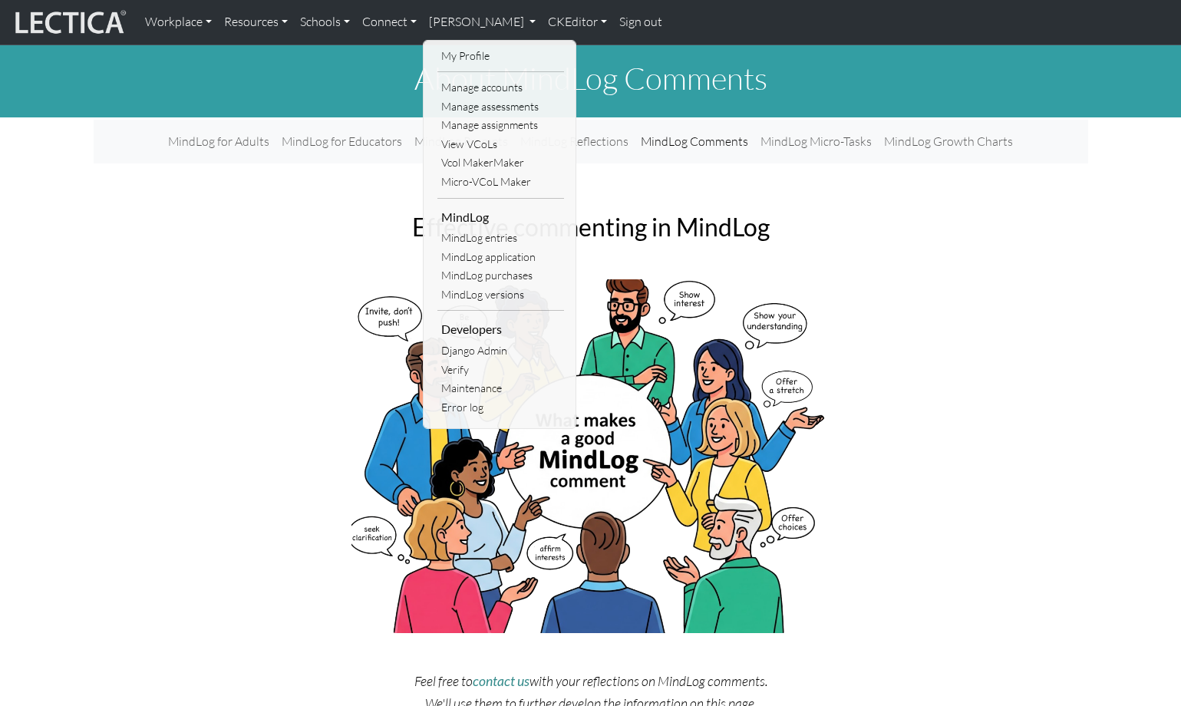
click at [670, 25] on div "Workplace Assessments Why LectaTests? About LectaTests Leadership Leader develo…" at bounding box center [660, 22] width 1042 height 32
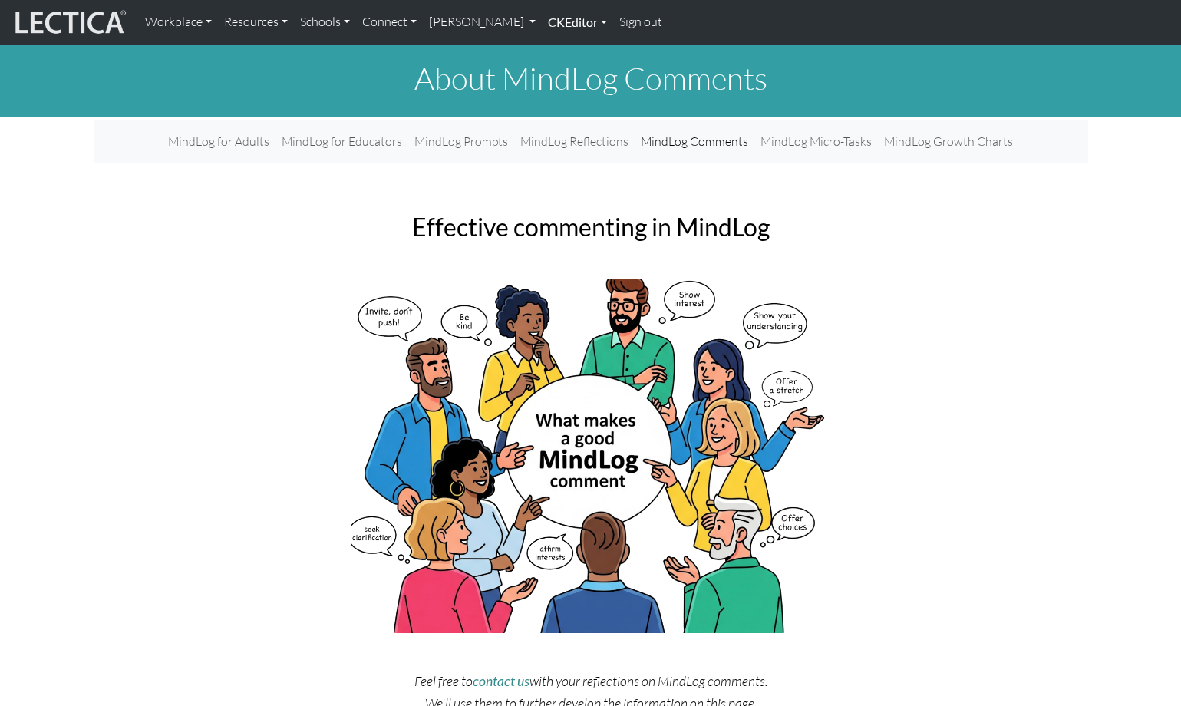
click at [542, 24] on link "CKEditor" at bounding box center [577, 22] width 71 height 32
click at [814, 383] on img at bounding box center [590, 456] width 479 height 354
click at [542, 25] on link "CKEditor" at bounding box center [577, 22] width 71 height 32
click at [554, 53] on link "Edit" at bounding box center [569, 56] width 31 height 19
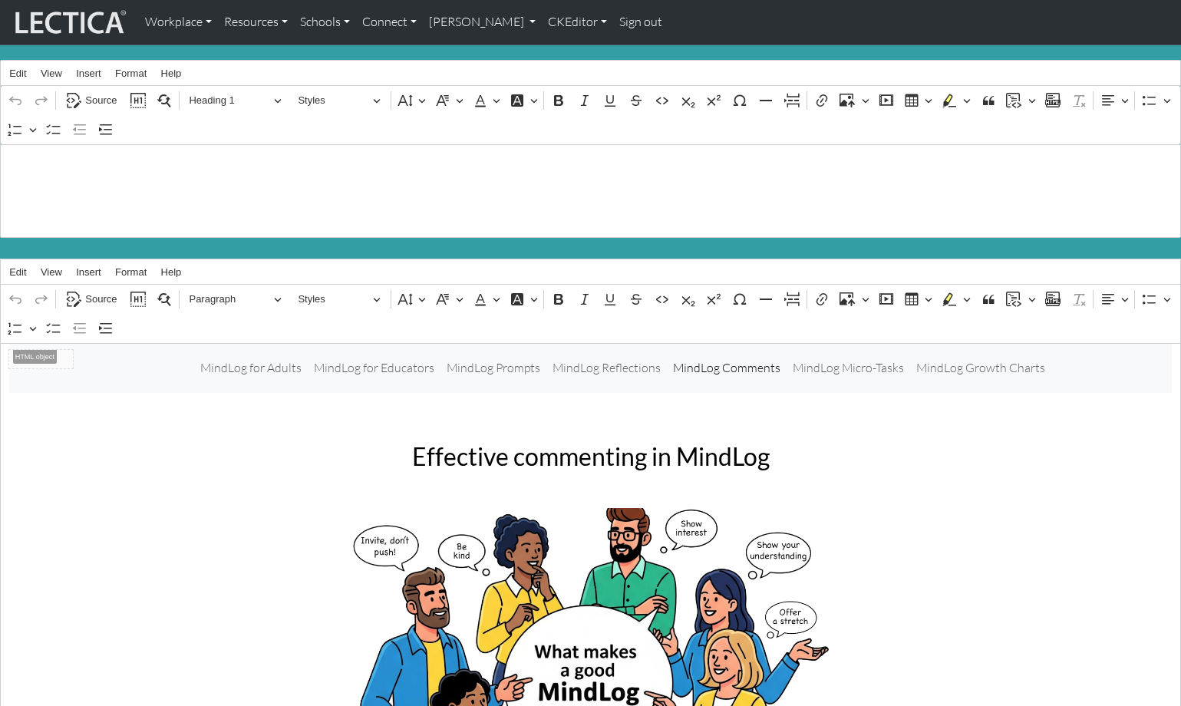
scroll to position [9, 0]
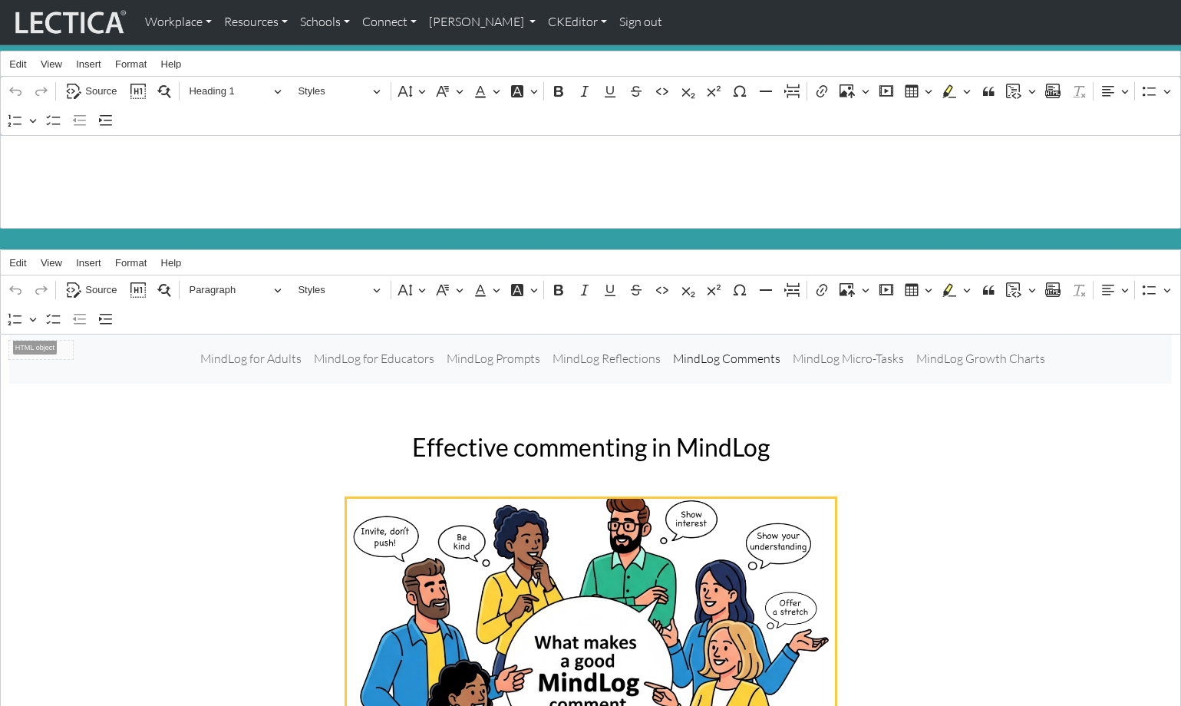
click at [514, 522] on img "Rich Text Editor. Editing area: main. Press ⌥0 for help." at bounding box center [591, 679] width 488 height 361
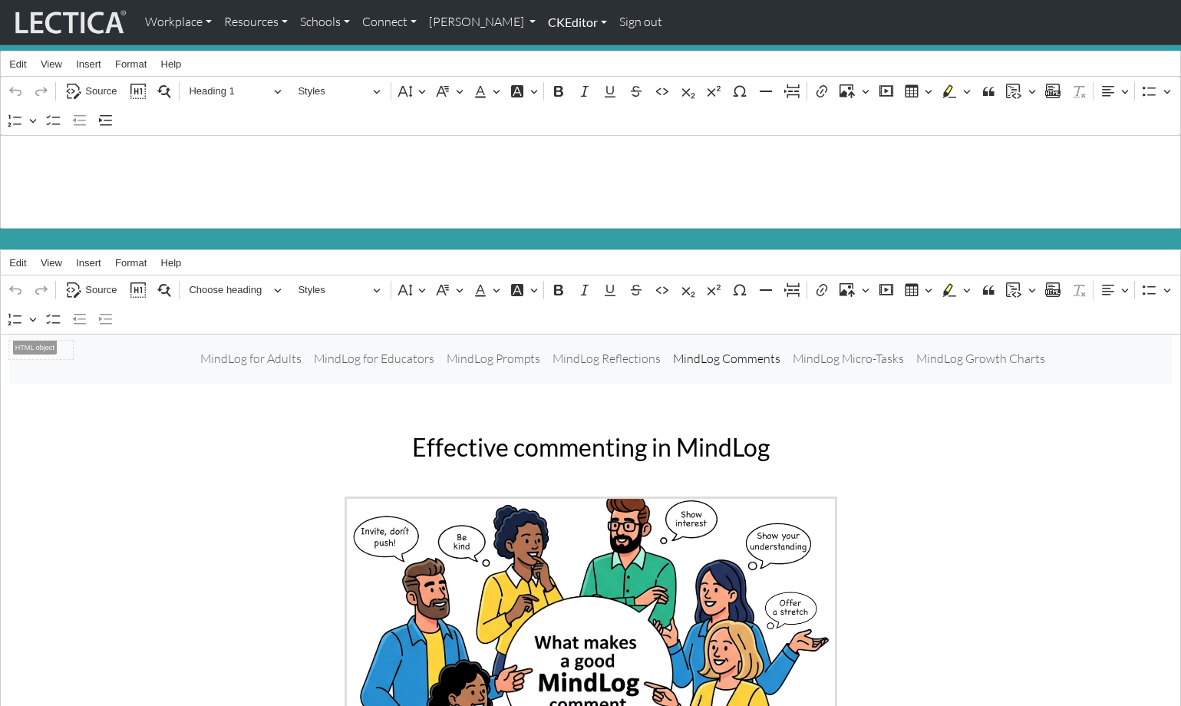
click at [542, 21] on link "CKEditor" at bounding box center [577, 22] width 71 height 32
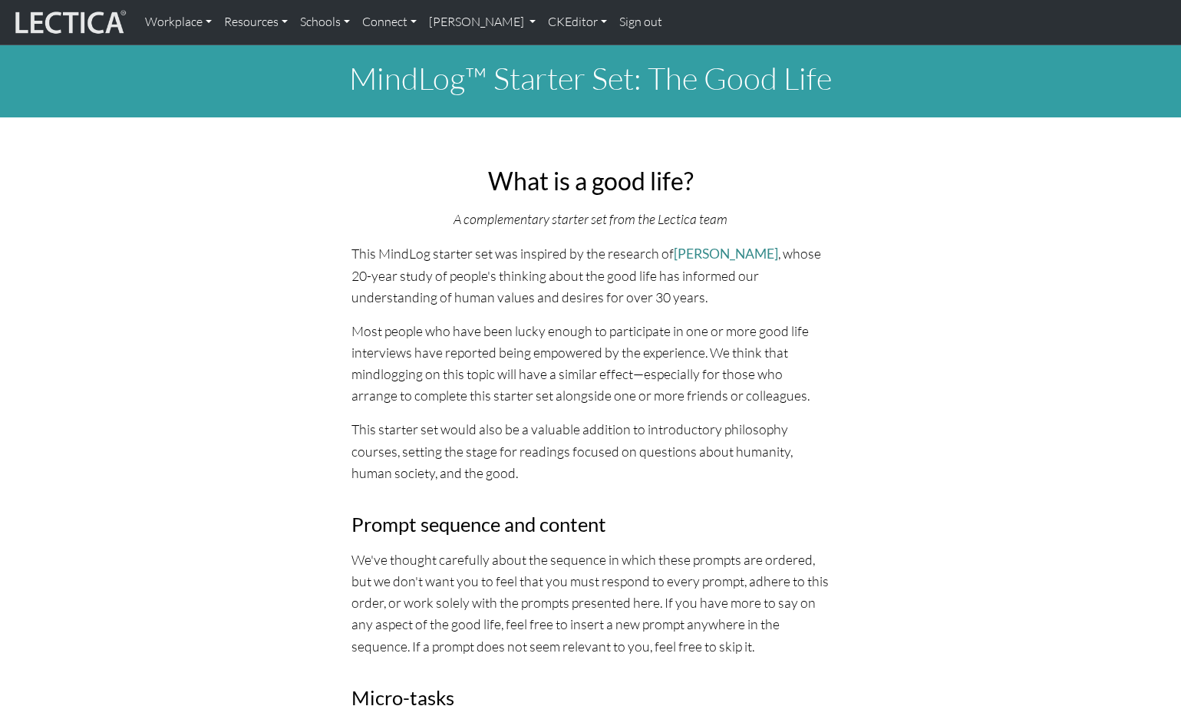
click at [423, 447] on p "This starter set would also be a valuable addition to introductory philosophy c…" at bounding box center [590, 450] width 479 height 64
click at [545, 23] on link "CKEditor" at bounding box center [577, 22] width 71 height 32
click at [554, 50] on link "Edit" at bounding box center [569, 56] width 31 height 19
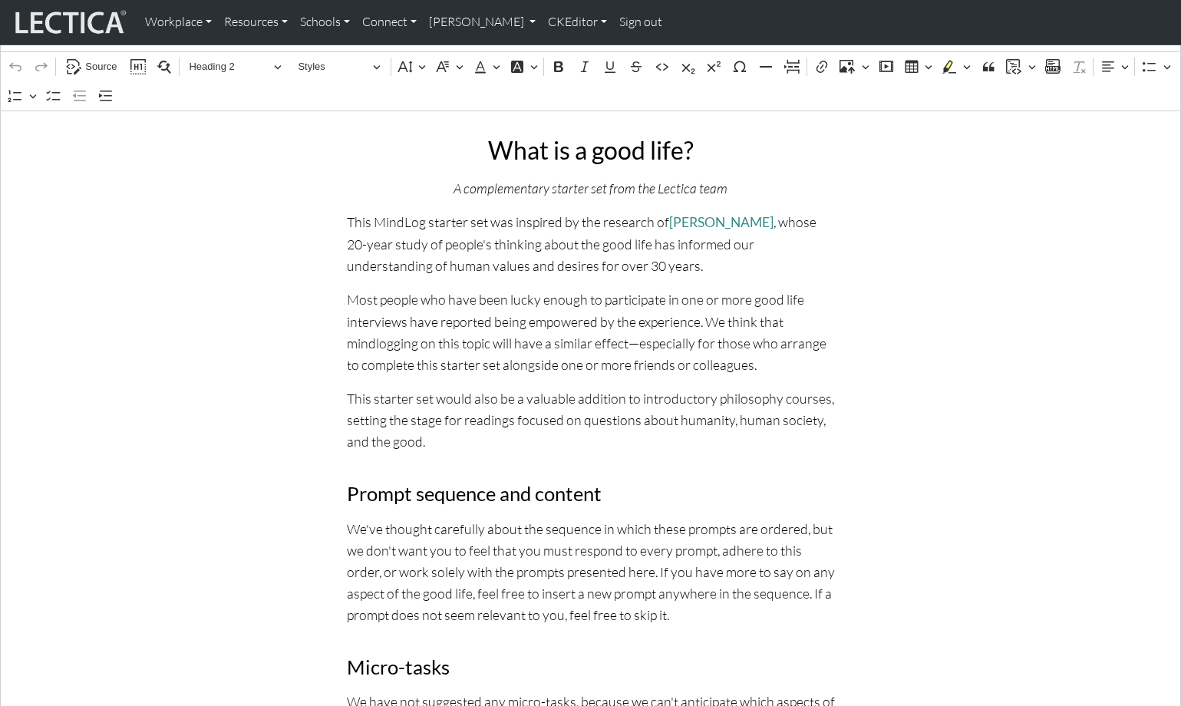
scroll to position [248, 0]
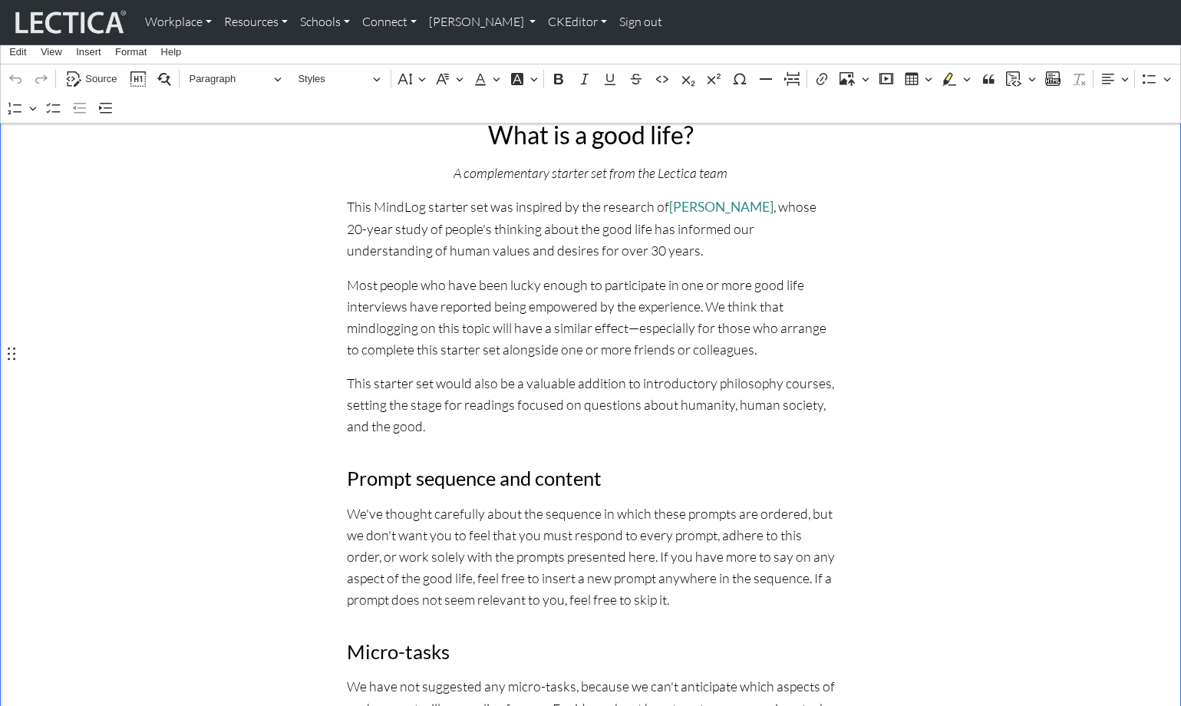
click at [404, 394] on p "This starter set would also be a valuable addition to introductory philosophy c…" at bounding box center [591, 404] width 488 height 64
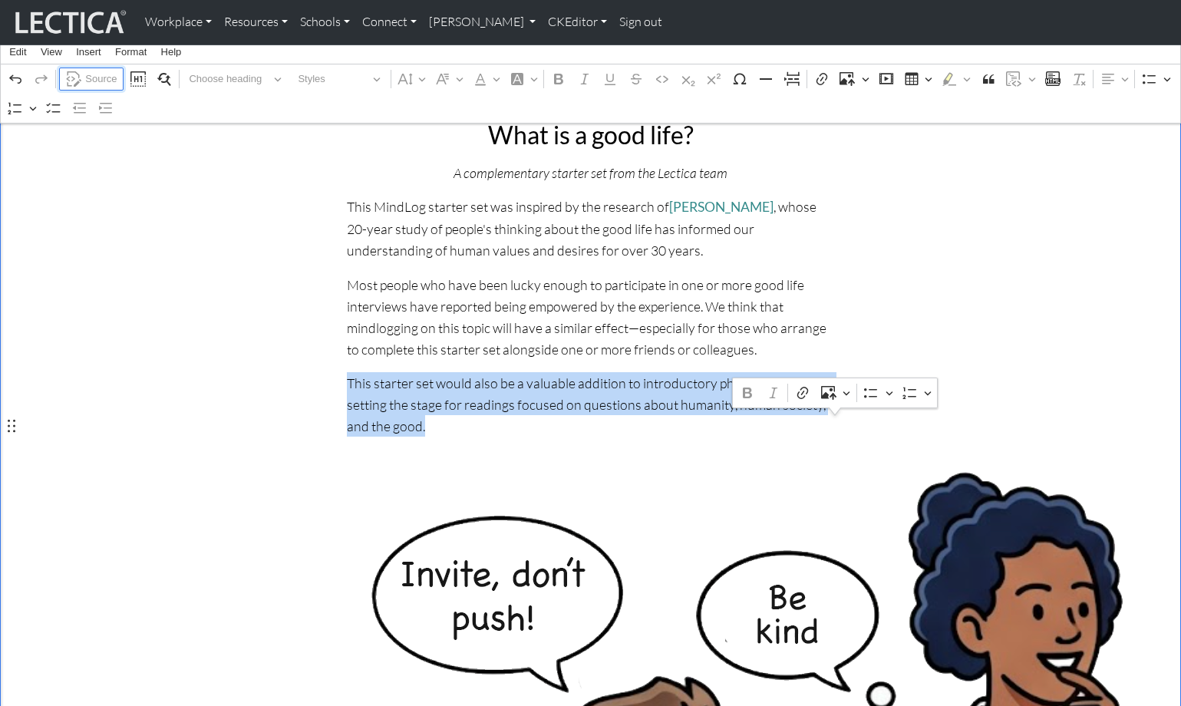
click at [104, 75] on span "Source" at bounding box center [100, 79] width 31 height 18
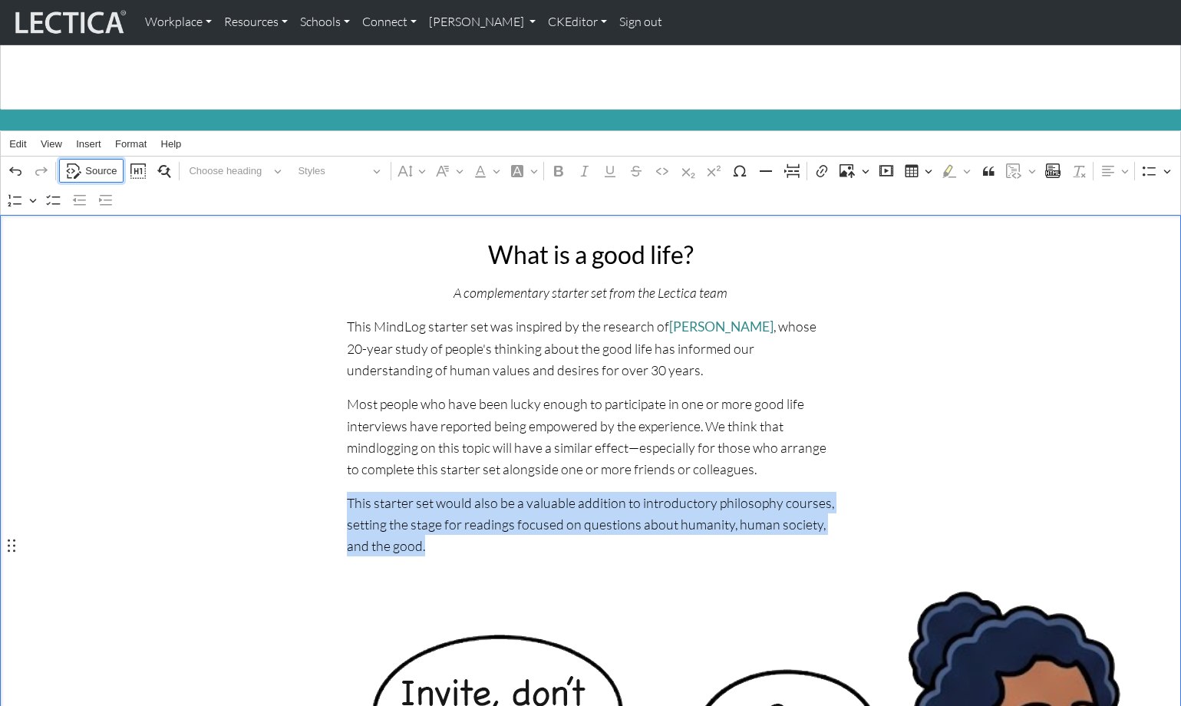
scroll to position [125, 0]
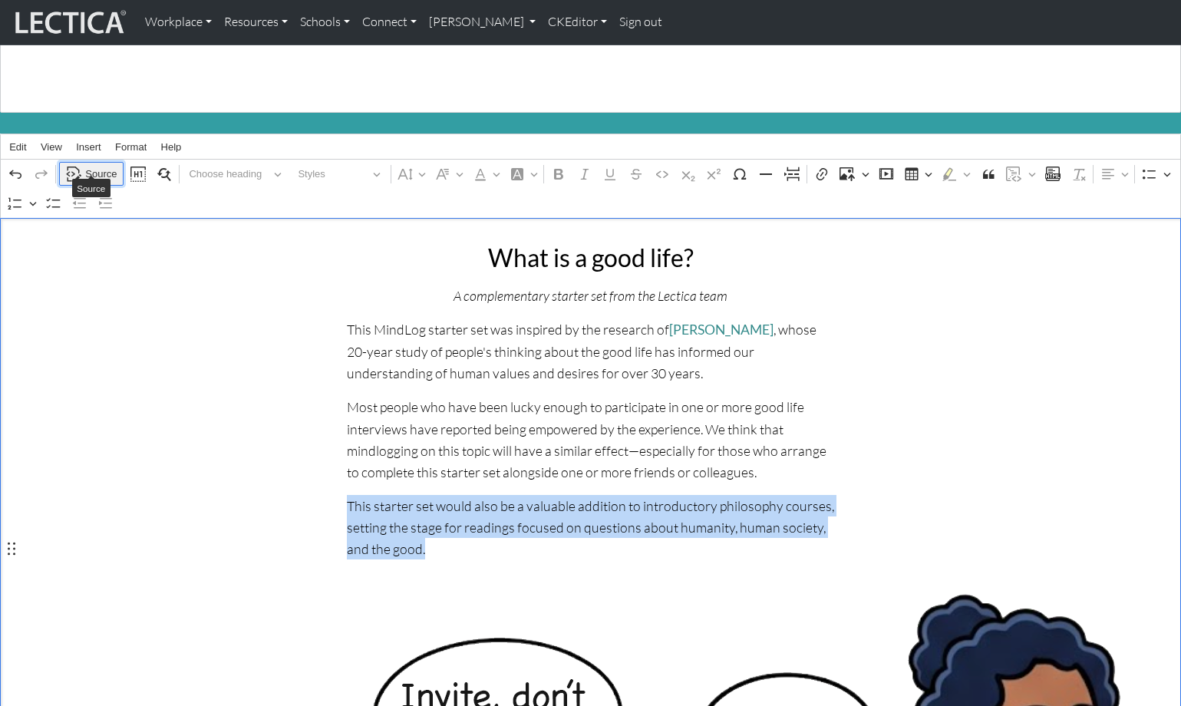
click at [91, 165] on span "Source" at bounding box center [100, 174] width 31 height 18
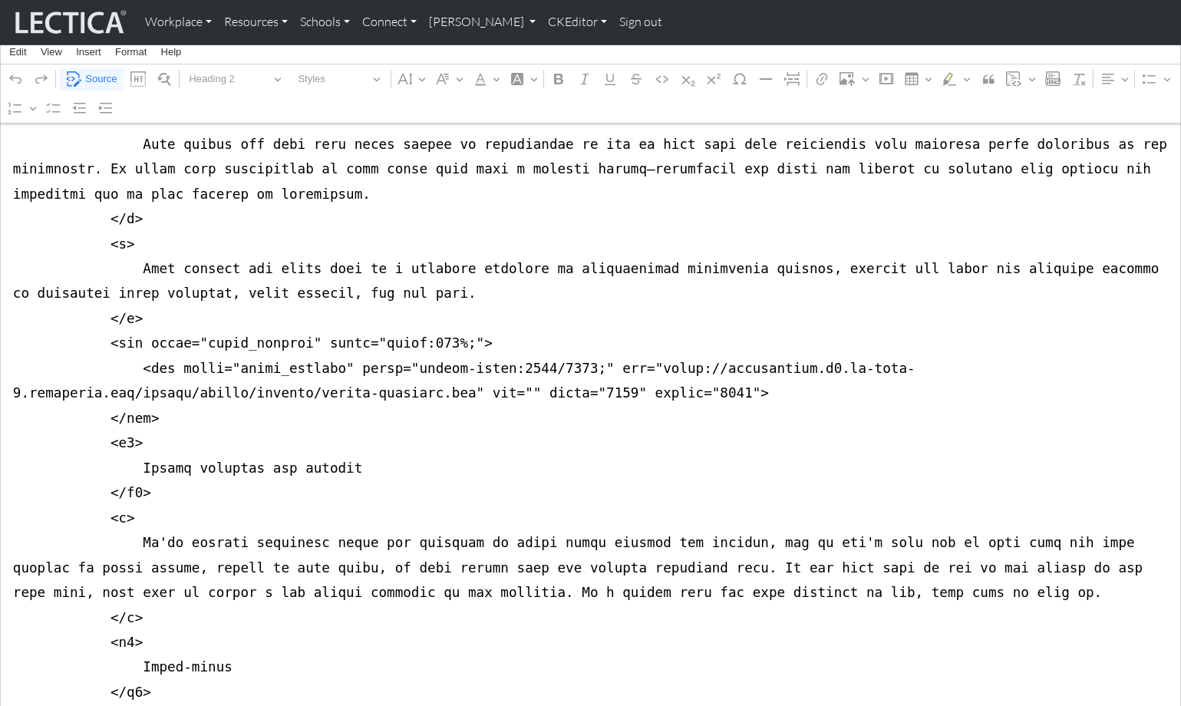
scroll to position [604, 0]
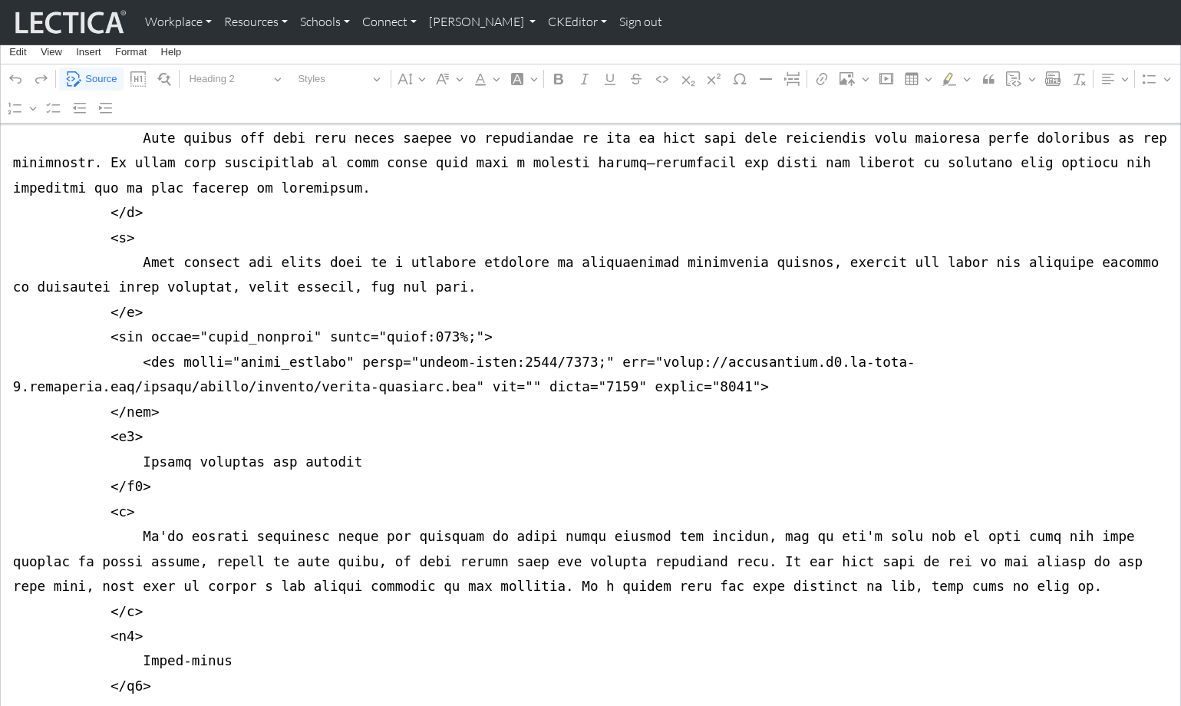
drag, startPoint x: 301, startPoint y: 338, endPoint x: 414, endPoint y: 340, distance: 113.6
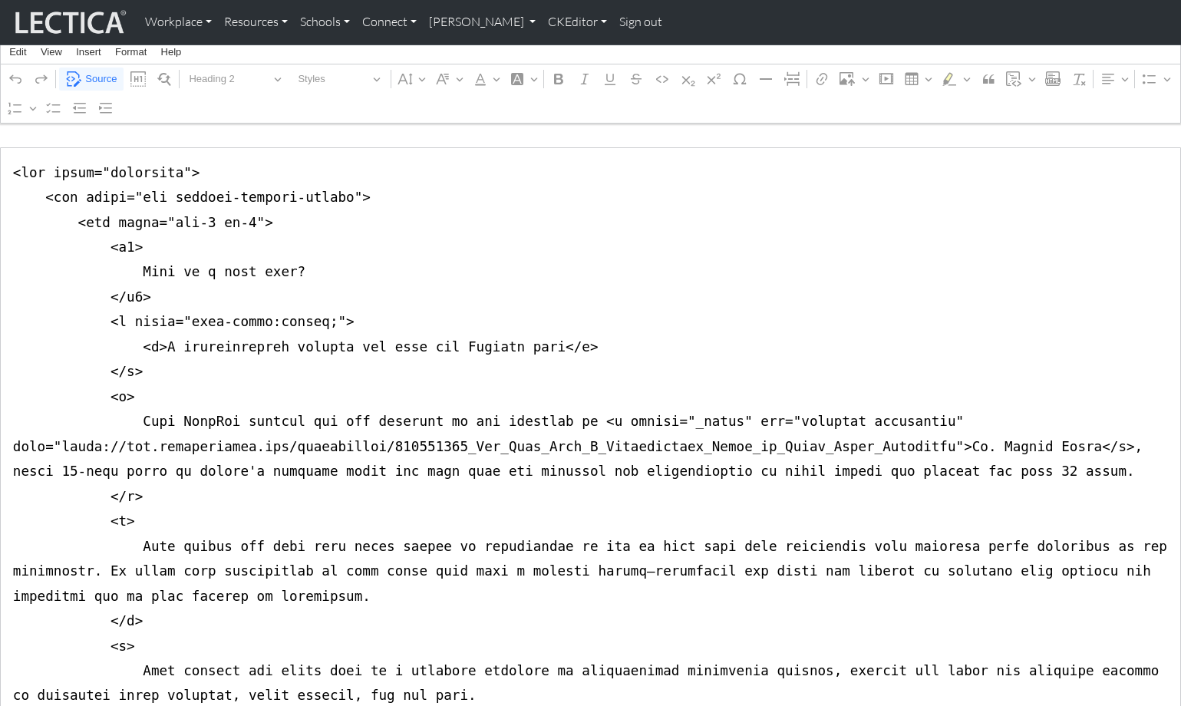
scroll to position [187, 0]
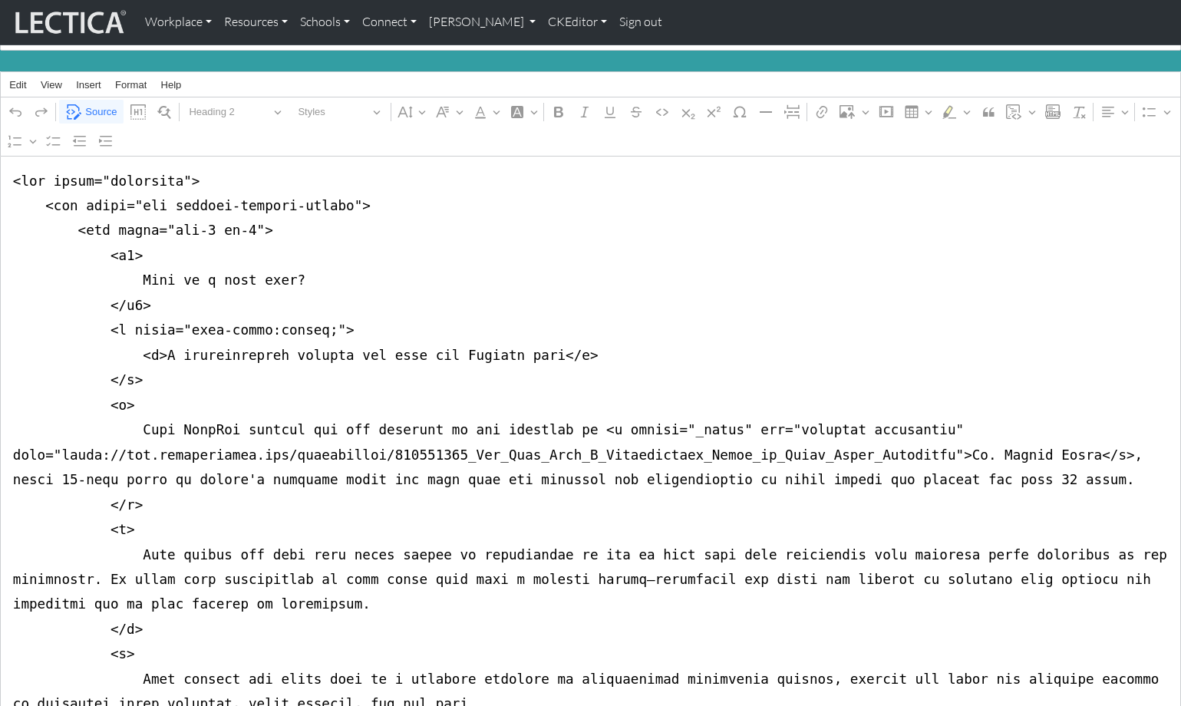
drag, startPoint x: 10, startPoint y: 216, endPoint x: 10, endPoint y: 232, distance: 15.3
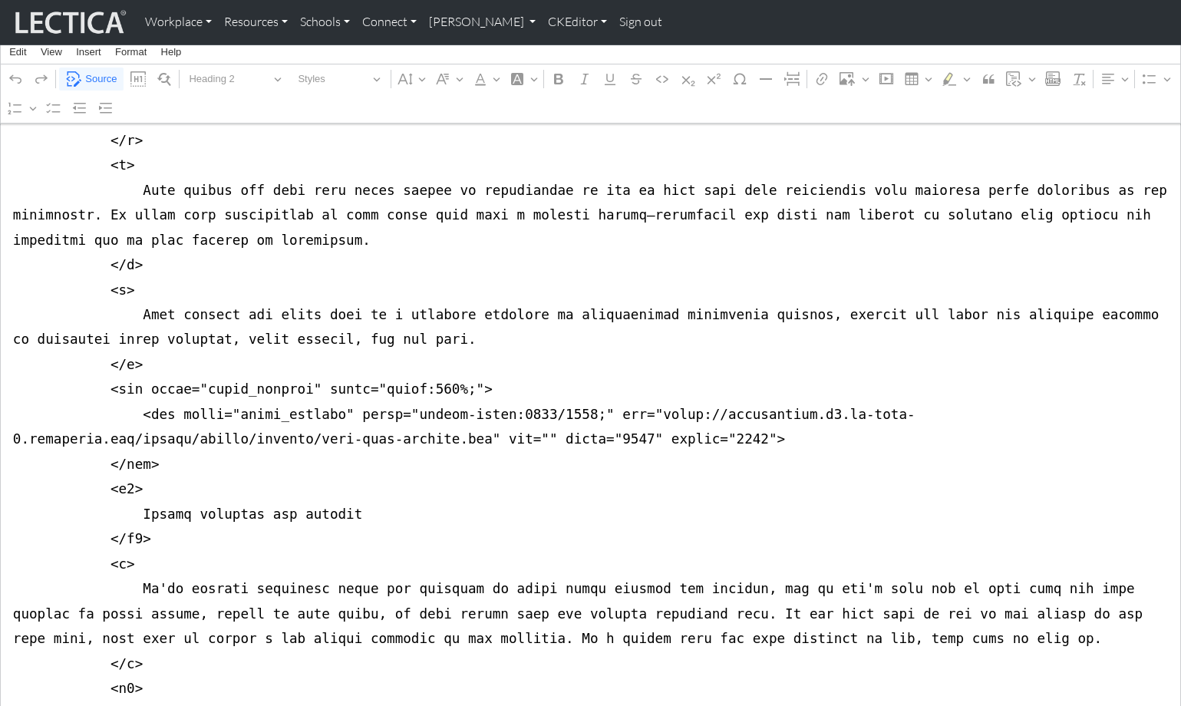
scroll to position [548, 0]
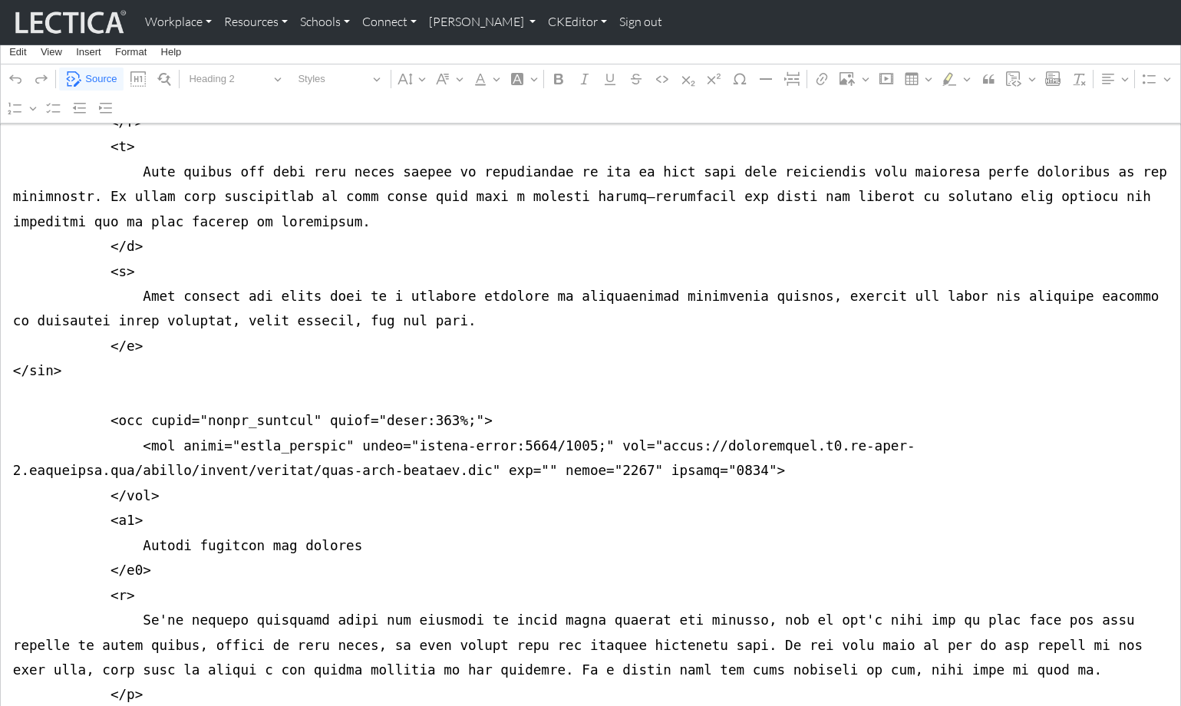
scroll to position [572, 0]
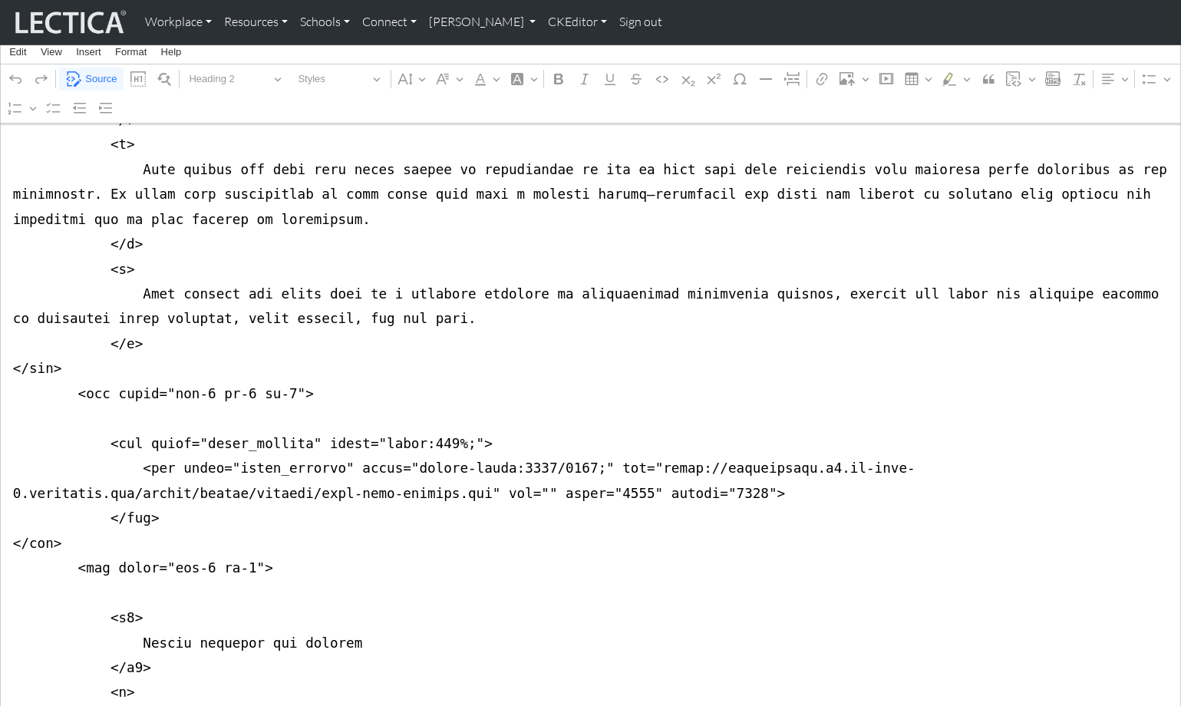
drag, startPoint x: 689, startPoint y: 170, endPoint x: 640, endPoint y: 170, distance: 49.1
type textarea "<lor ipsum="dolorsita"> <con adipi="eli seddoei-tempori-utlabo"> <etd magna="al…"
click at [100, 79] on span "Source" at bounding box center [100, 79] width 31 height 18
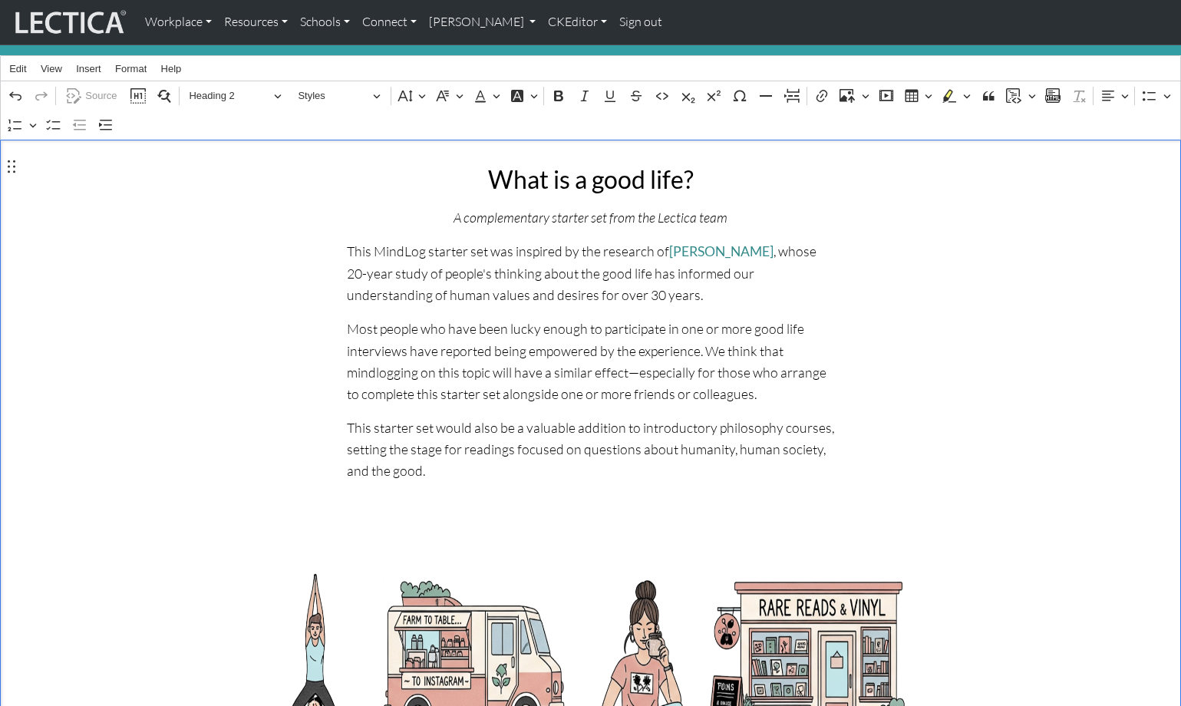
scroll to position [197, 0]
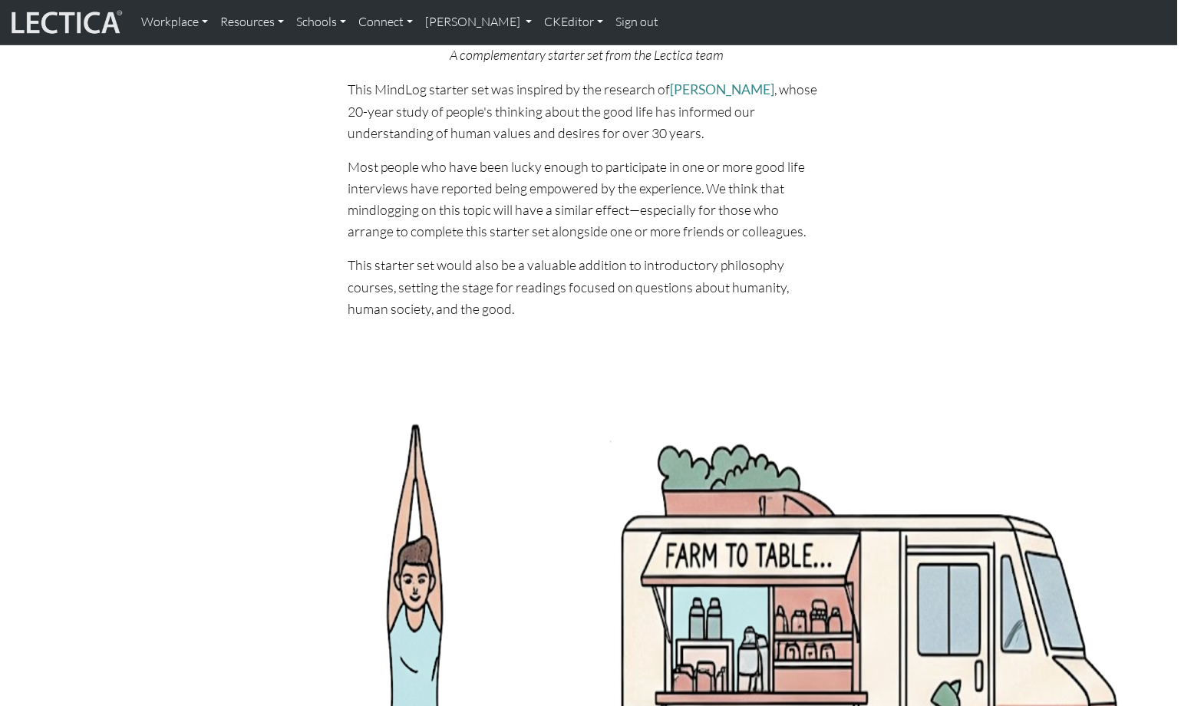
scroll to position [61, 4]
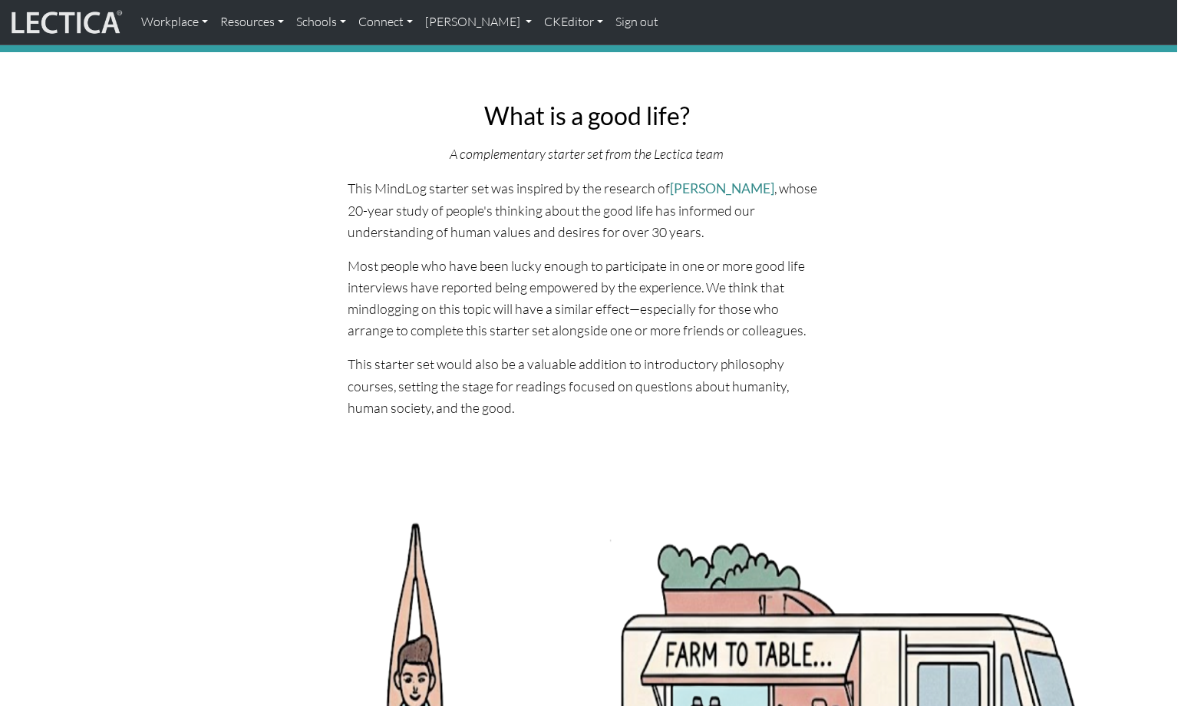
scroll to position [66, 4]
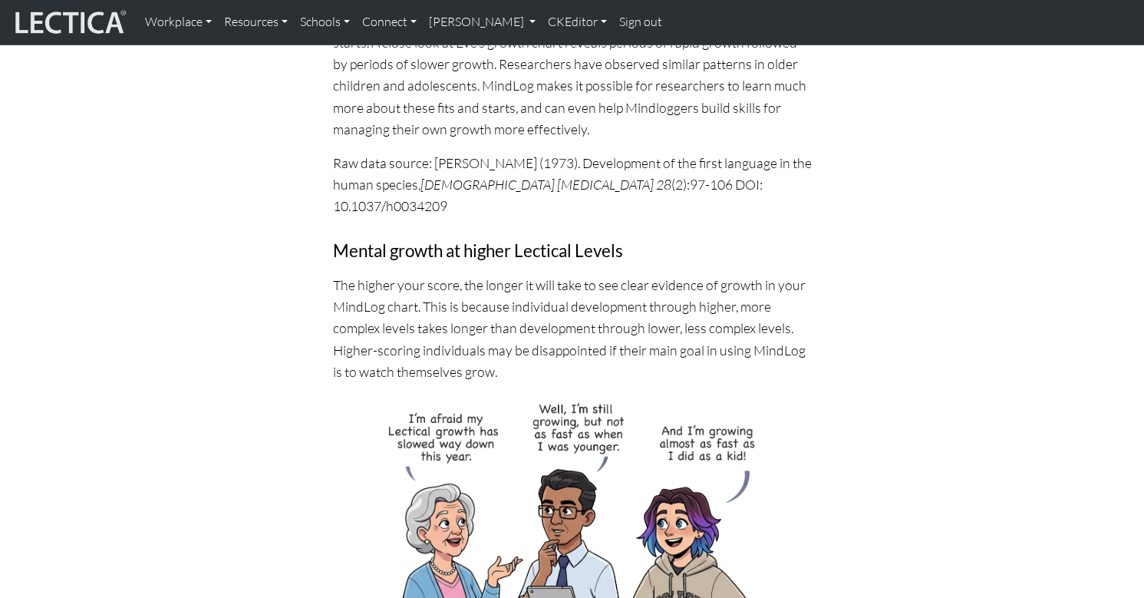
scroll to position [2190, 0]
